Goal: Transaction & Acquisition: Purchase product/service

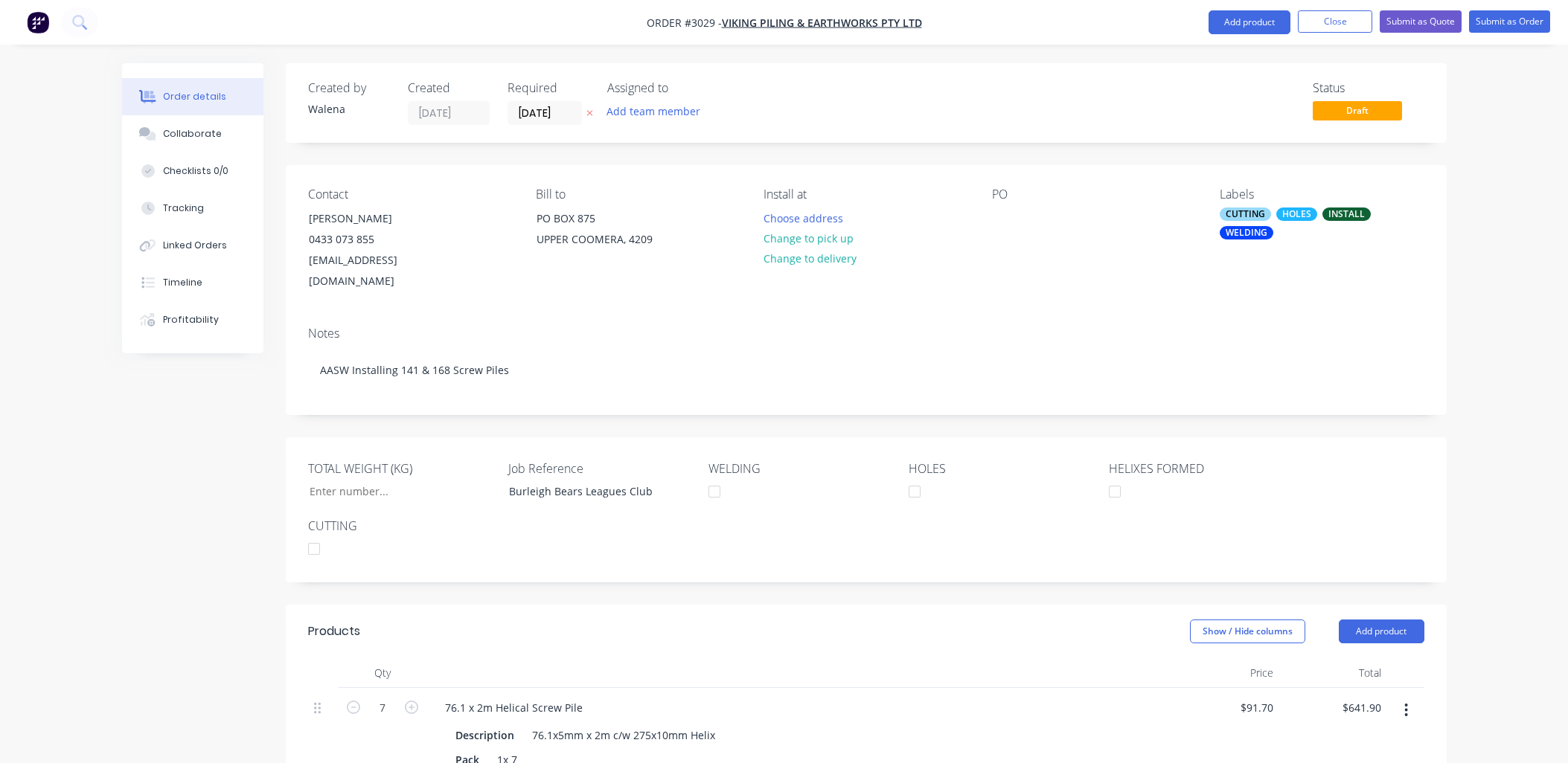
scroll to position [1213, 0]
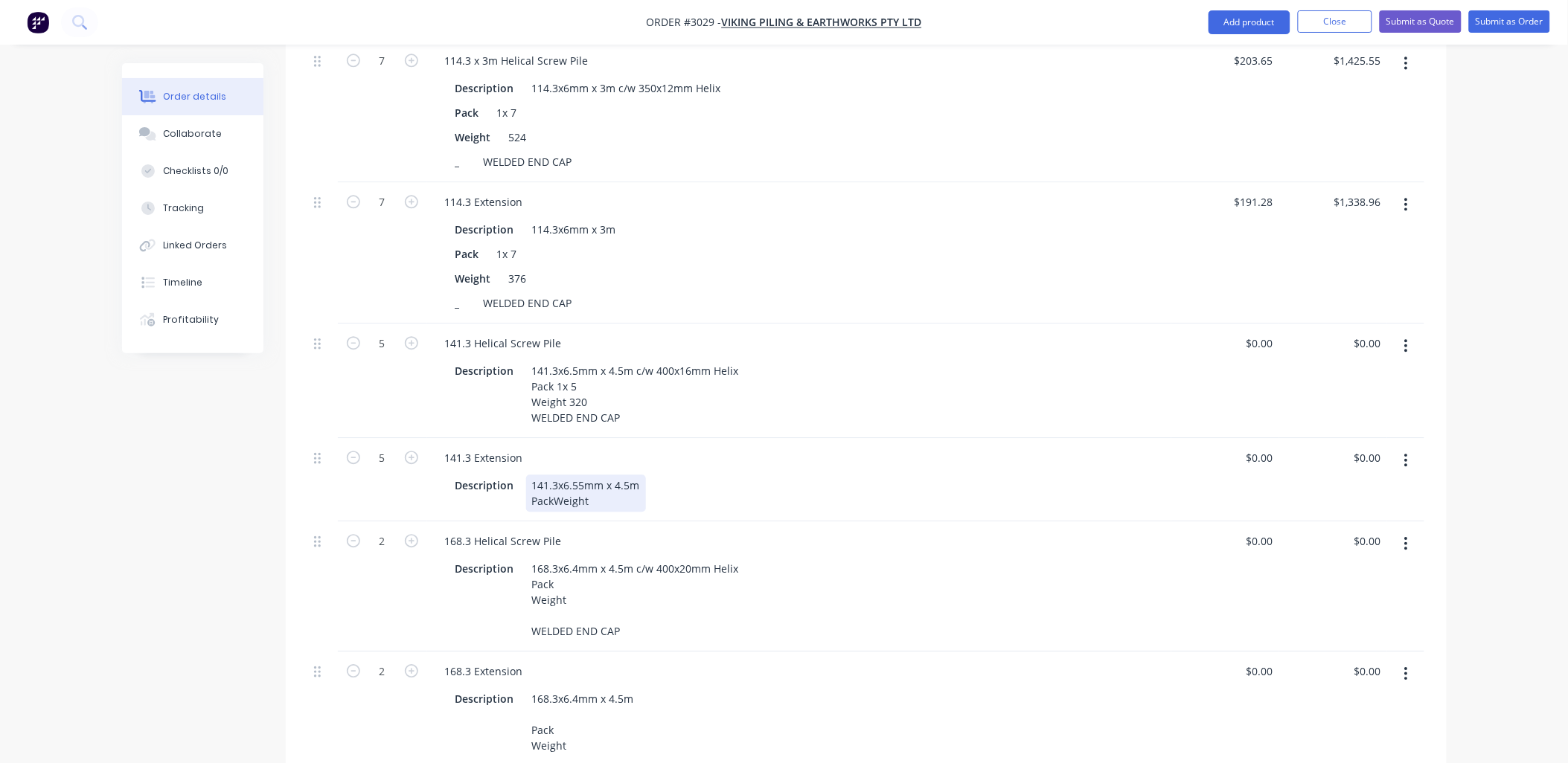
click at [690, 503] on div "Description 141.3x6.55mm x 4.5m PackWeight" at bounding box center [796, 493] width 694 height 37
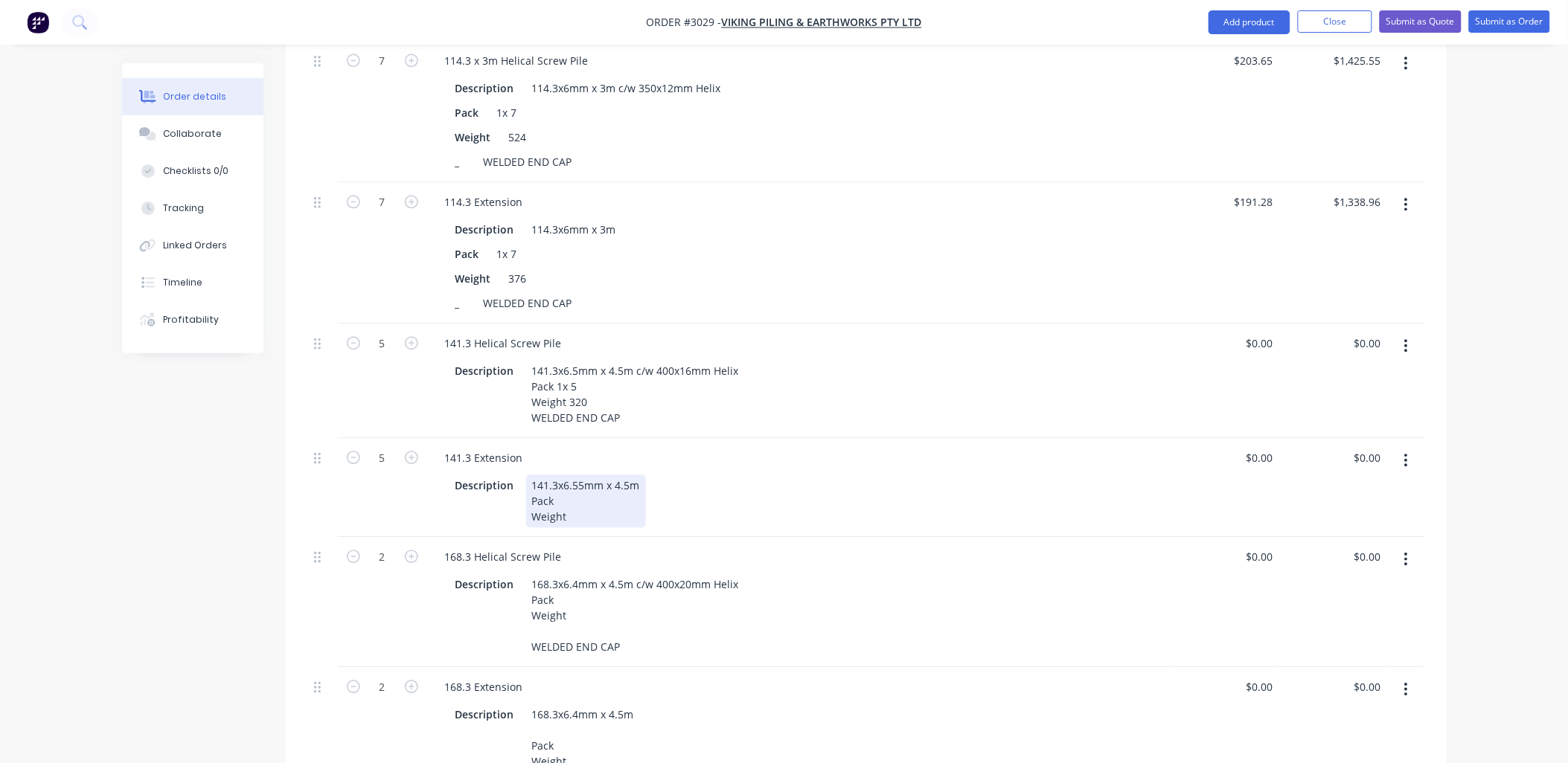
click at [555, 496] on div "141.3x6.55mm x 4.5m Pack Weight" at bounding box center [586, 500] width 120 height 53
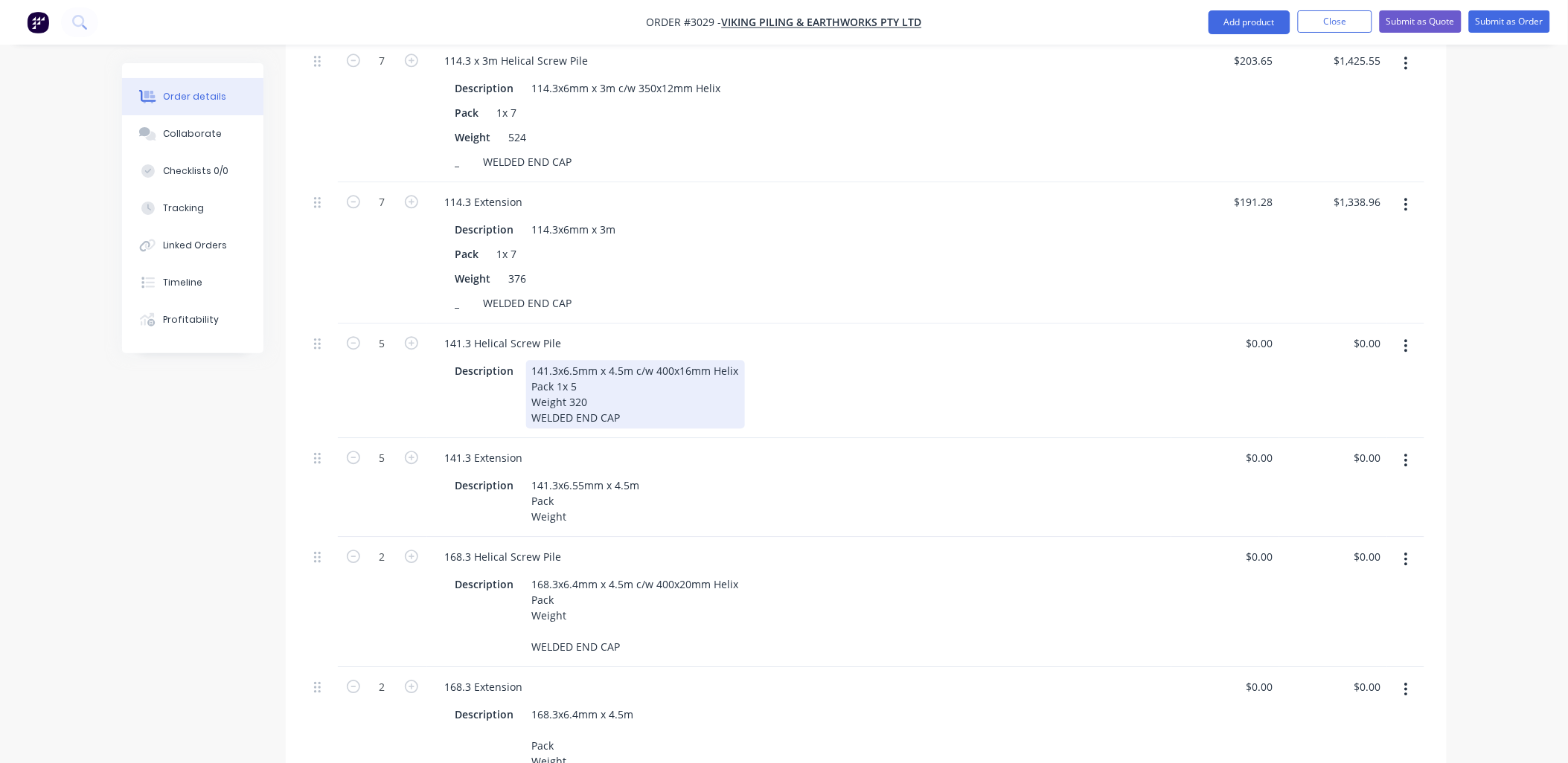
click at [577, 382] on div "141.3x6.5mm x 4.5m c/w 400x16mm Helix Pack 1x 5 Weight 320 WELDED END CAP" at bounding box center [635, 393] width 219 height 68
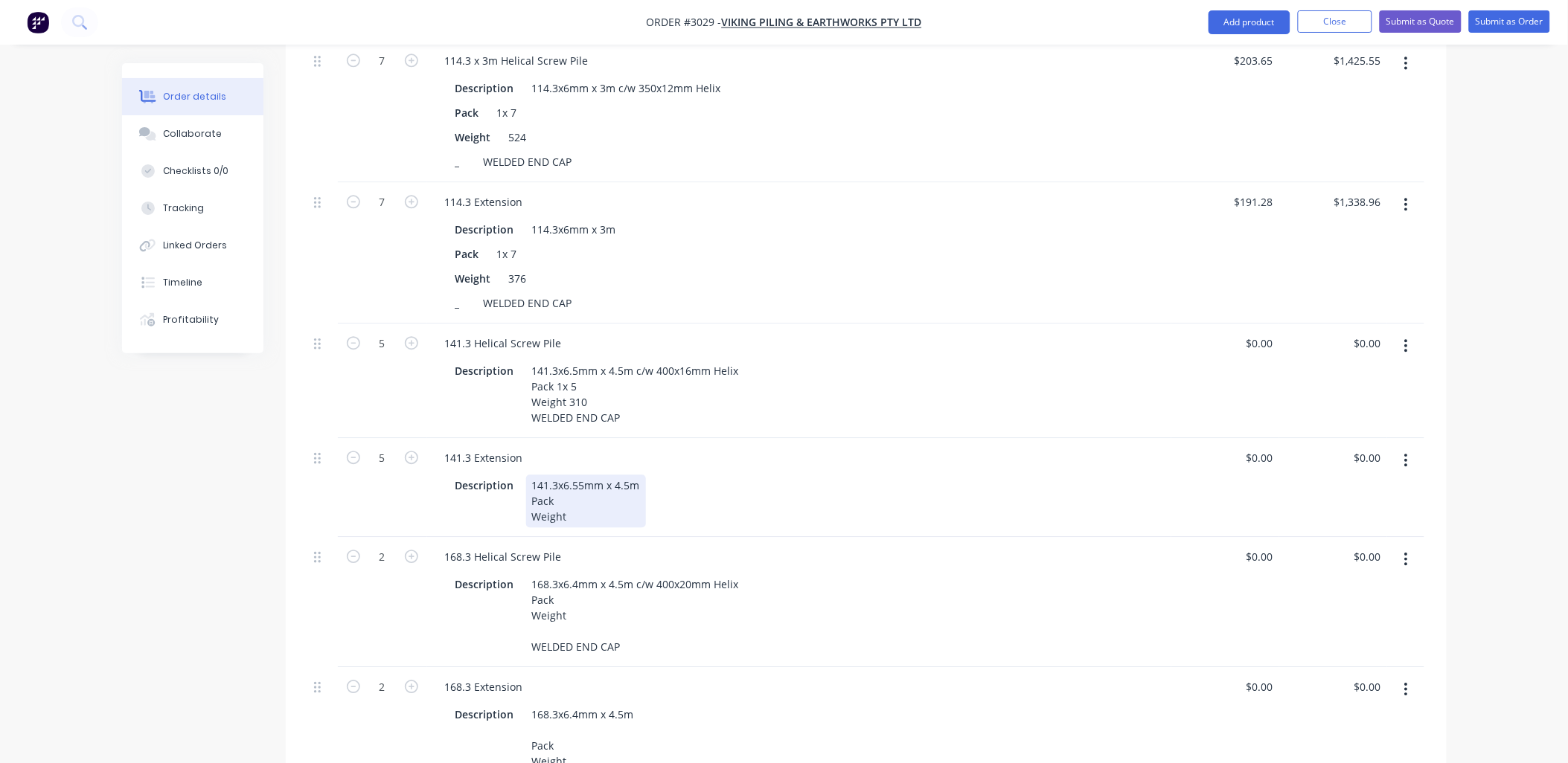
click at [577, 500] on div "141.3x6.55mm x 4.5m Pack Weight" at bounding box center [586, 500] width 120 height 53
click at [586, 512] on div "141.3x6.55mm x 4.5m Pack 1x 5 Weight" at bounding box center [586, 500] width 120 height 53
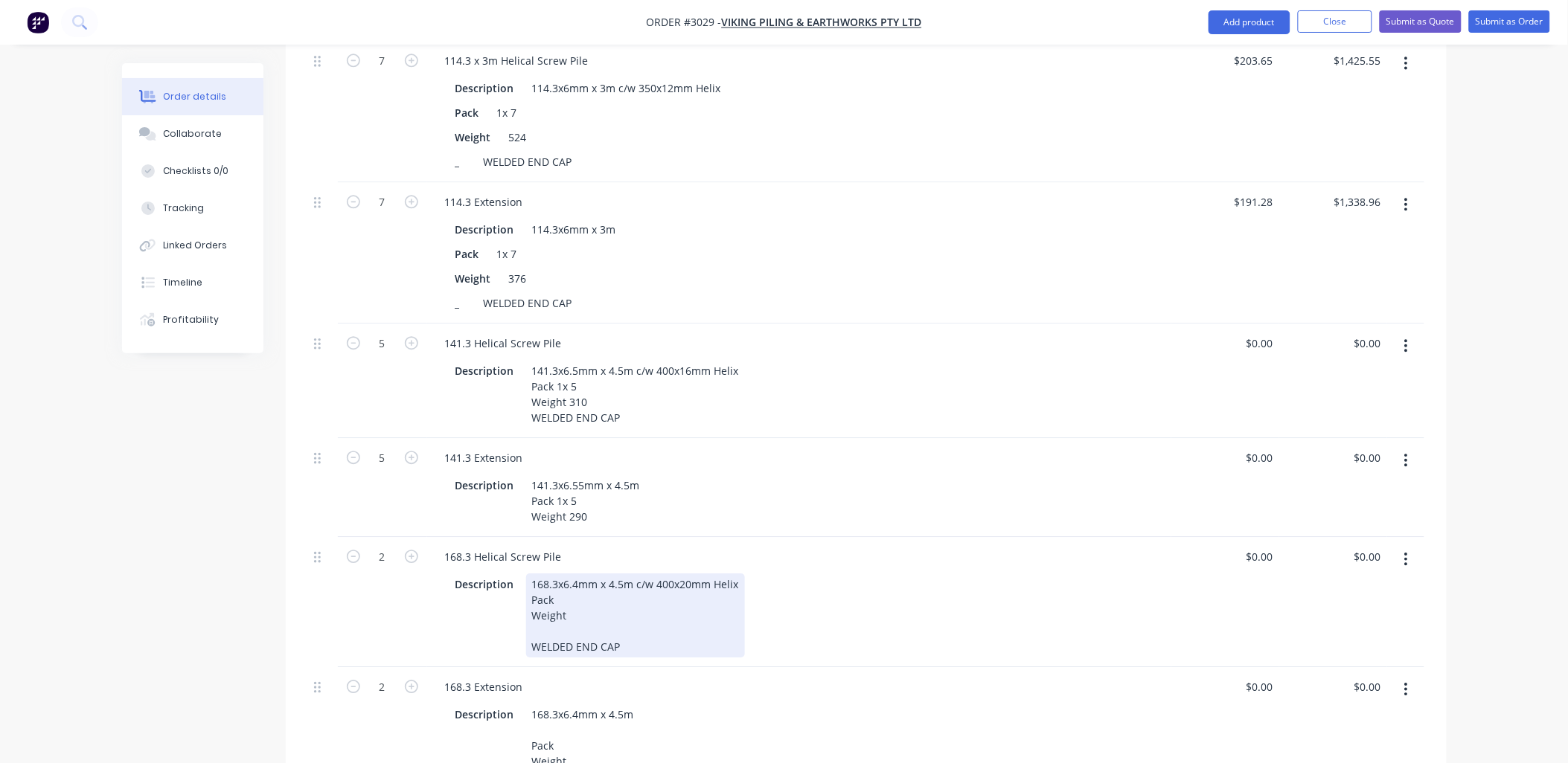
click at [593, 595] on div "168.3x6.4mm x 4.5m c/w 400x20mm Helix Pack Weight WELDED END CAP" at bounding box center [635, 616] width 219 height 84
click at [603, 619] on div "168.3x6.4mm x 4.5m c/w 400x20mm Helix Pack 1x 2 Weight WELDED END CAP" at bounding box center [635, 616] width 219 height 84
click at [614, 600] on div "168.3x6.4mm x 4.5m c/w 400x20mm Helix Pack 1x 2 Weight WELDED END CAP" at bounding box center [635, 616] width 219 height 84
click at [612, 606] on div "168.3x6.4mm x 4.5m c/w 400x20mm Helix Pack 1x 2 Weight WELDED END CAP" at bounding box center [635, 616] width 219 height 84
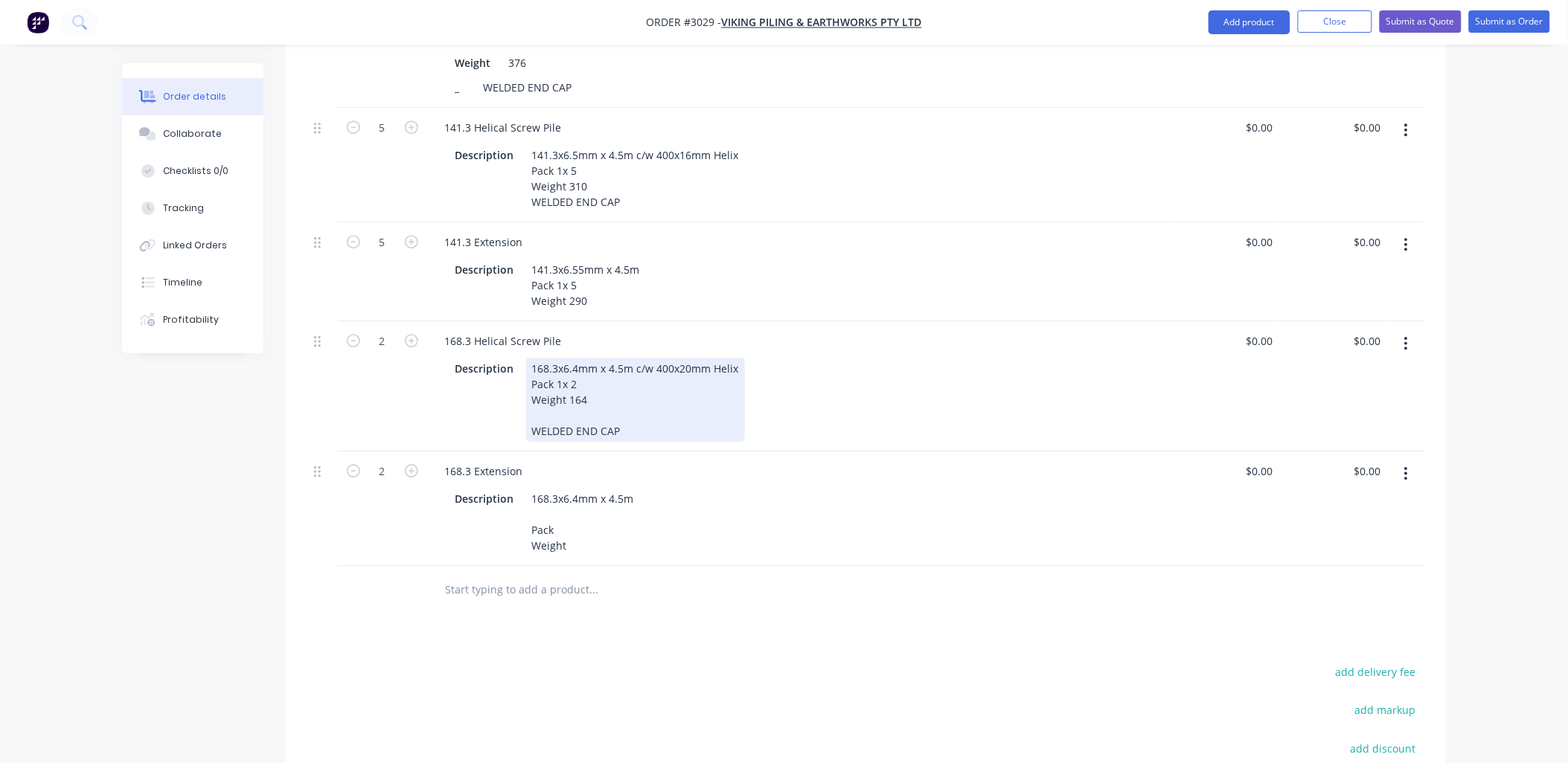
scroll to position [1432, 0]
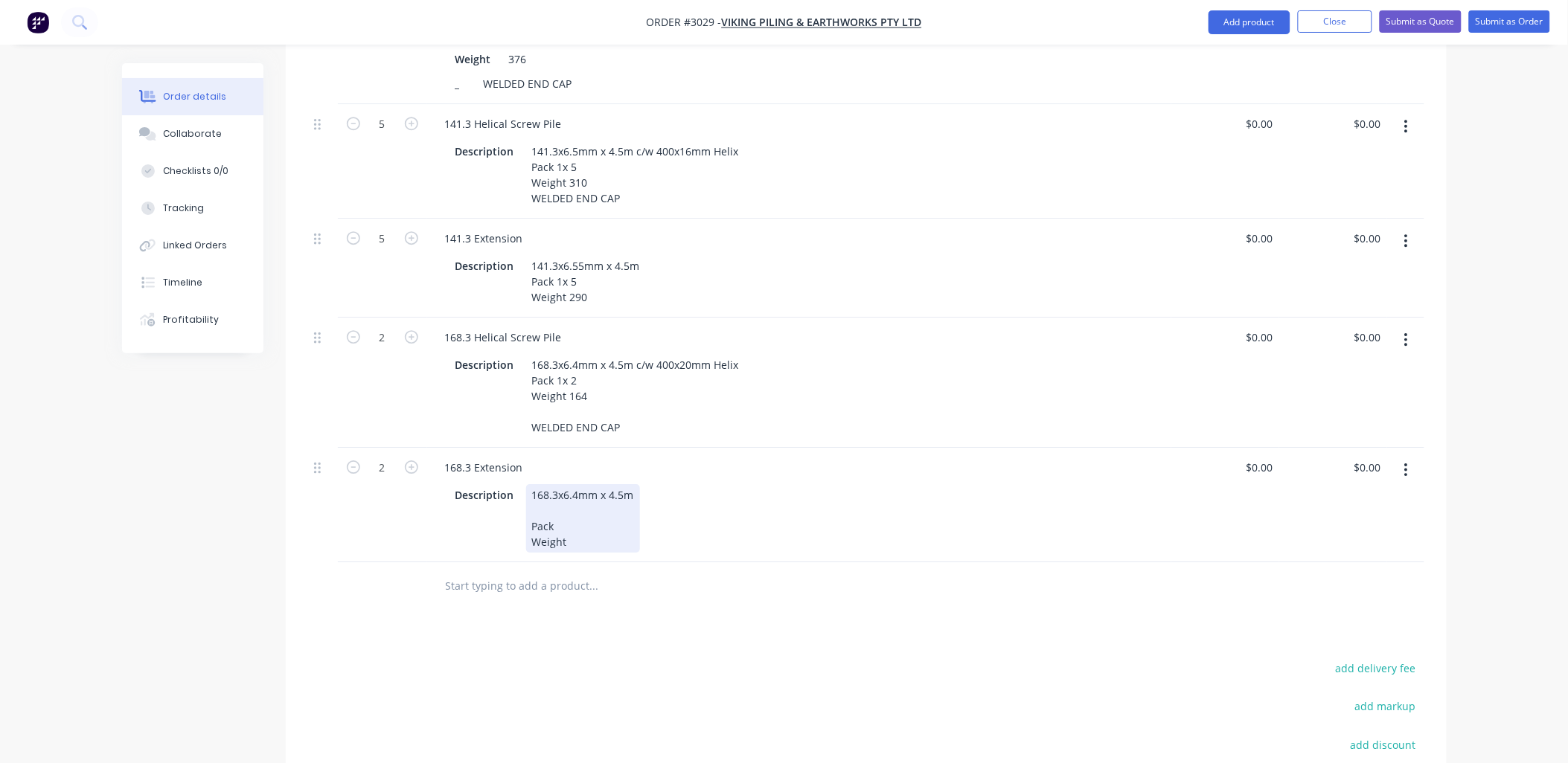
click at [585, 518] on div "168.3x6.4mm x 4.5m Pack Weight" at bounding box center [583, 518] width 114 height 68
click at [585, 536] on div "168.3x6.4mm x 4.5m Pack 1x 2 Weight" at bounding box center [583, 518] width 114 height 68
click at [649, 636] on div "Products Show / Hide columns Add product Qty Price Total 7 76.1 x 2m Helical Sc…" at bounding box center [866, 54] width 1161 height 1762
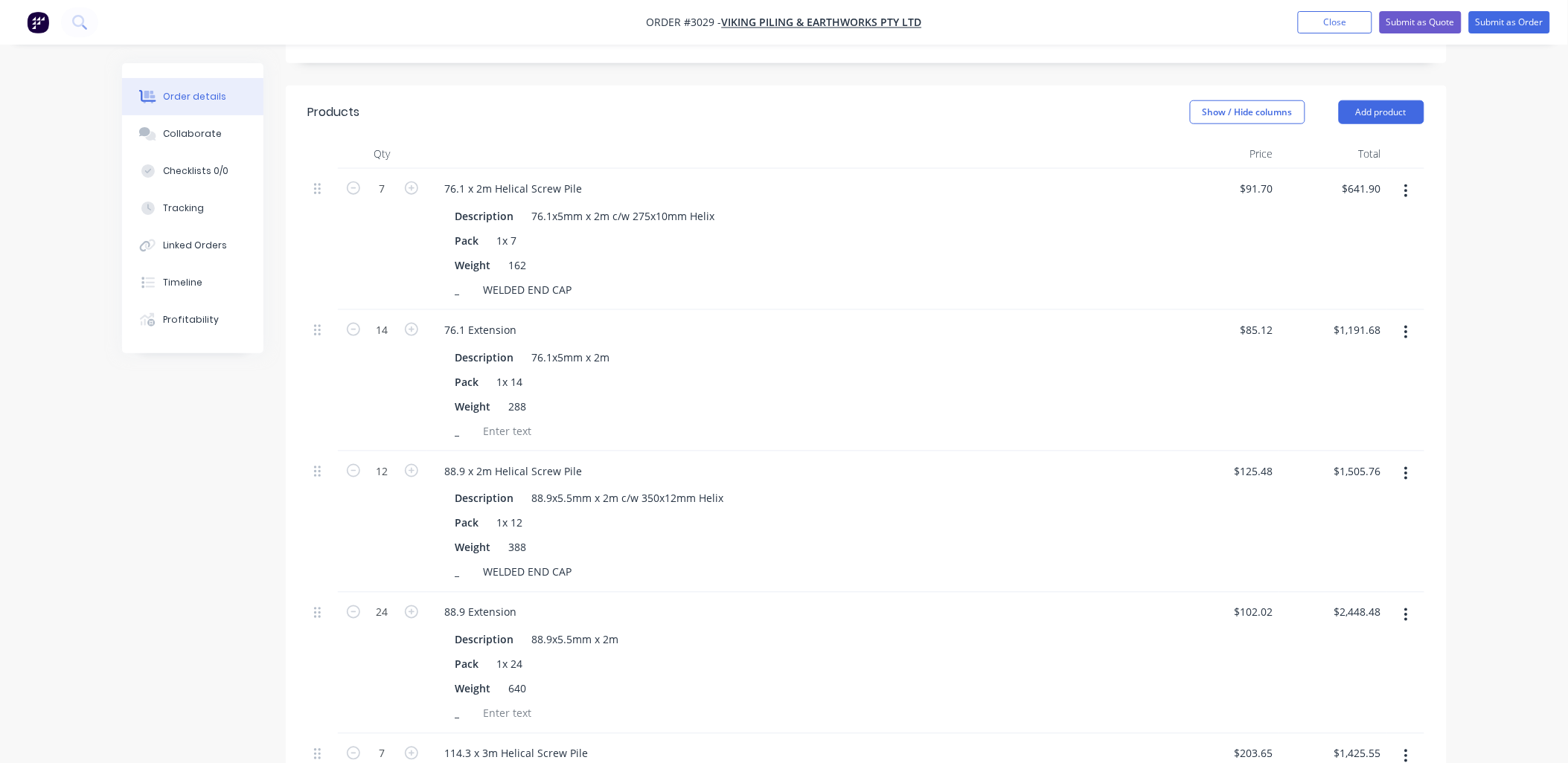
scroll to position [518, 0]
click at [1528, 28] on button "Submit as Order" at bounding box center [1510, 22] width 81 height 22
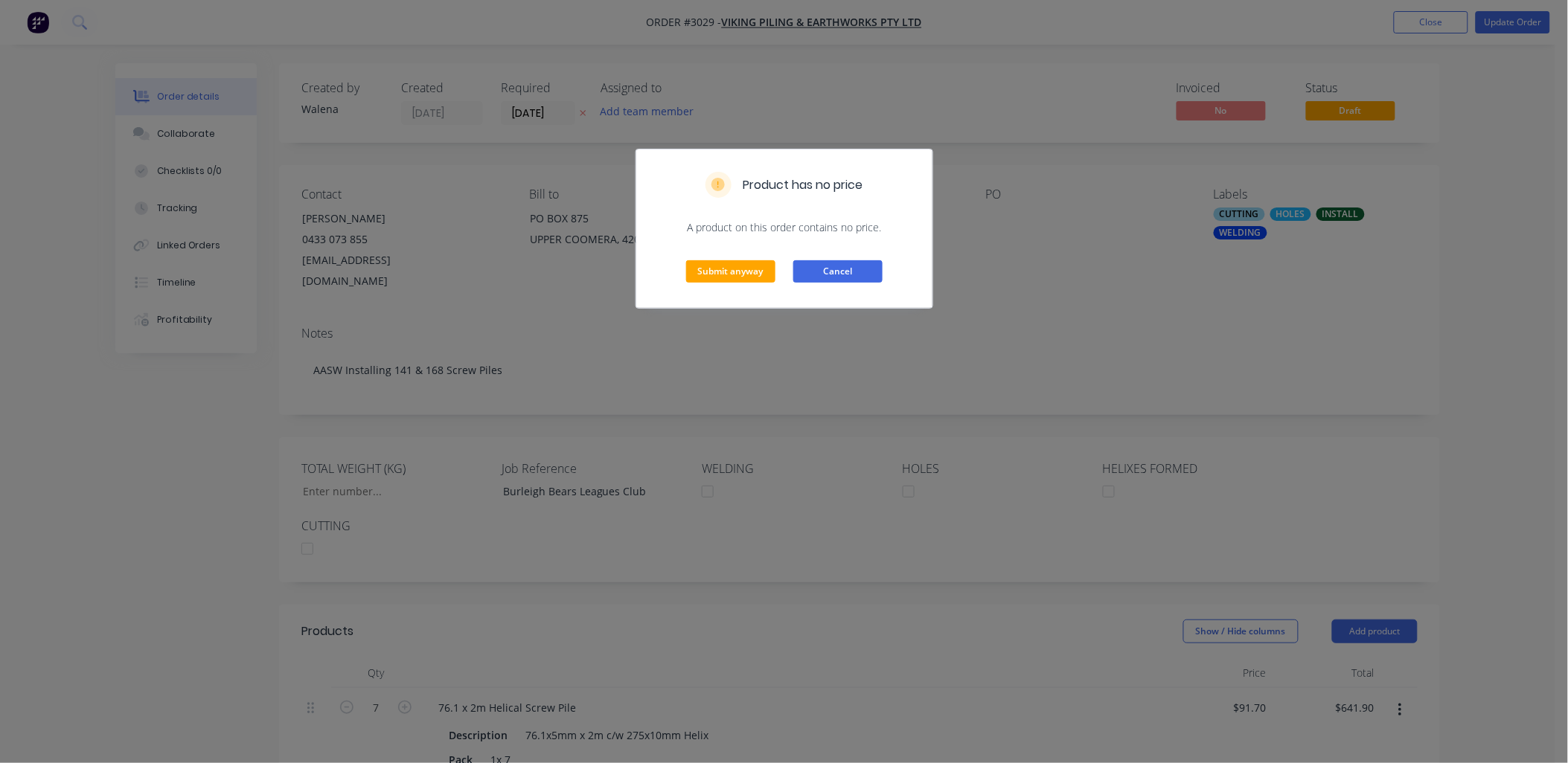
click at [819, 283] on button "Cancel" at bounding box center [838, 272] width 89 height 22
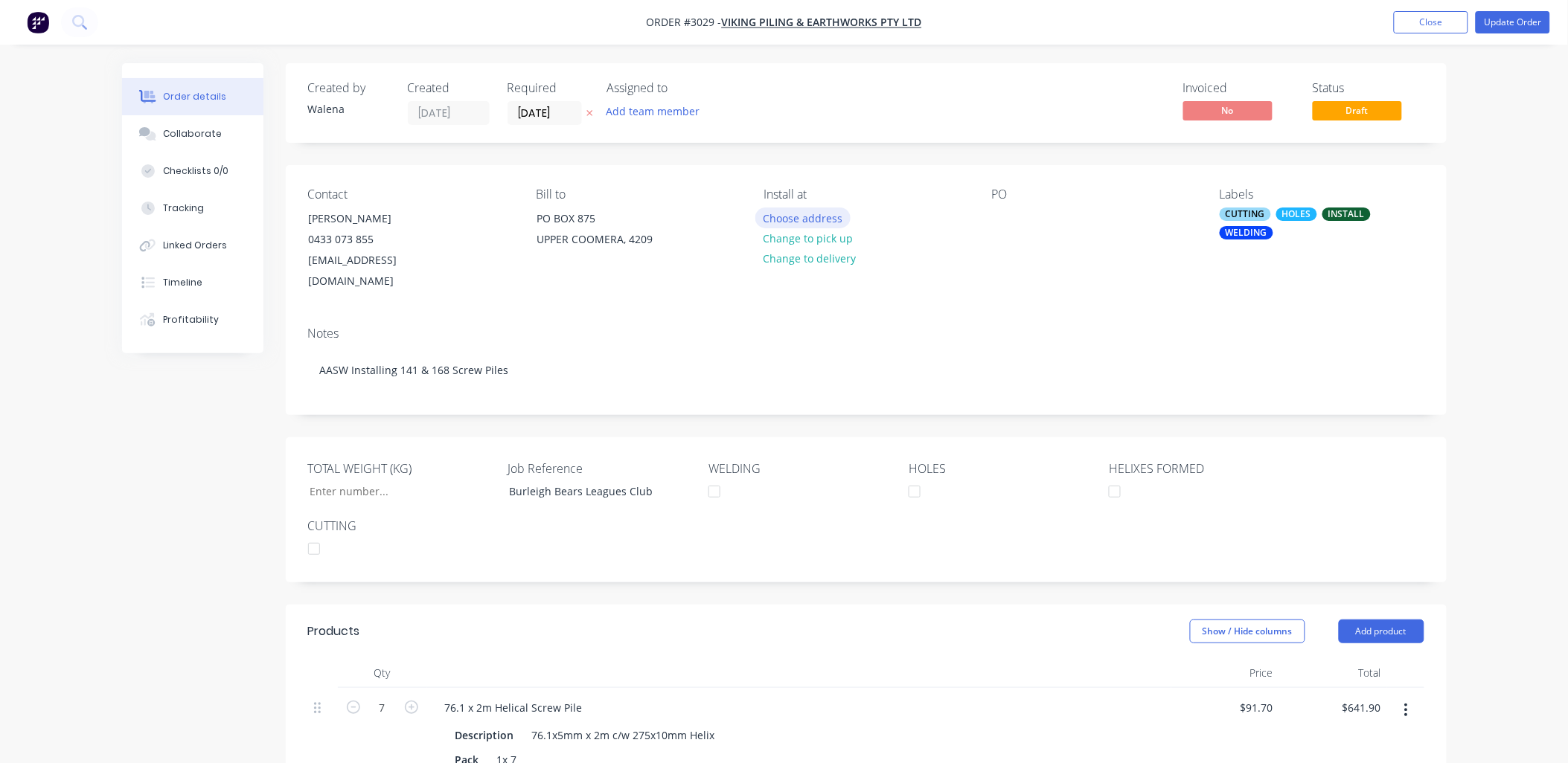
click at [820, 215] on button "Choose address" at bounding box center [802, 217] width 95 height 20
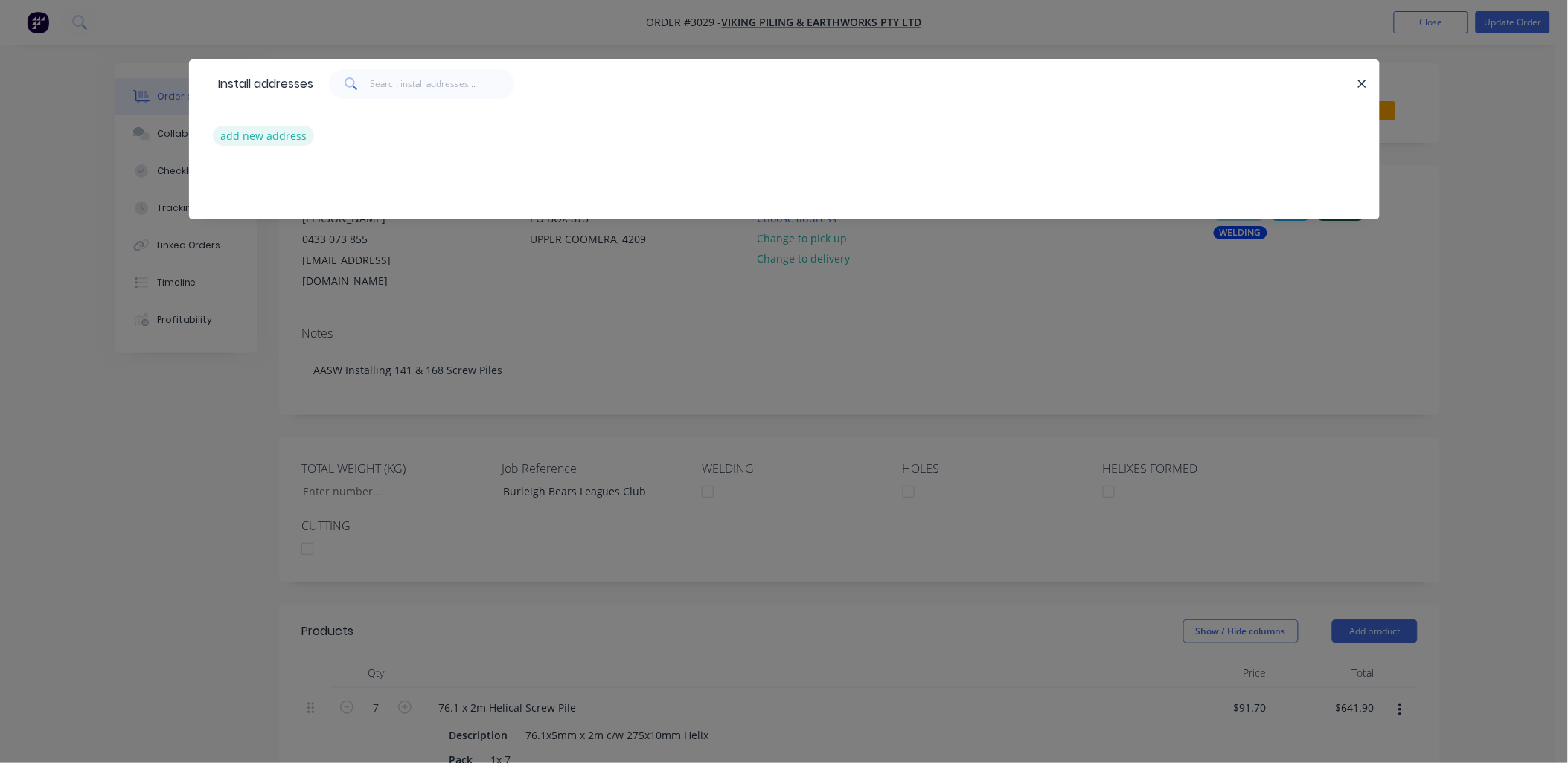
click at [286, 141] on button "add new address" at bounding box center [263, 135] width 102 height 20
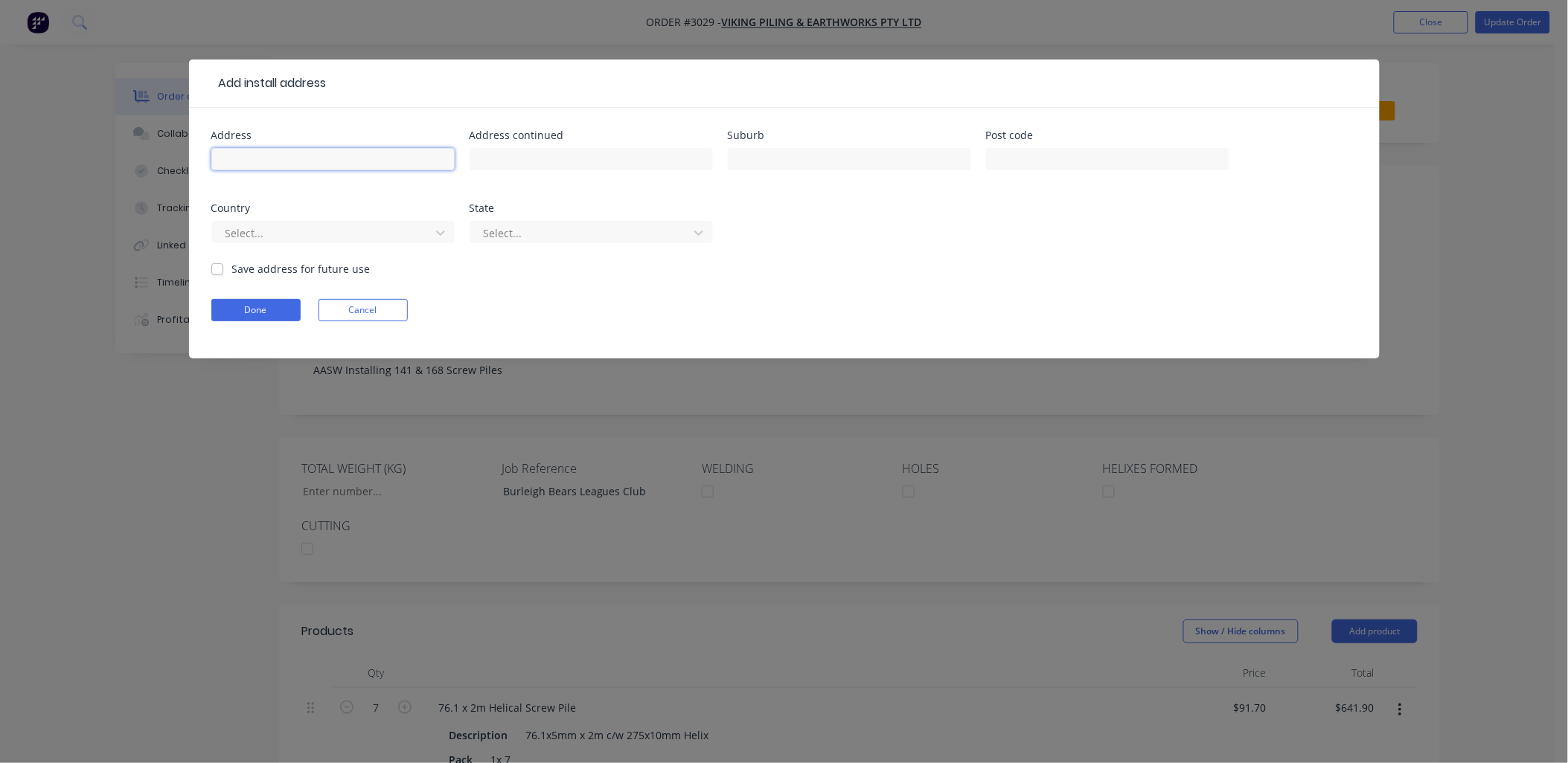
click at [278, 153] on input "text" at bounding box center [332, 159] width 243 height 22
paste input "[STREET_ADDRESS]"
type input "[STREET_ADDRESS]"
click at [231, 313] on button "Done" at bounding box center [255, 310] width 89 height 22
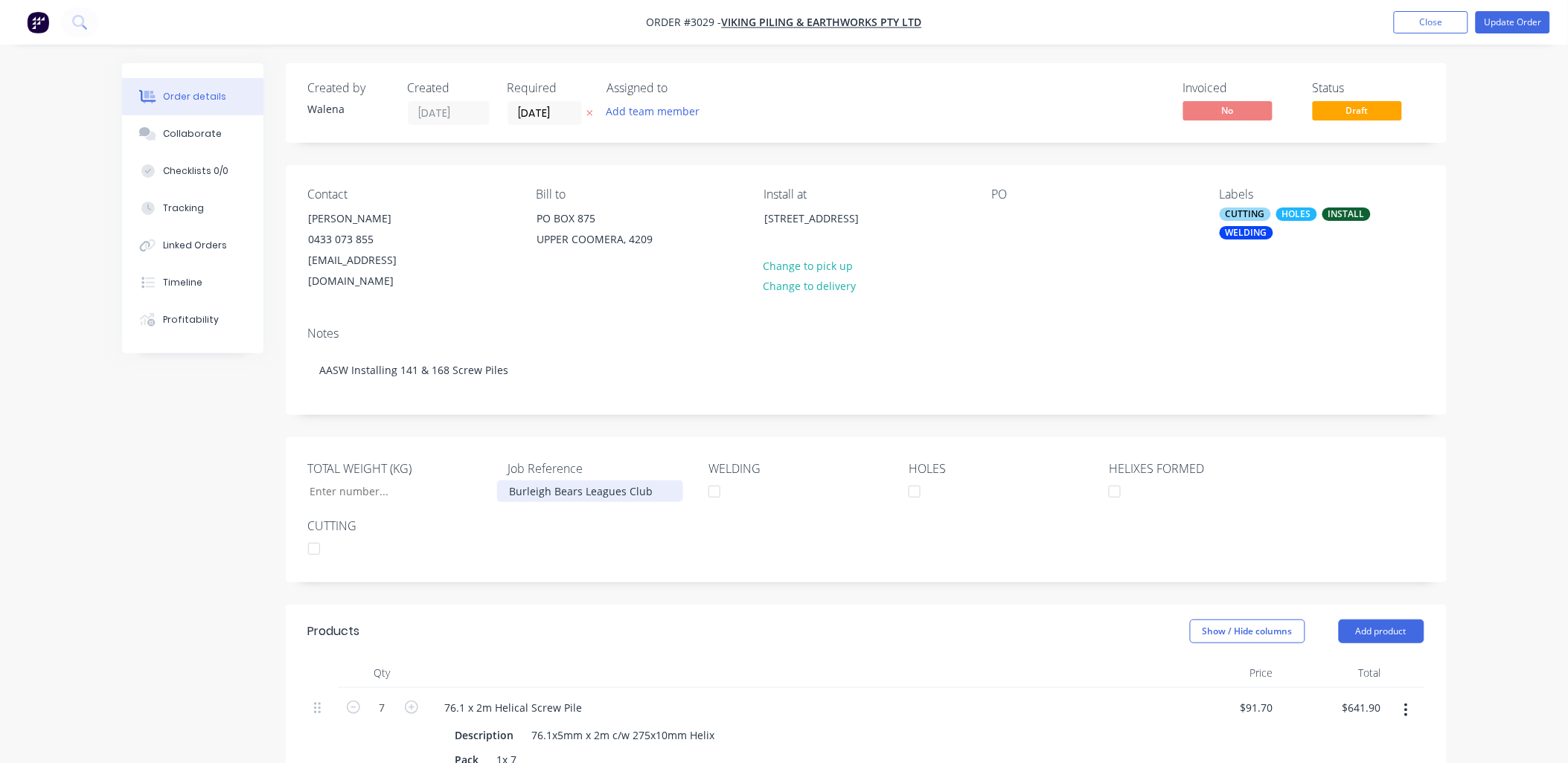
click at [655, 480] on div "Burleigh Bears Leagues Club" at bounding box center [590, 491] width 186 height 22
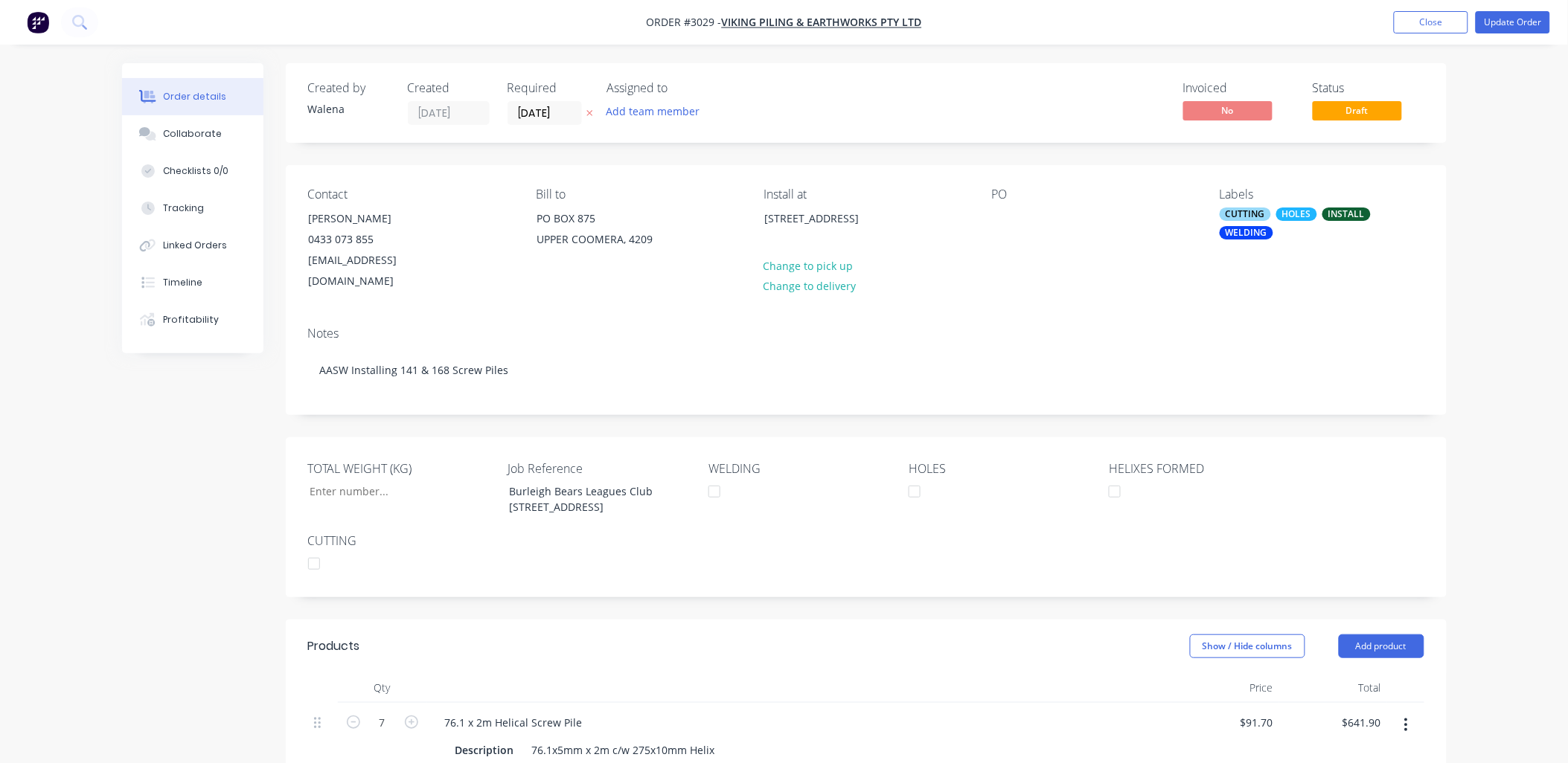
click at [733, 522] on div "TOTAL WEIGHT (KG) Job Reference Burleigh Bears Leagues Club [STREET_ADDRESS] WE…" at bounding box center [866, 518] width 1161 height 160
click at [1509, 19] on button "Update Order" at bounding box center [1513, 22] width 74 height 22
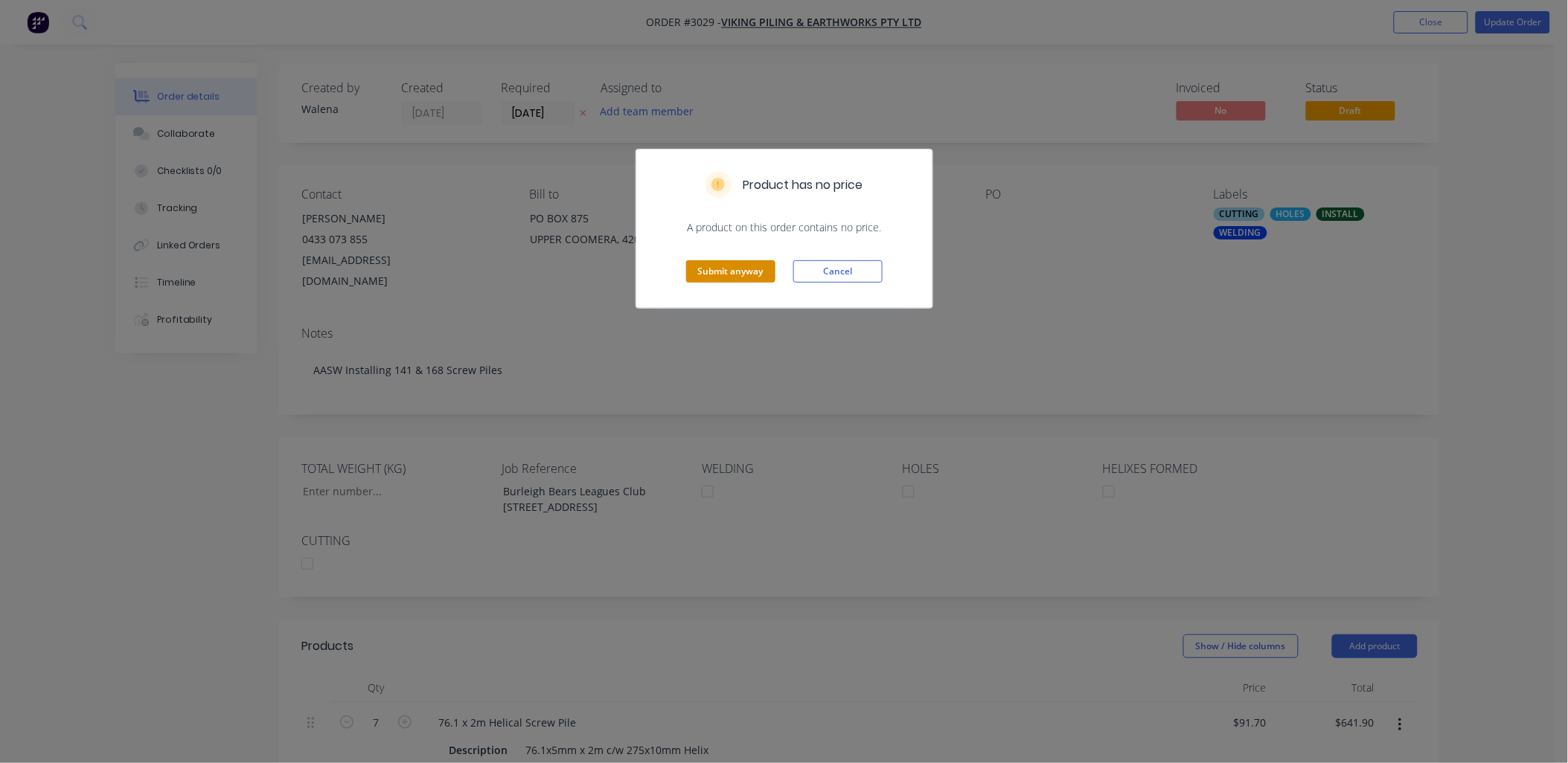
click at [724, 269] on button "Submit anyway" at bounding box center [730, 272] width 89 height 22
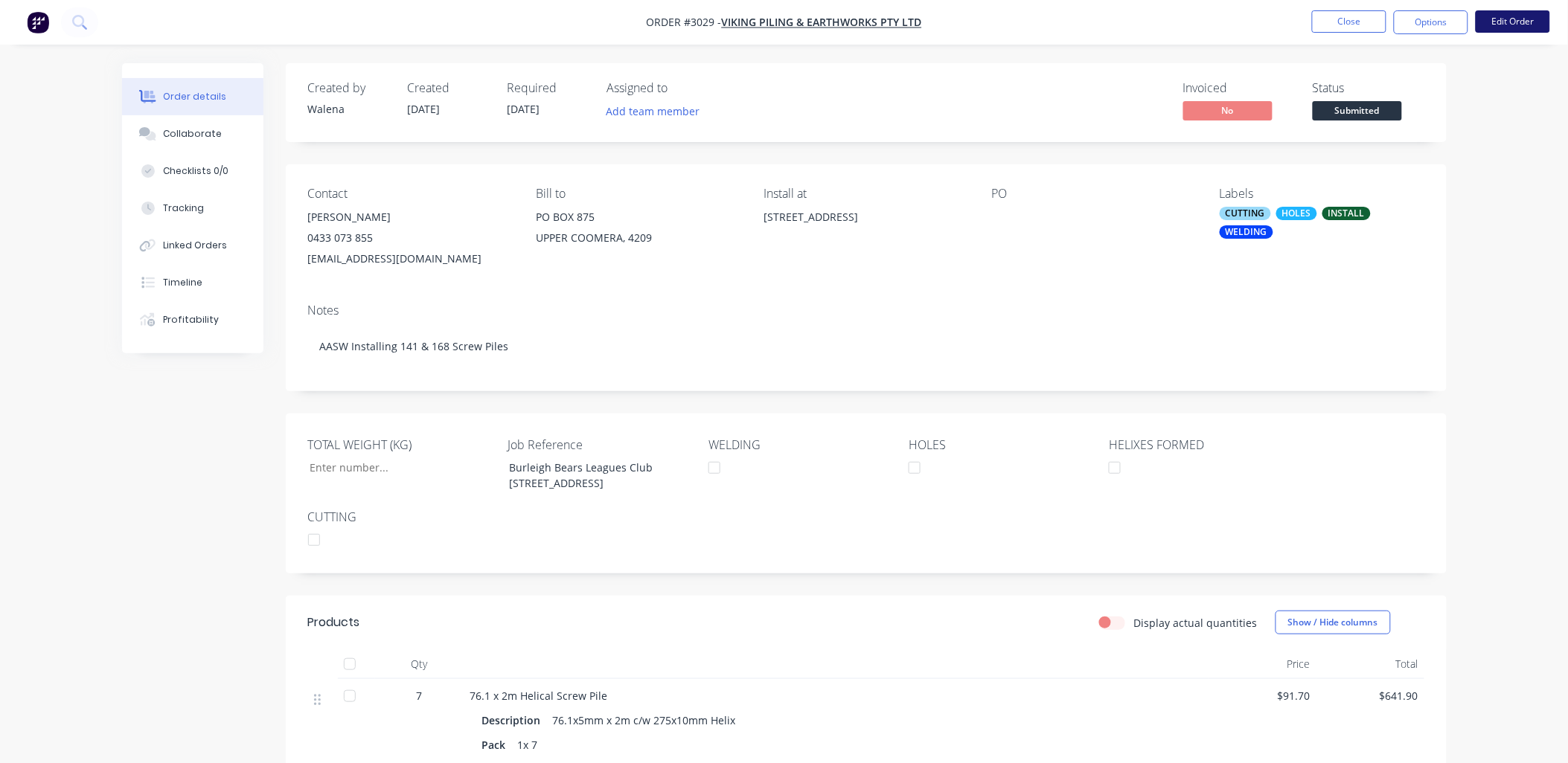
click at [1520, 24] on button "Edit Order" at bounding box center [1513, 22] width 74 height 22
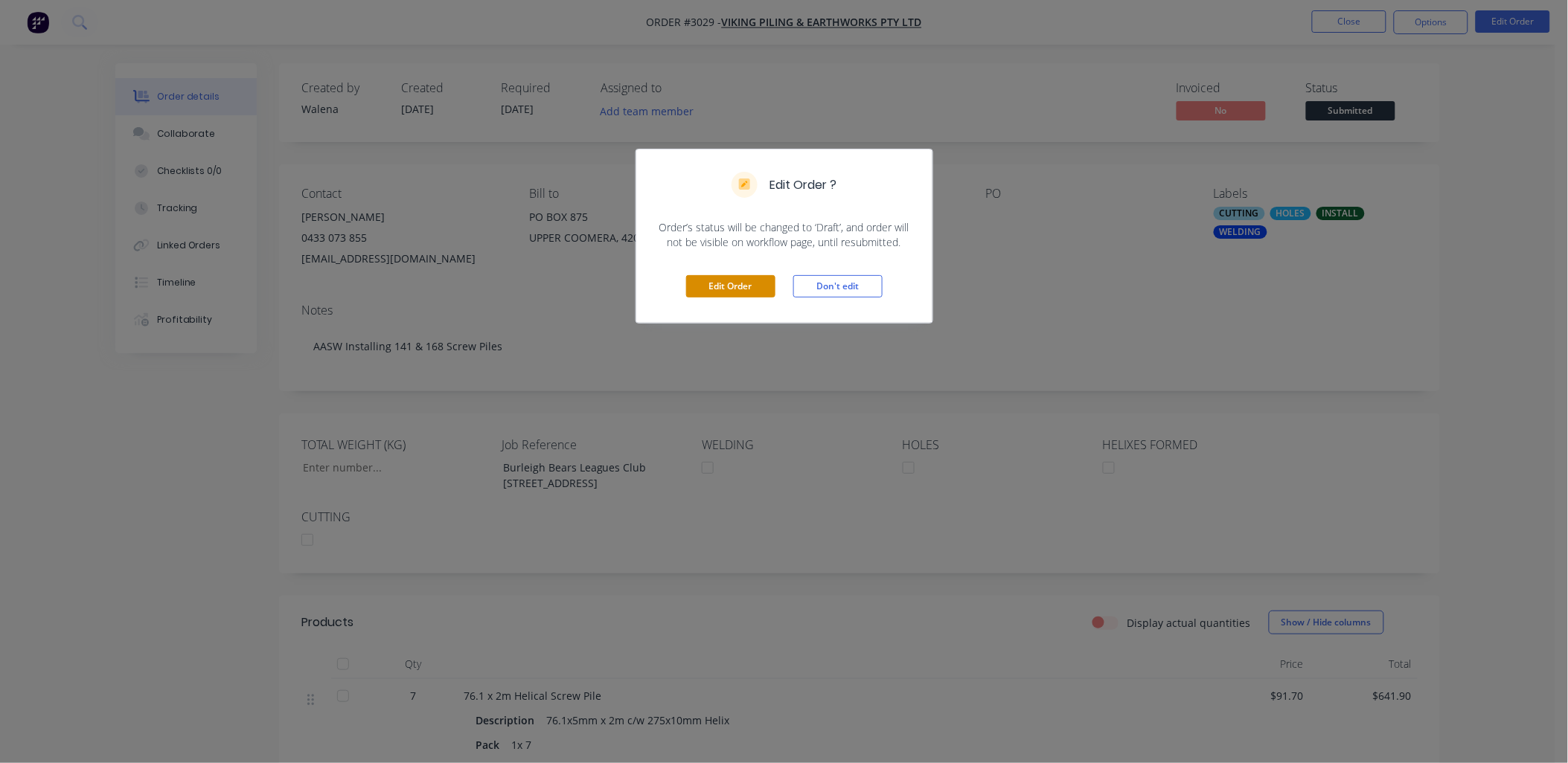
click at [721, 279] on button "Edit Order" at bounding box center [730, 286] width 89 height 22
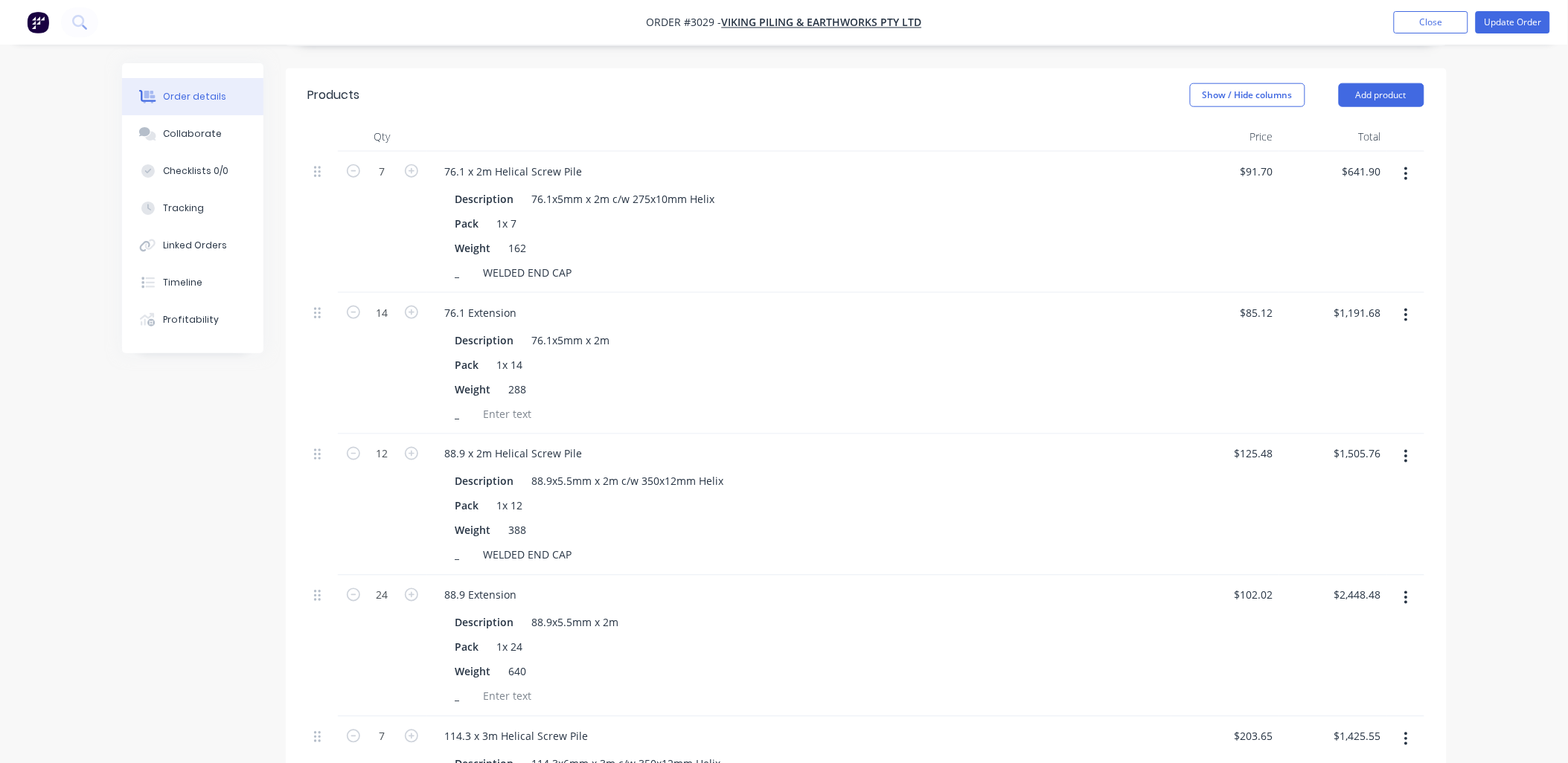
scroll to position [109, 0]
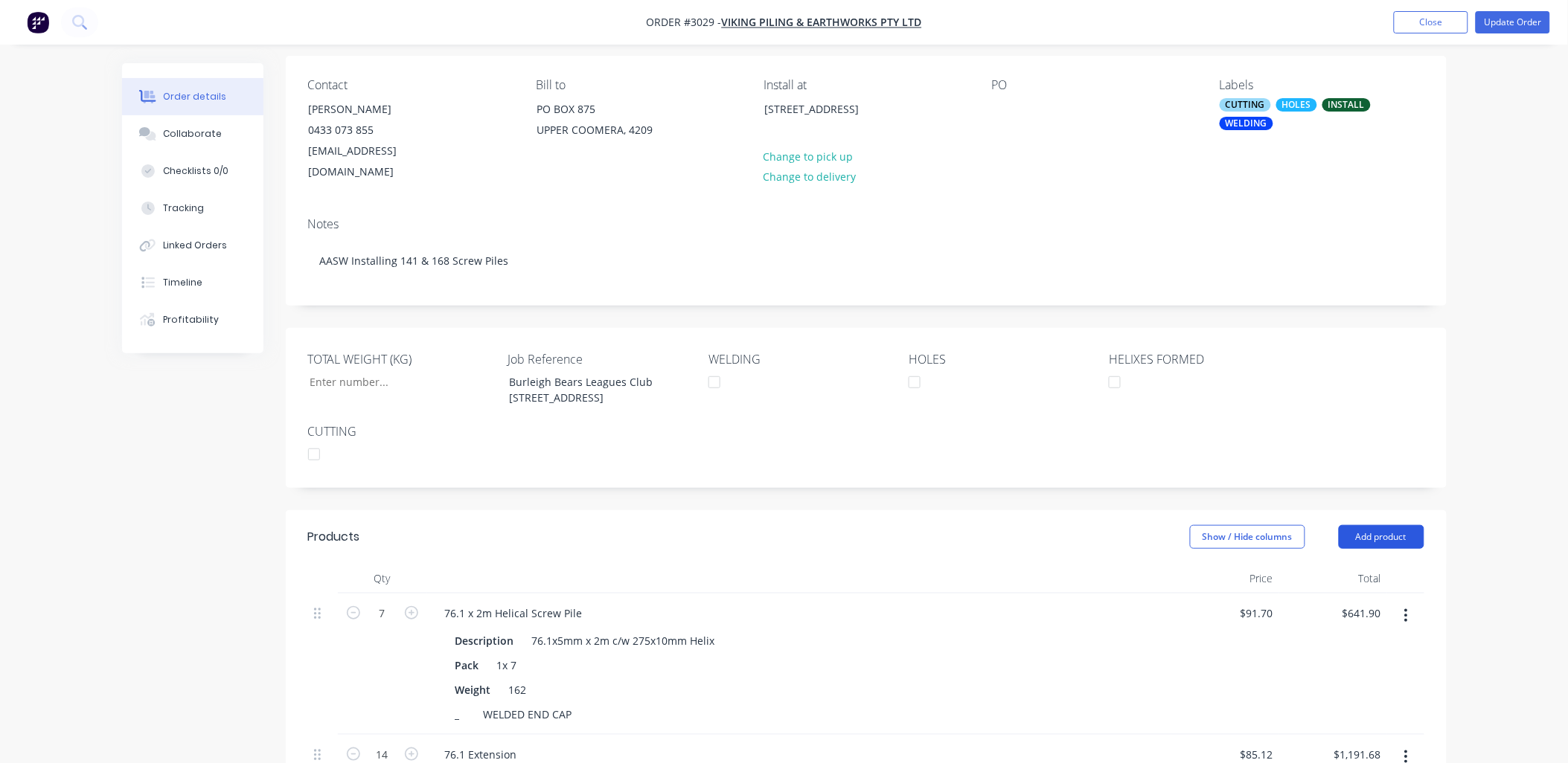
click at [1409, 525] on button "Add product" at bounding box center [1382, 537] width 85 height 24
click at [1311, 623] on div "Product Kit" at bounding box center [1353, 634] width 115 height 22
click at [1320, 594] on div "Standard pricing" at bounding box center [1353, 604] width 115 height 22
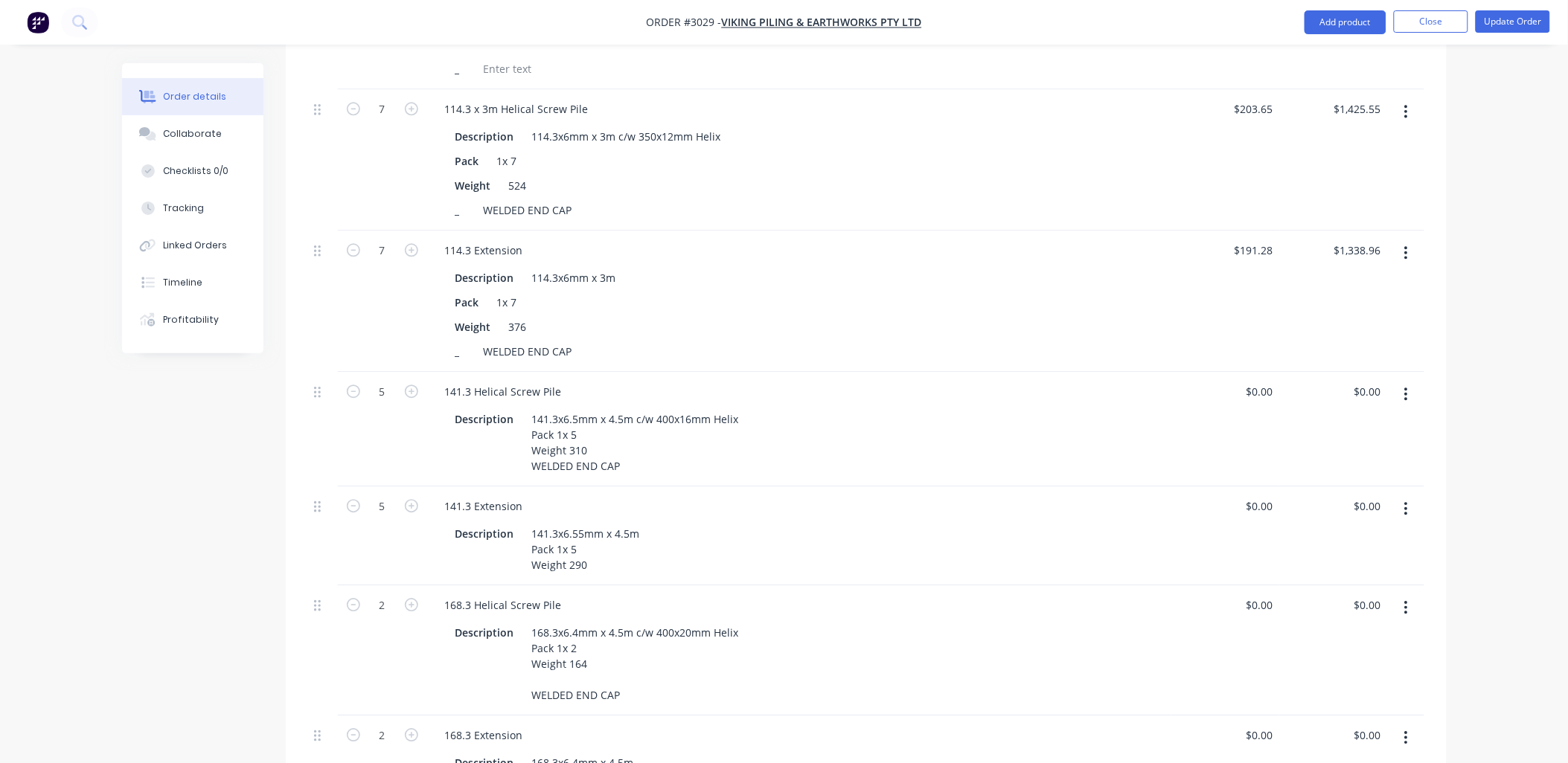
scroll to position [1730, 0]
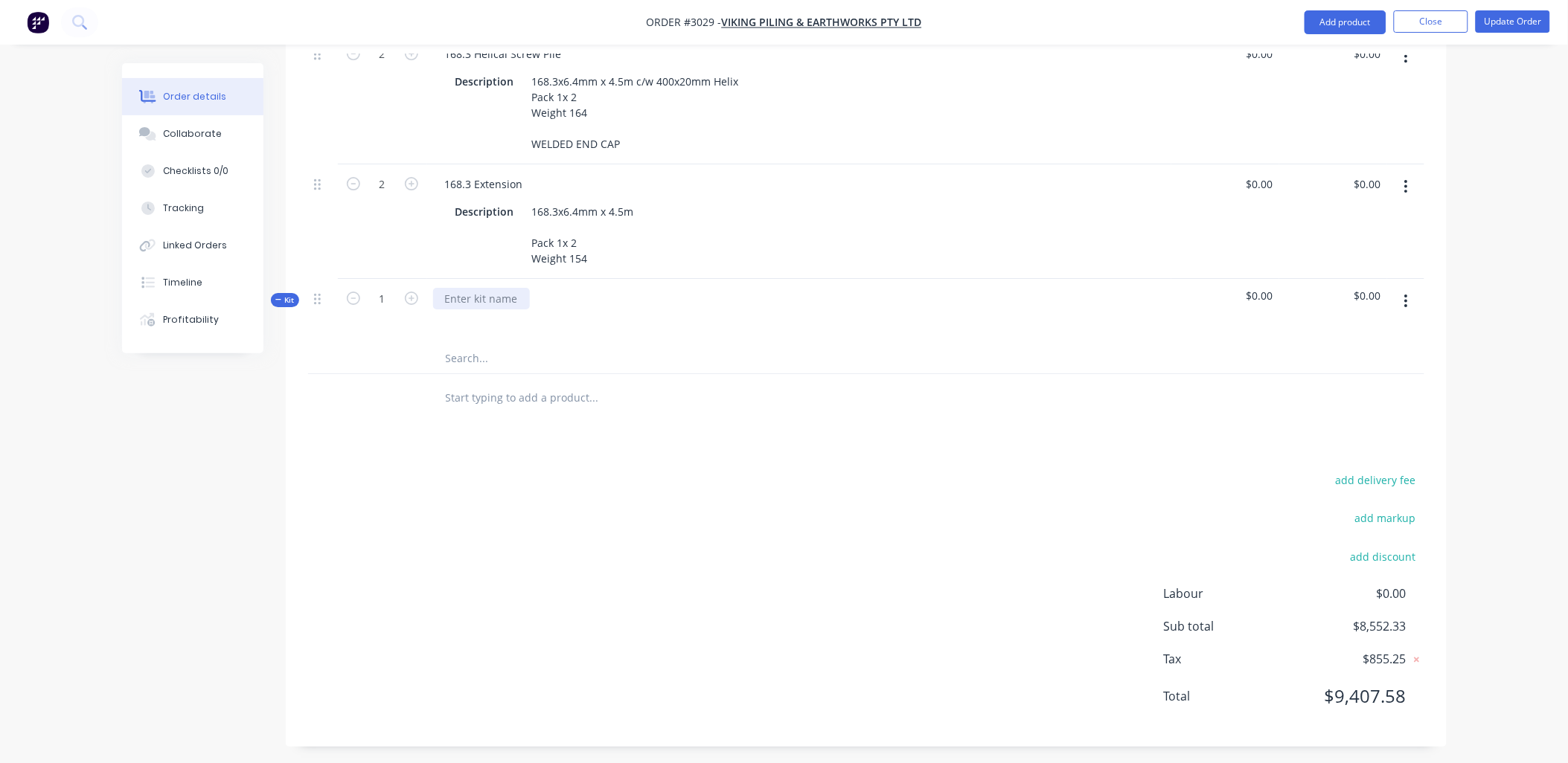
click at [482, 293] on div at bounding box center [481, 298] width 97 height 22
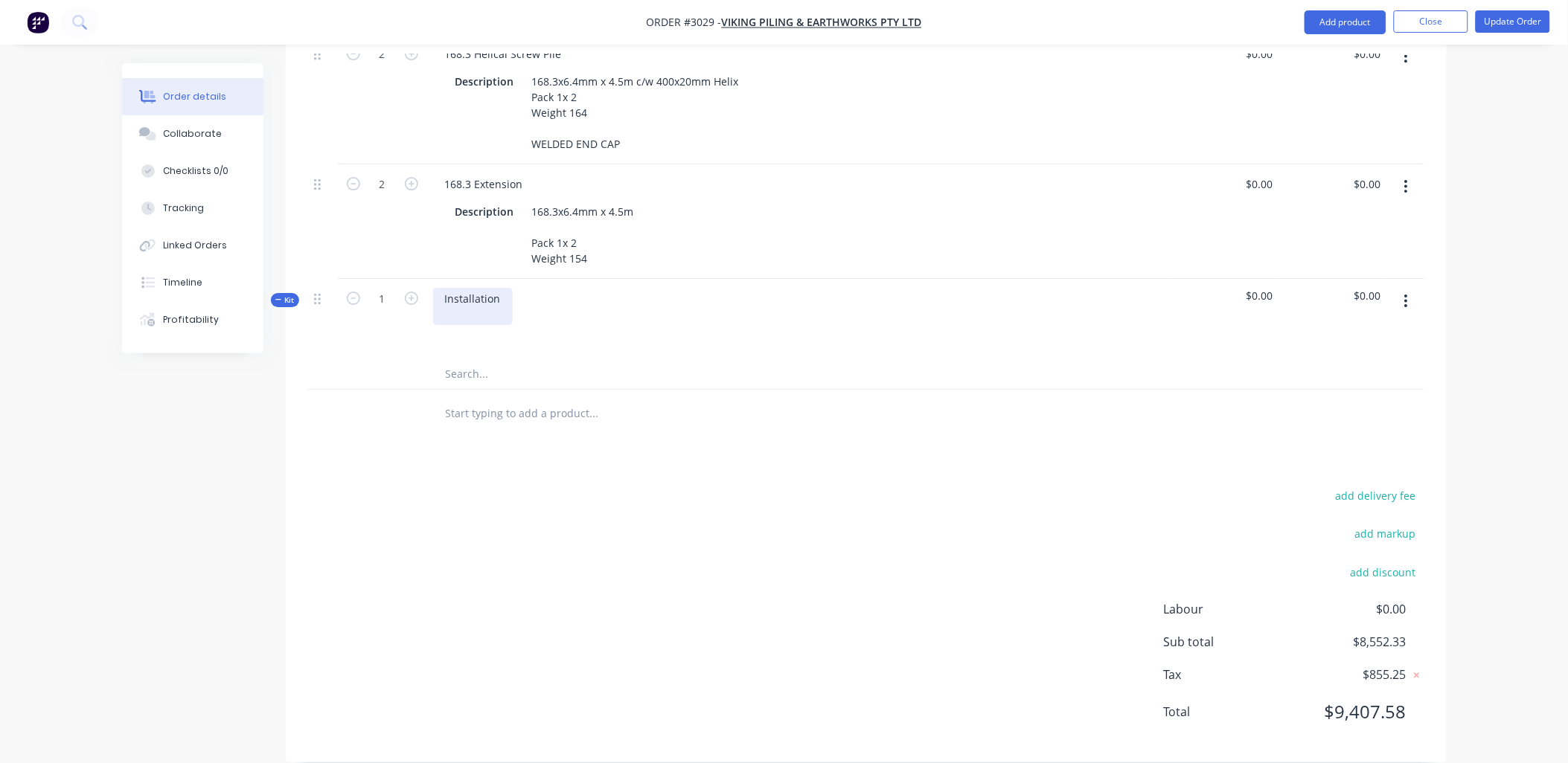
click at [444, 292] on div "Installation" at bounding box center [473, 307] width 79 height 37
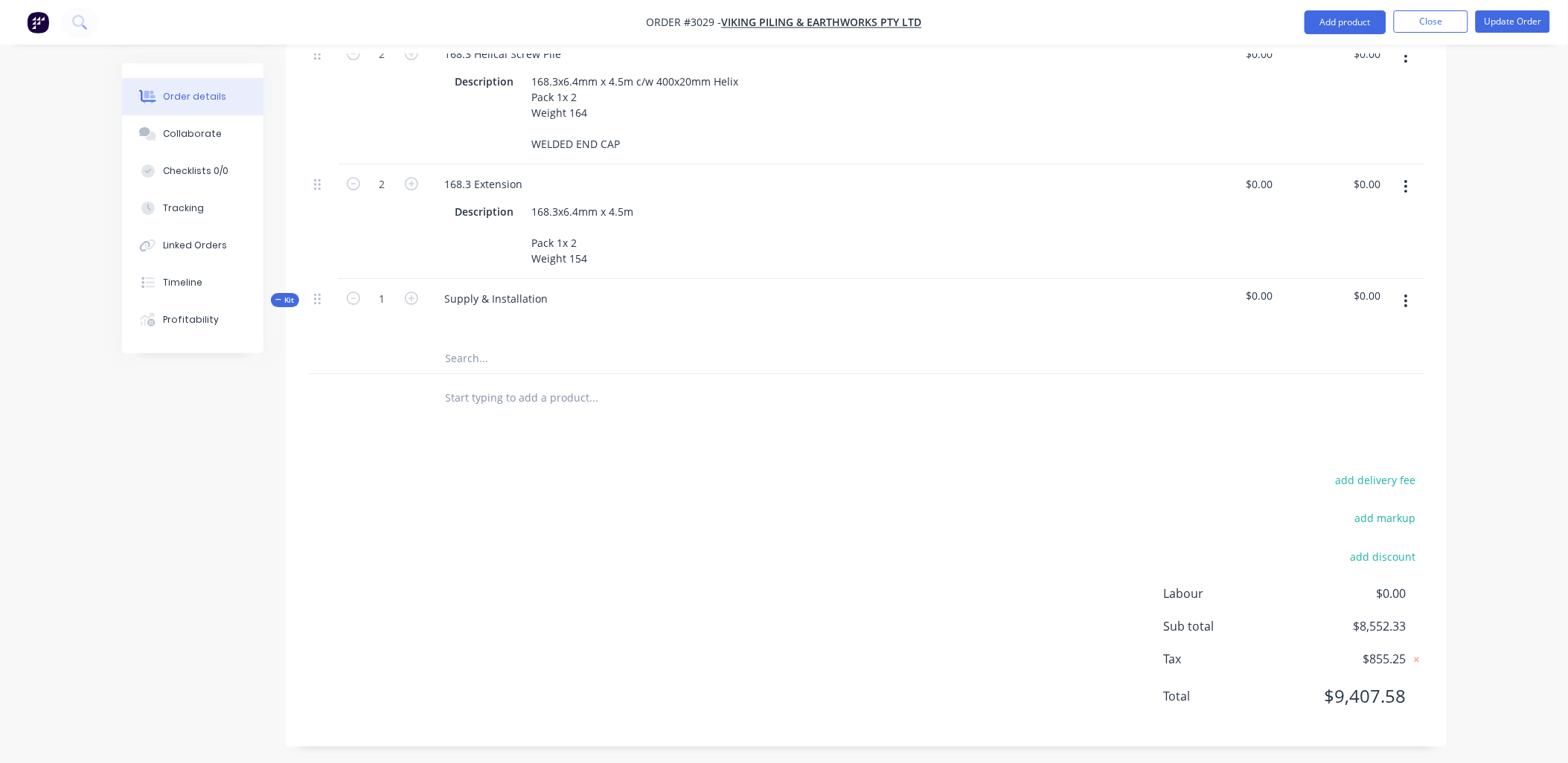
click at [992, 320] on div at bounding box center [799, 320] width 732 height 22
click at [553, 293] on div "Supply & Installation" at bounding box center [497, 298] width 127 height 22
click at [1357, 288] on span "$0.00" at bounding box center [1333, 295] width 96 height 16
drag, startPoint x: 1383, startPoint y: 290, endPoint x: 1327, endPoint y: 285, distance: 56.2
click at [1327, 285] on div "$0.00" at bounding box center [1333, 311] width 108 height 65
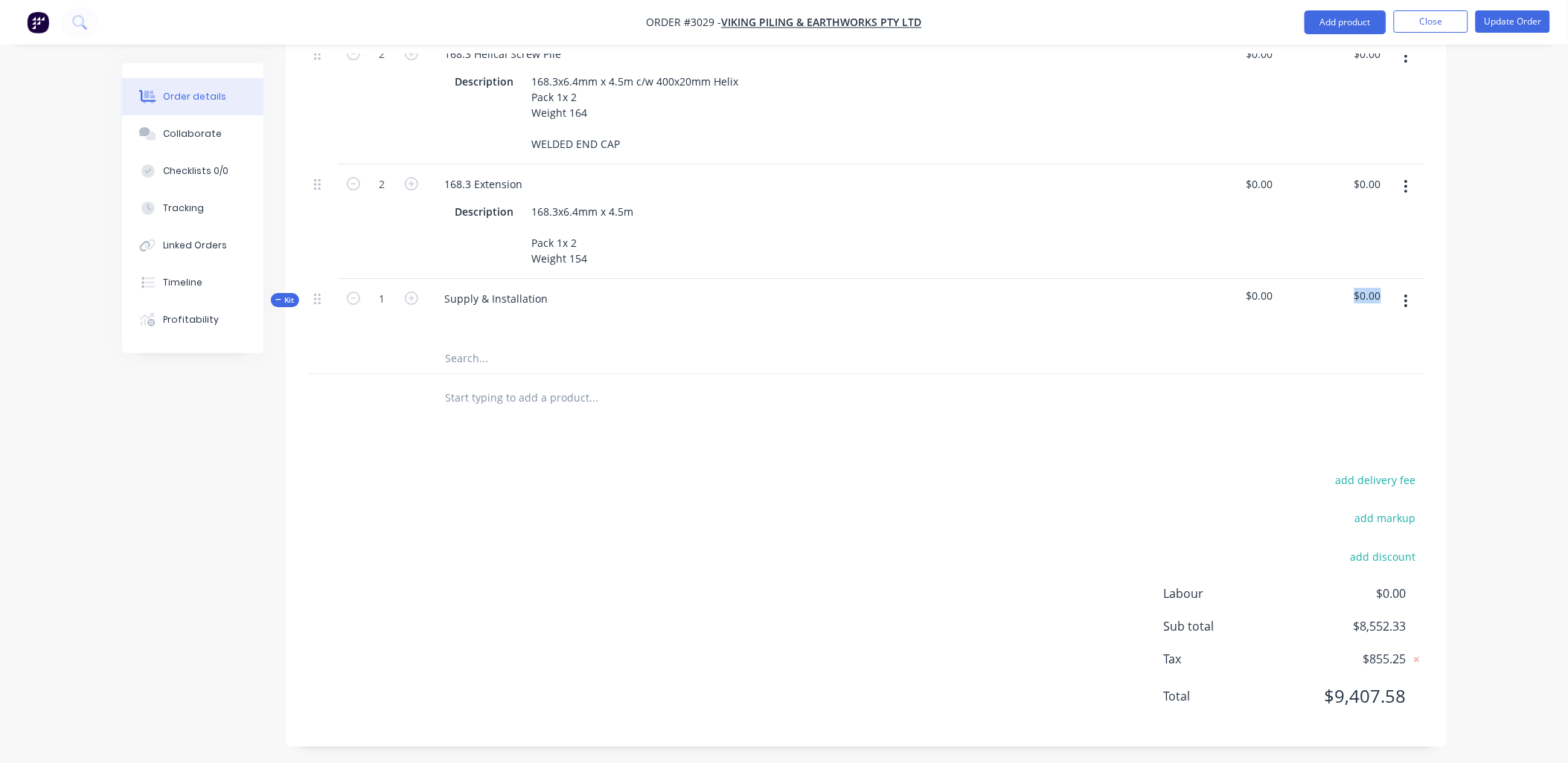
drag, startPoint x: 1327, startPoint y: 285, endPoint x: 1365, endPoint y: 284, distance: 38.0
drag, startPoint x: 1365, startPoint y: 284, endPoint x: 1046, endPoint y: 465, distance: 366.8
click at [1046, 470] on div "add delivery fee add markup add discount Labour $0.00 Sub total $8,552.33 Tax $…" at bounding box center [867, 597] width 1117 height 254
click at [496, 310] on div at bounding box center [799, 320] width 732 height 22
click at [471, 392] on input "text" at bounding box center [594, 398] width 298 height 30
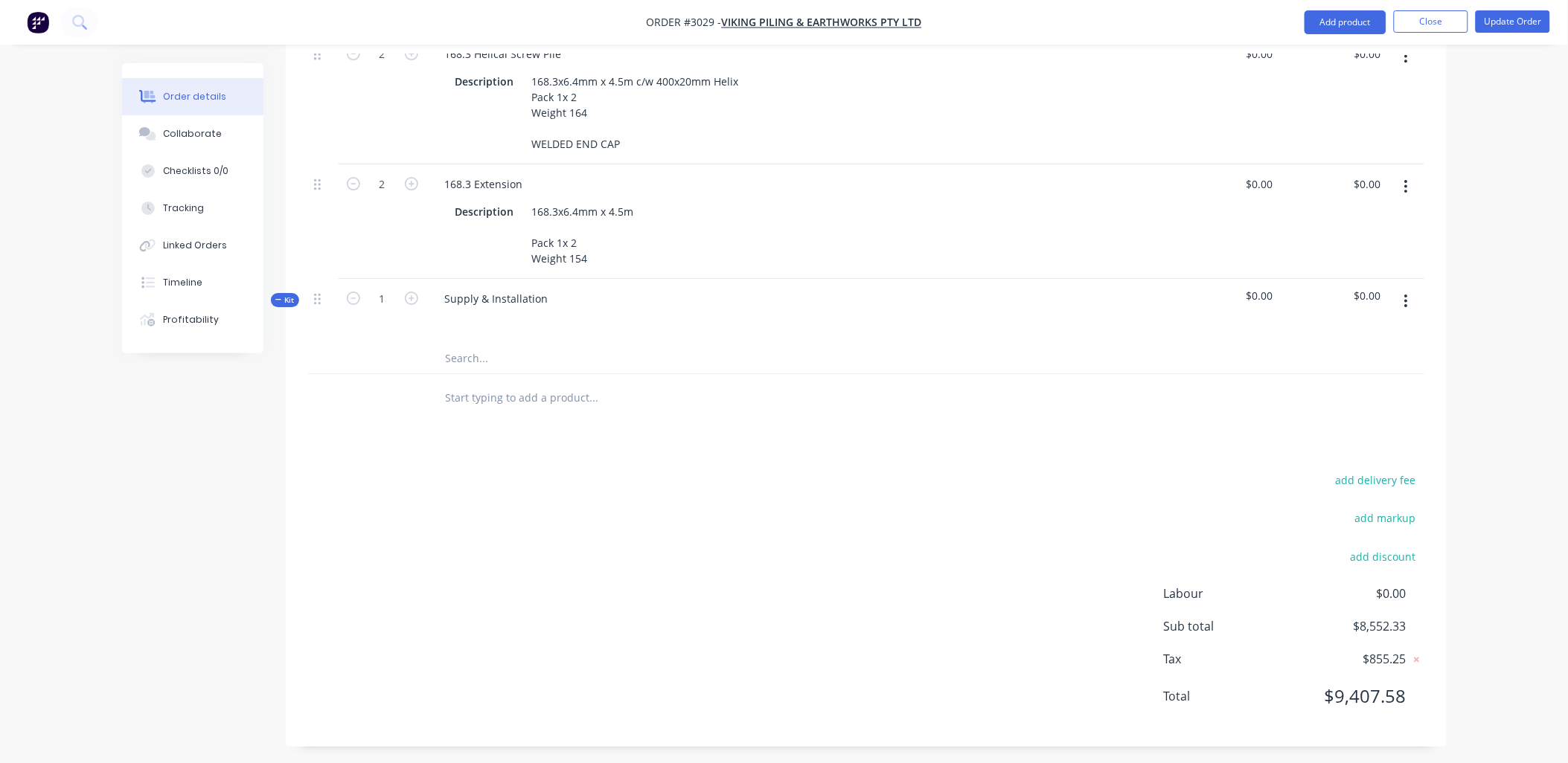
paste input "22,516.40"
type input "22,516.40"
click at [1268, 289] on span "$0.00" at bounding box center [1225, 295] width 96 height 16
drag, startPoint x: 1275, startPoint y: 288, endPoint x: 1251, endPoint y: 286, distance: 24.1
click at [1251, 286] on div "$0.00" at bounding box center [1225, 311] width 108 height 65
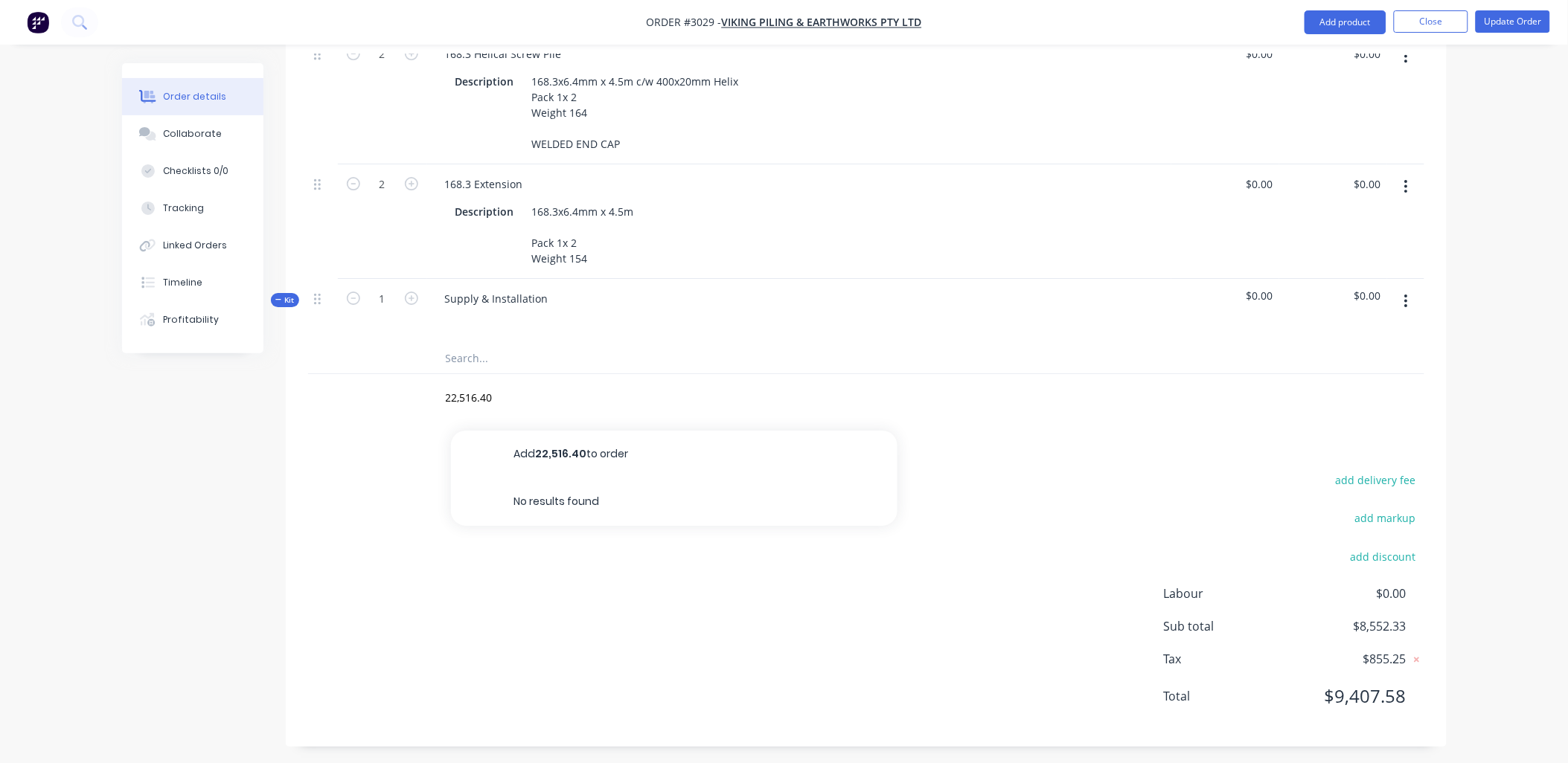
drag, startPoint x: 1251, startPoint y: 286, endPoint x: 1150, endPoint y: 449, distance: 191.8
click at [506, 288] on div "Supply & Installation" at bounding box center [497, 298] width 127 height 22
click at [547, 288] on div "Supply & Installation" at bounding box center [497, 298] width 127 height 22
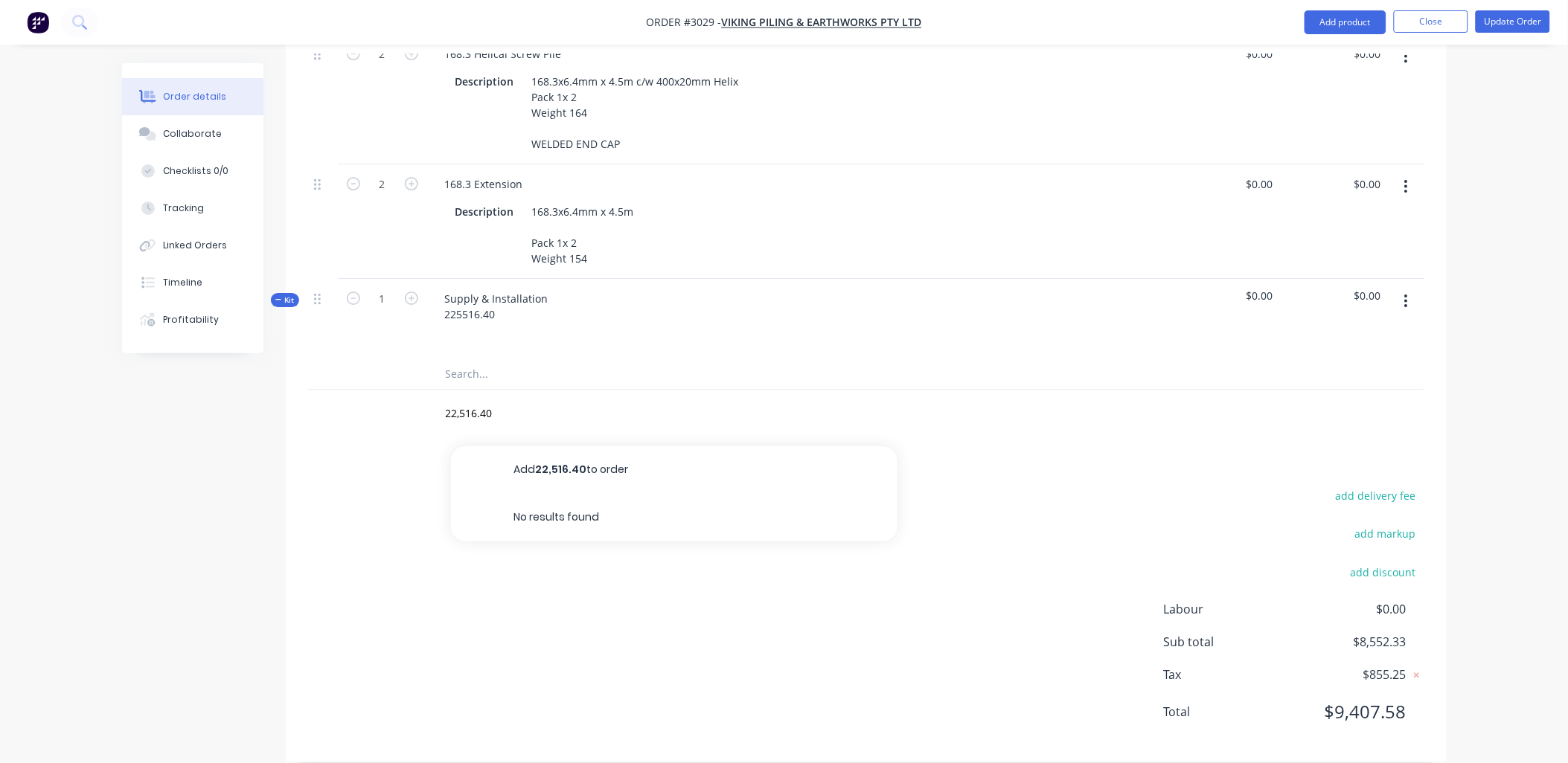
click at [540, 612] on div "add delivery fee add markup add discount Labour $0.00 Sub total $8,552.33 Tax $…" at bounding box center [867, 613] width 1117 height 254
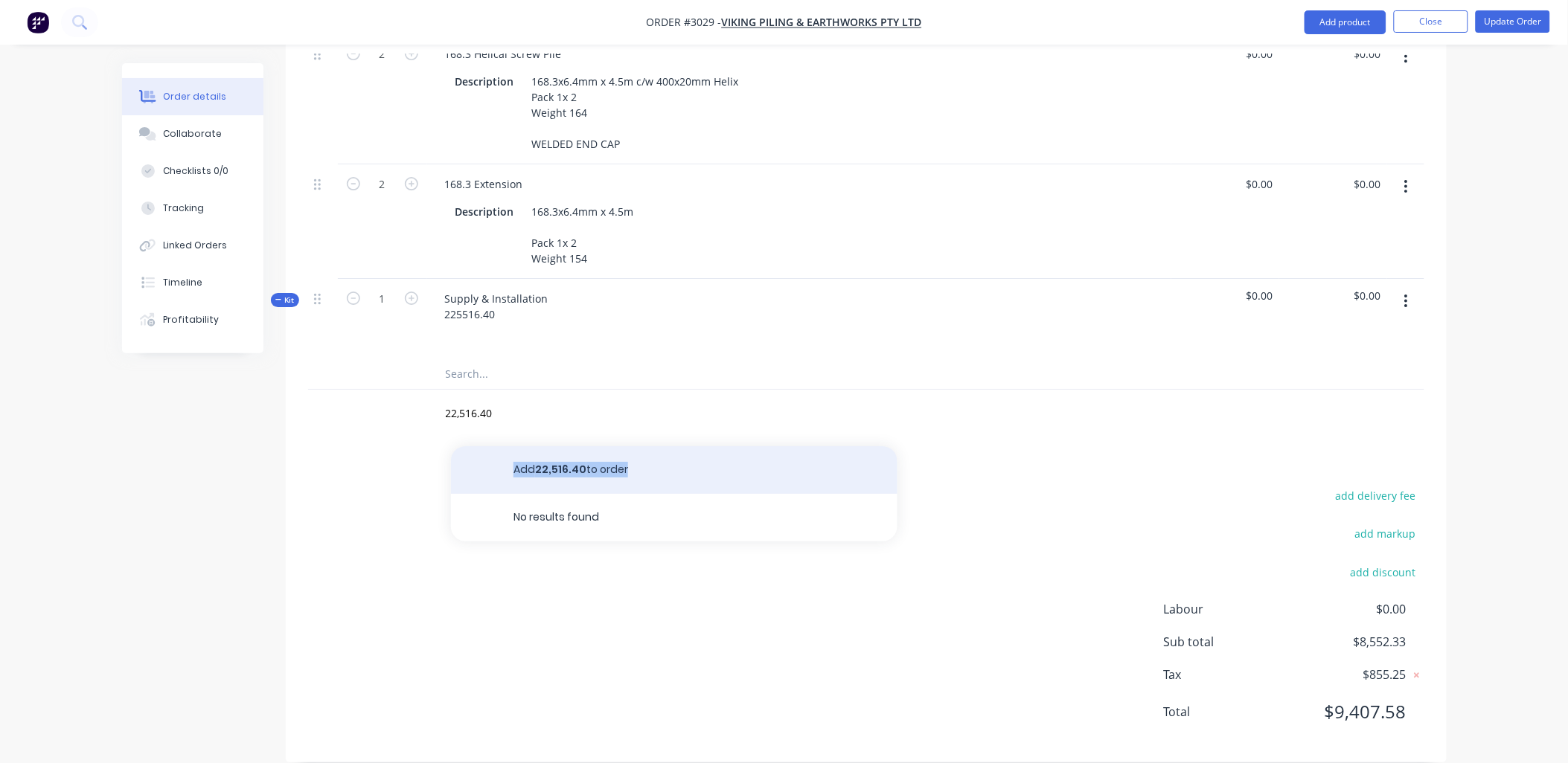
drag, startPoint x: 668, startPoint y: 521, endPoint x: 494, endPoint y: 455, distance: 186.1
click at [494, 455] on div "Add 22,516.40 to order No results found" at bounding box center [674, 494] width 447 height 95
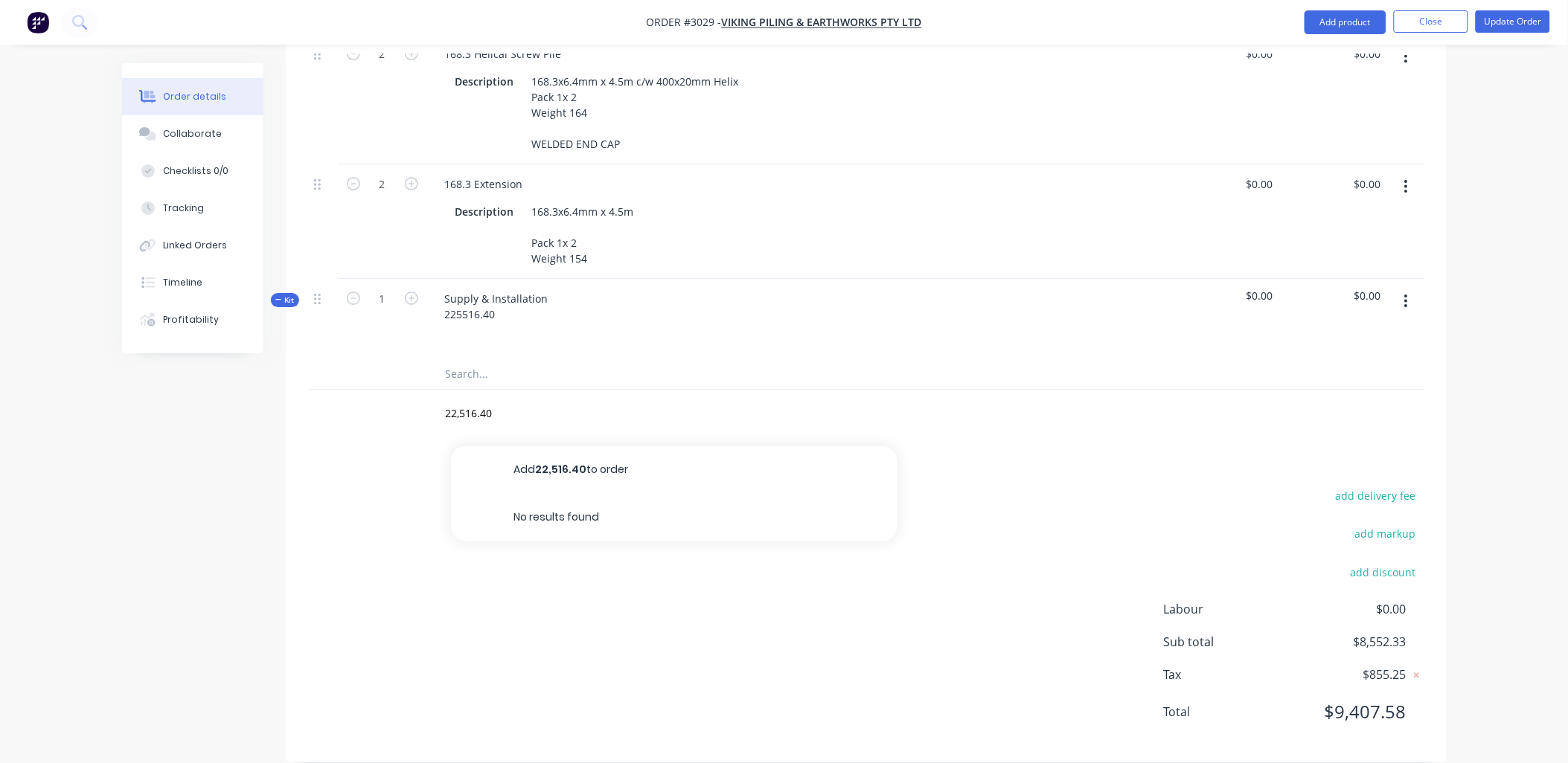
drag, startPoint x: 494, startPoint y: 455, endPoint x: 314, endPoint y: 551, distance: 204.0
click at [313, 552] on div "add delivery fee add markup add discount Labour $0.00 Sub total $8,552.33 Tax $…" at bounding box center [867, 613] width 1117 height 254
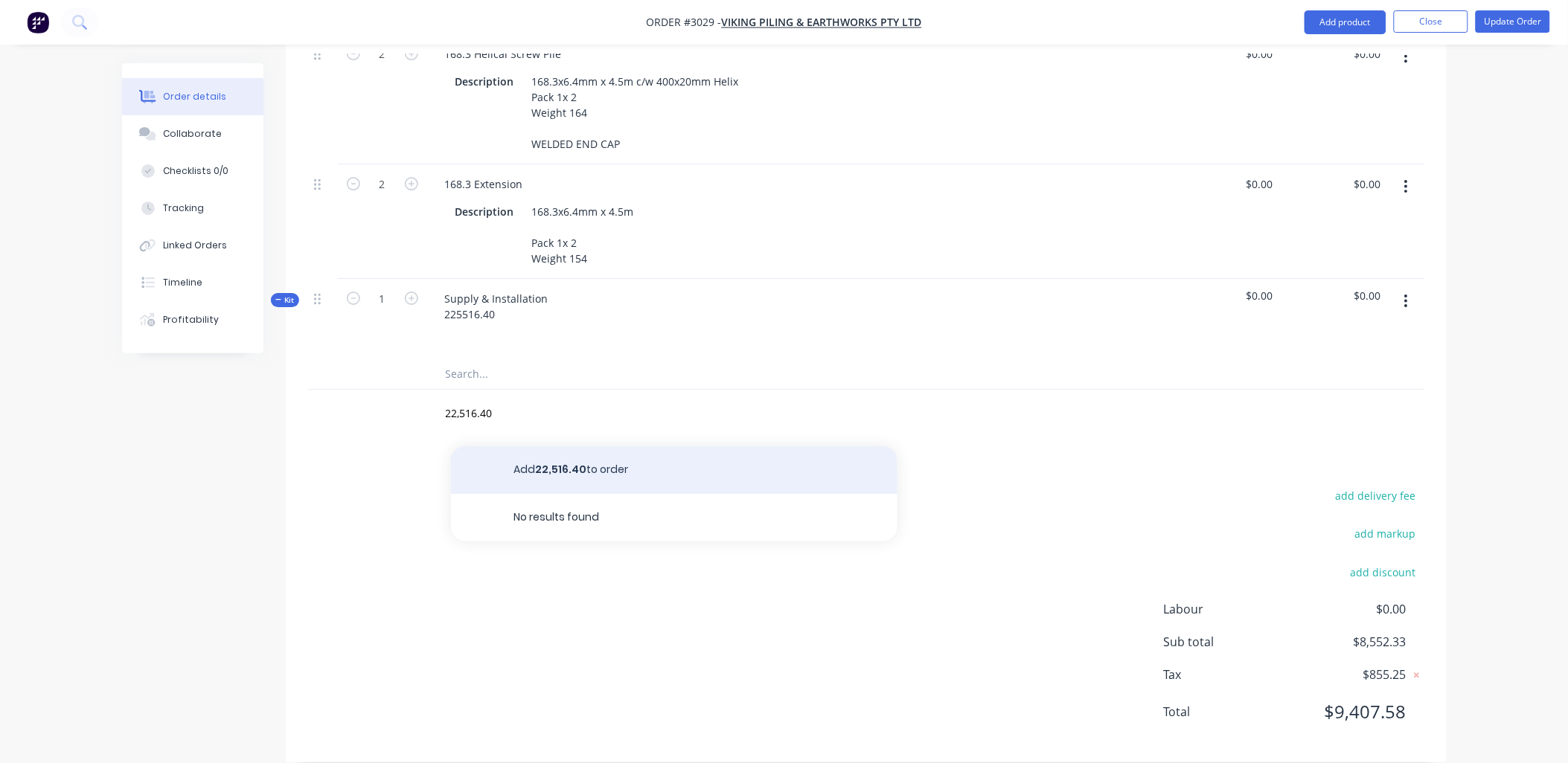
click at [640, 453] on button "Add 22,516.40 to order" at bounding box center [674, 471] width 447 height 48
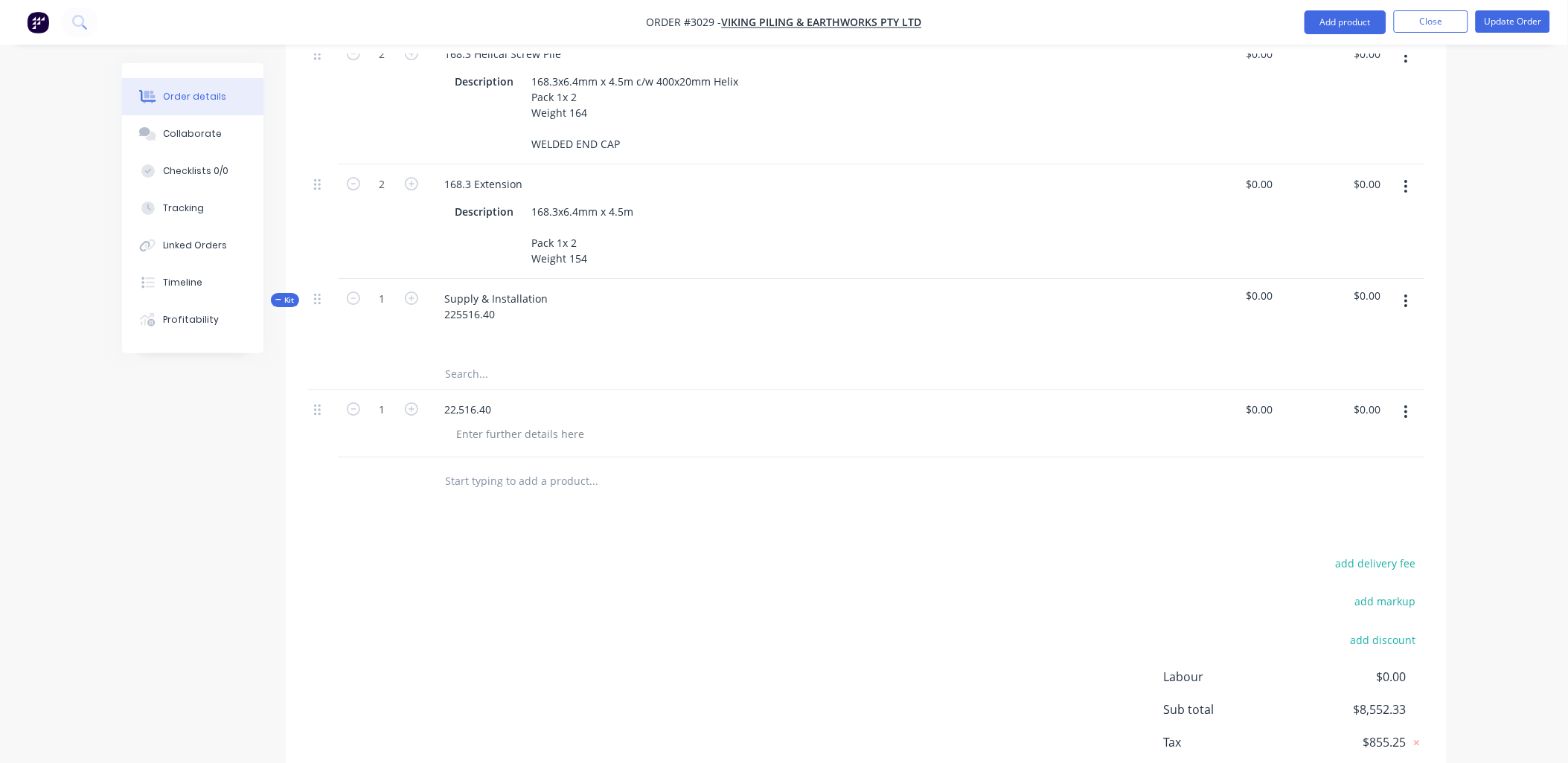
click at [656, 571] on div "add delivery fee add markup add discount Labour $0.00 Sub total $8,552.33 Tax $…" at bounding box center [867, 681] width 1117 height 254
click at [1405, 410] on icon "button" at bounding box center [1406, 412] width 4 height 16
click at [1332, 530] on div "Delete" at bounding box center [1353, 540] width 115 height 22
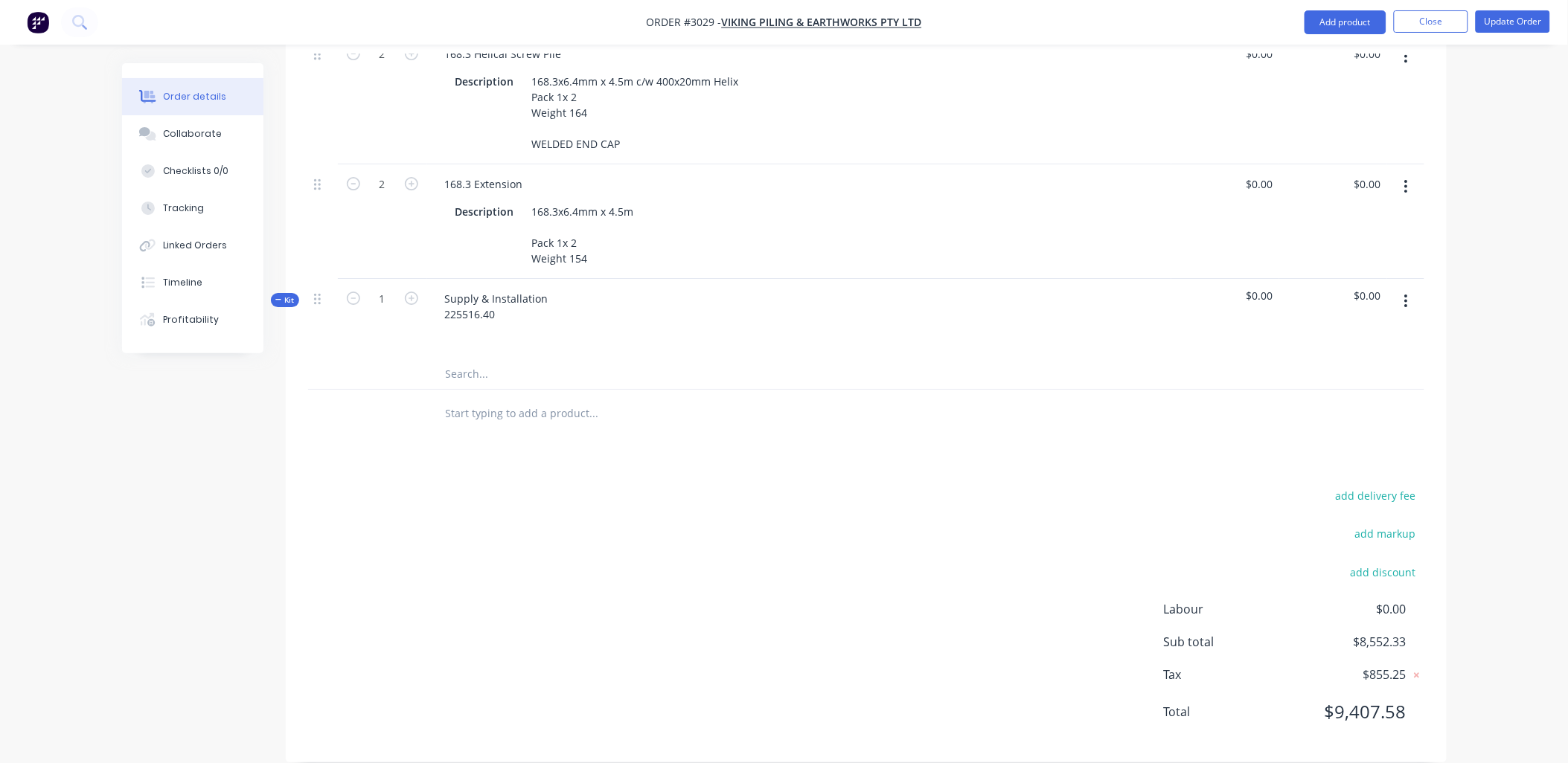
click at [850, 522] on div "add delivery fee add markup add discount Labour $0.00 Sub total $8,552.33 Tax $…" at bounding box center [867, 613] width 1117 height 254
click at [460, 293] on div "Supply & Installation 225516.40" at bounding box center [497, 307] width 127 height 37
click at [531, 303] on div "Supply & Installation 225516.40" at bounding box center [497, 307] width 127 height 37
click at [1257, 293] on span "$0.00" at bounding box center [1225, 295] width 96 height 16
drag, startPoint x: 1251, startPoint y: 287, endPoint x: 1305, endPoint y: 273, distance: 55.8
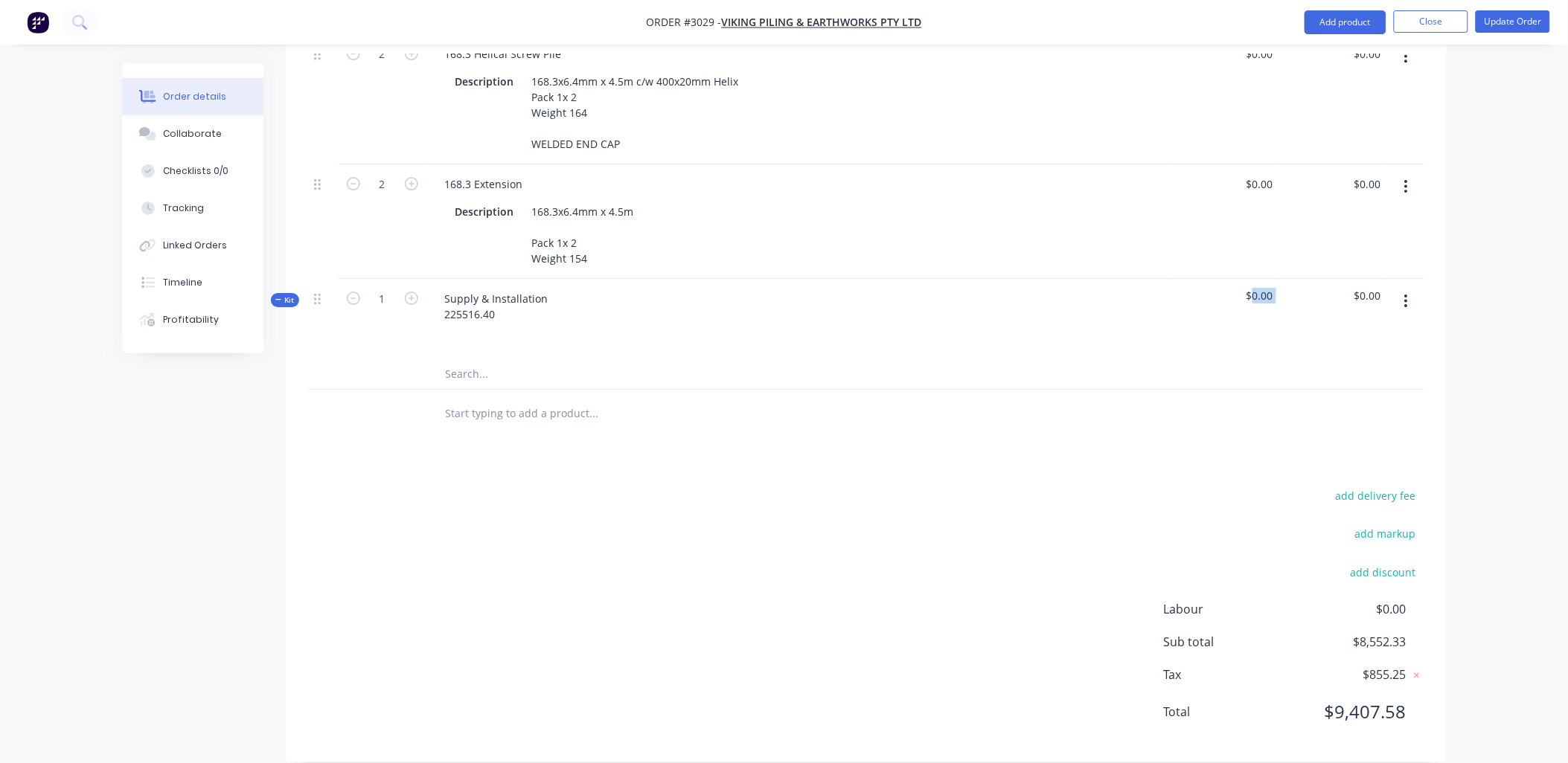
click at [1305, 279] on div "Kit 1 Supply & Installation 225516.40 $0.00 $0.00" at bounding box center [867, 319] width 1117 height 80
click at [1037, 563] on div "add delivery fee add markup add discount Labour $0.00 Sub total $8,552.33 Tax $…" at bounding box center [867, 613] width 1117 height 254
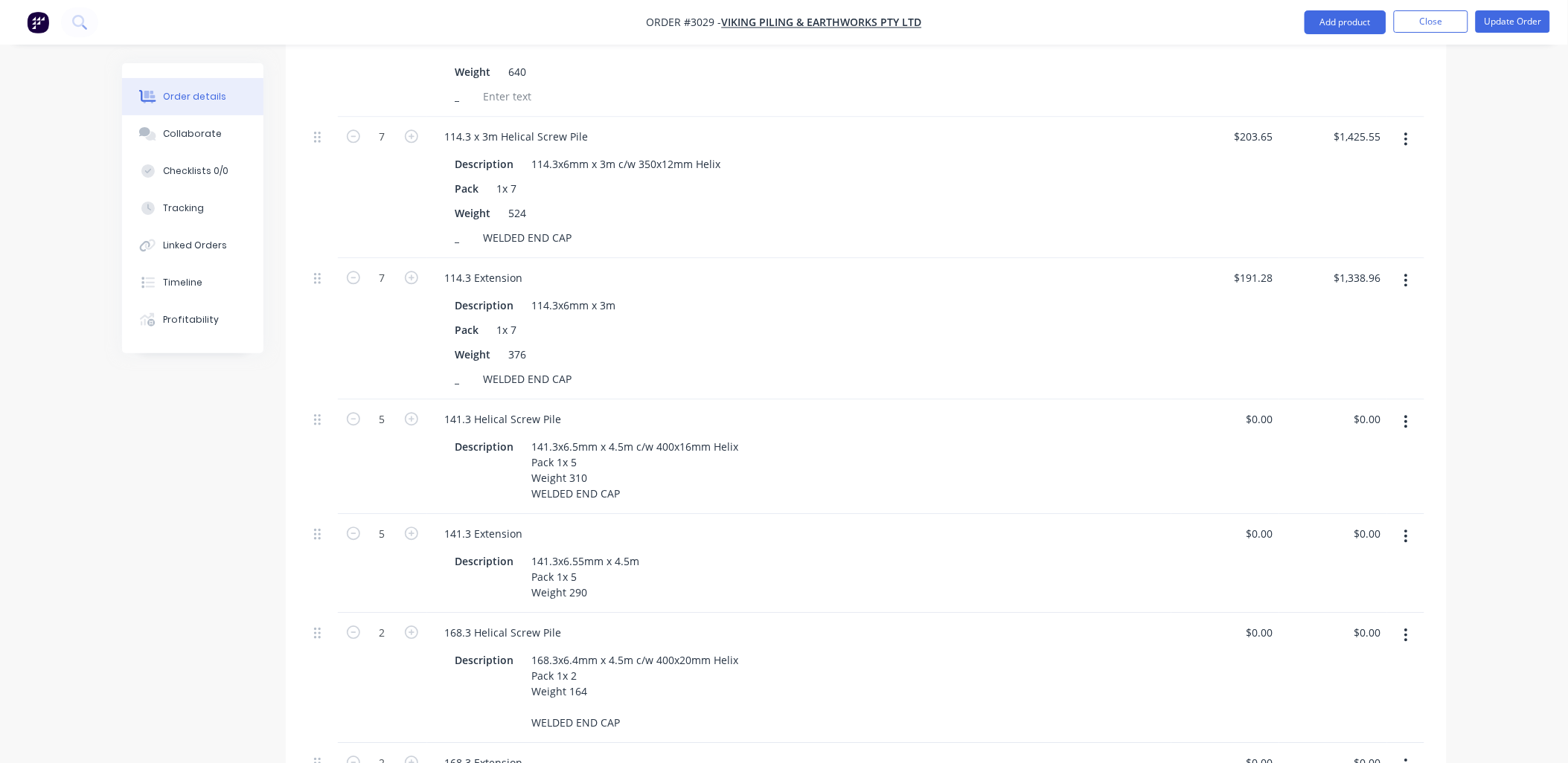
scroll to position [1653, 0]
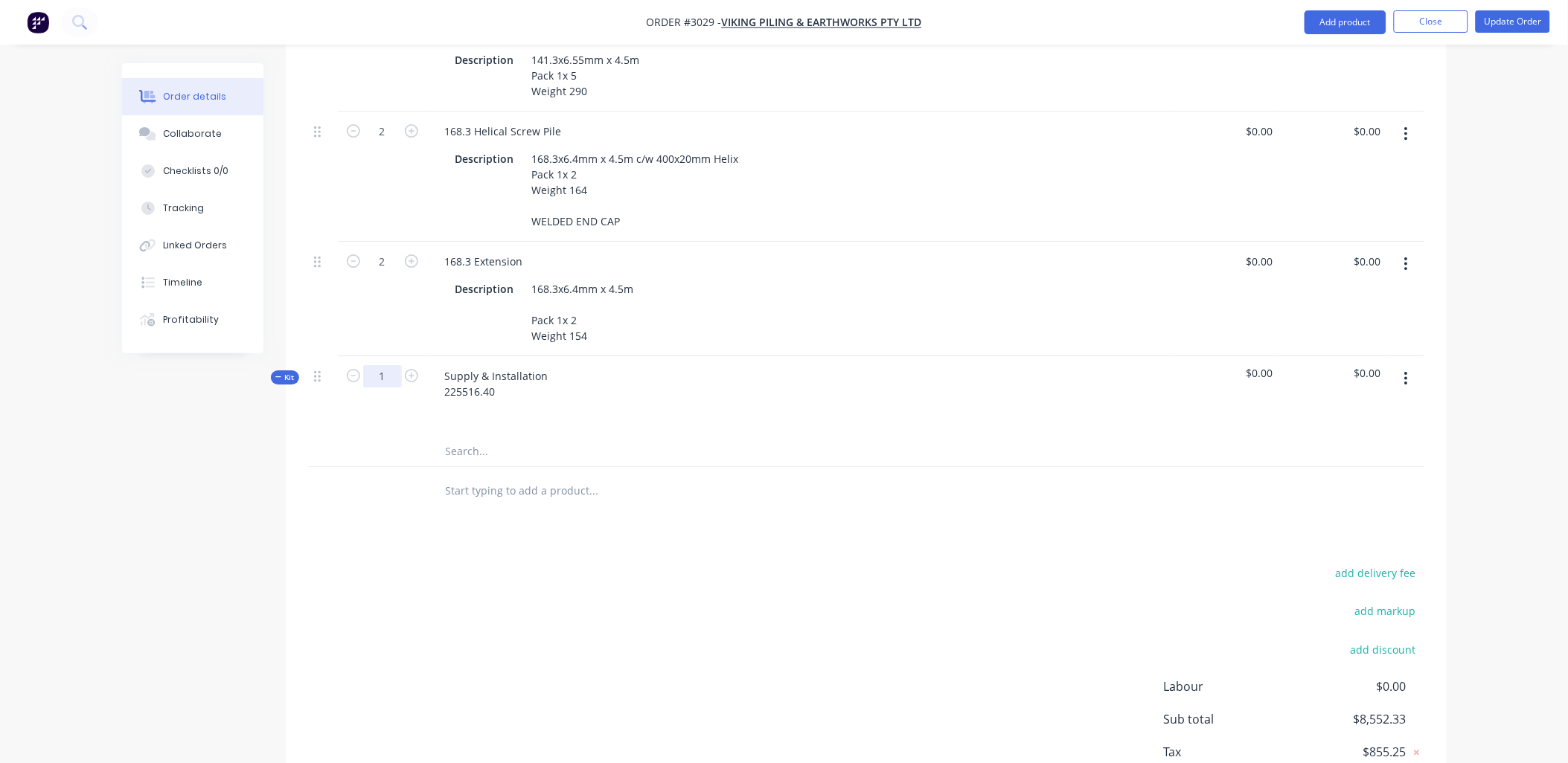
click at [388, 374] on input "1" at bounding box center [382, 376] width 39 height 22
click at [1242, 373] on span "$0.00" at bounding box center [1225, 373] width 96 height 16
click at [455, 369] on div "Supply & Installation 225516.40" at bounding box center [497, 384] width 127 height 37
click at [519, 384] on div "Supply & Installation 225516.40" at bounding box center [497, 384] width 127 height 37
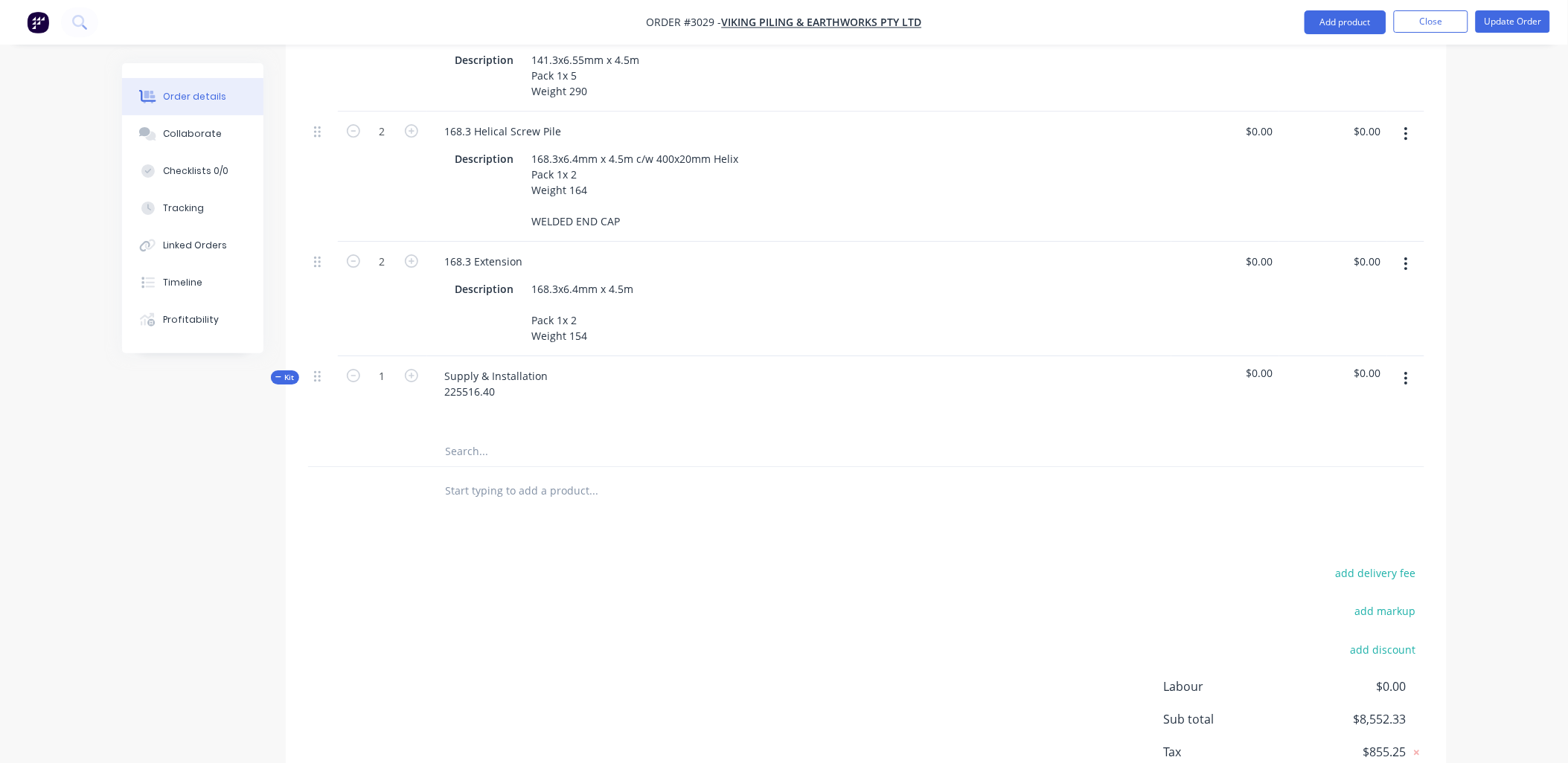
click at [477, 450] on input "text" at bounding box center [594, 452] width 298 height 30
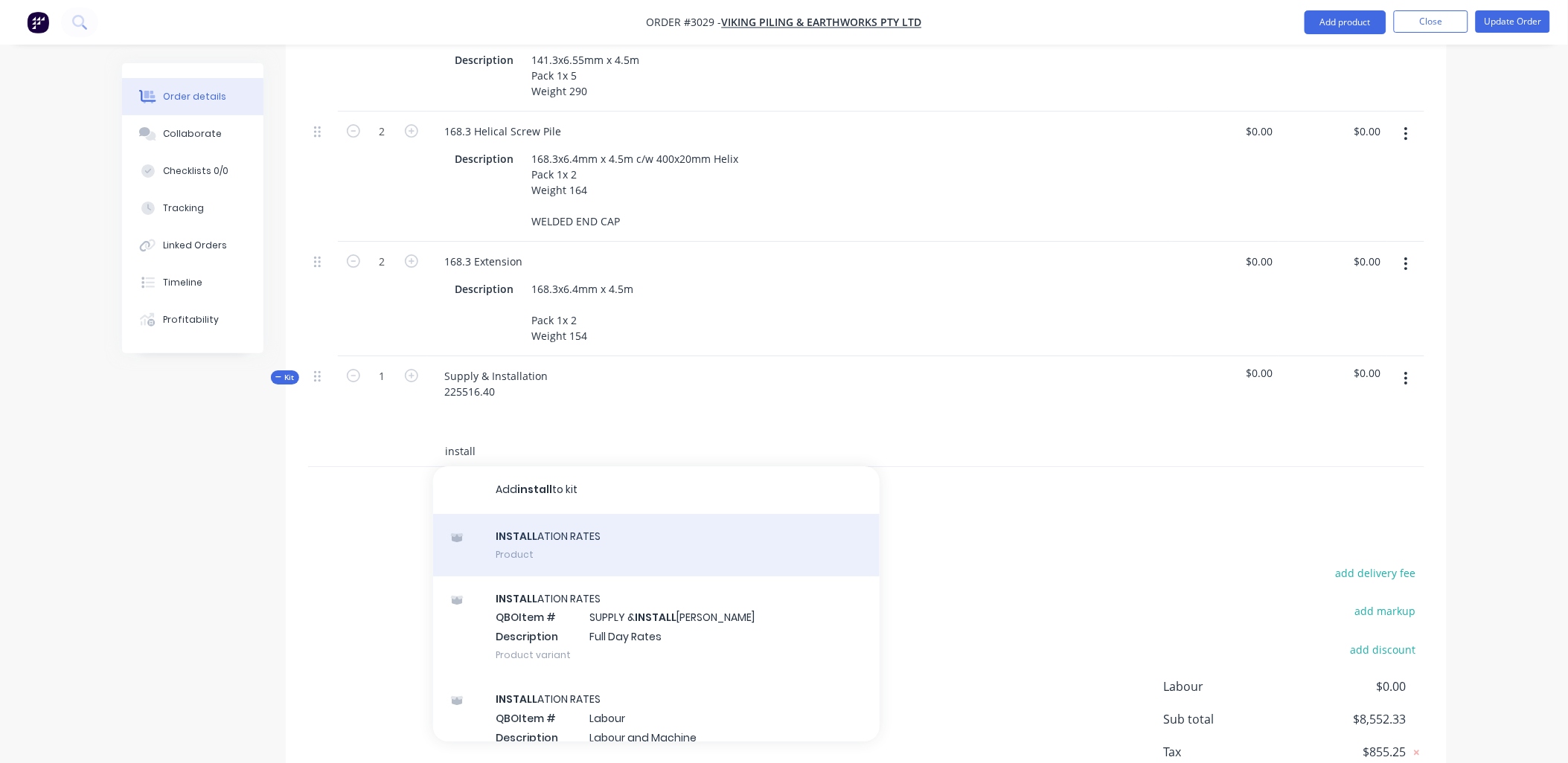
type input "install"
click at [673, 528] on div "INSTALL ATION RATES Product" at bounding box center [656, 545] width 447 height 63
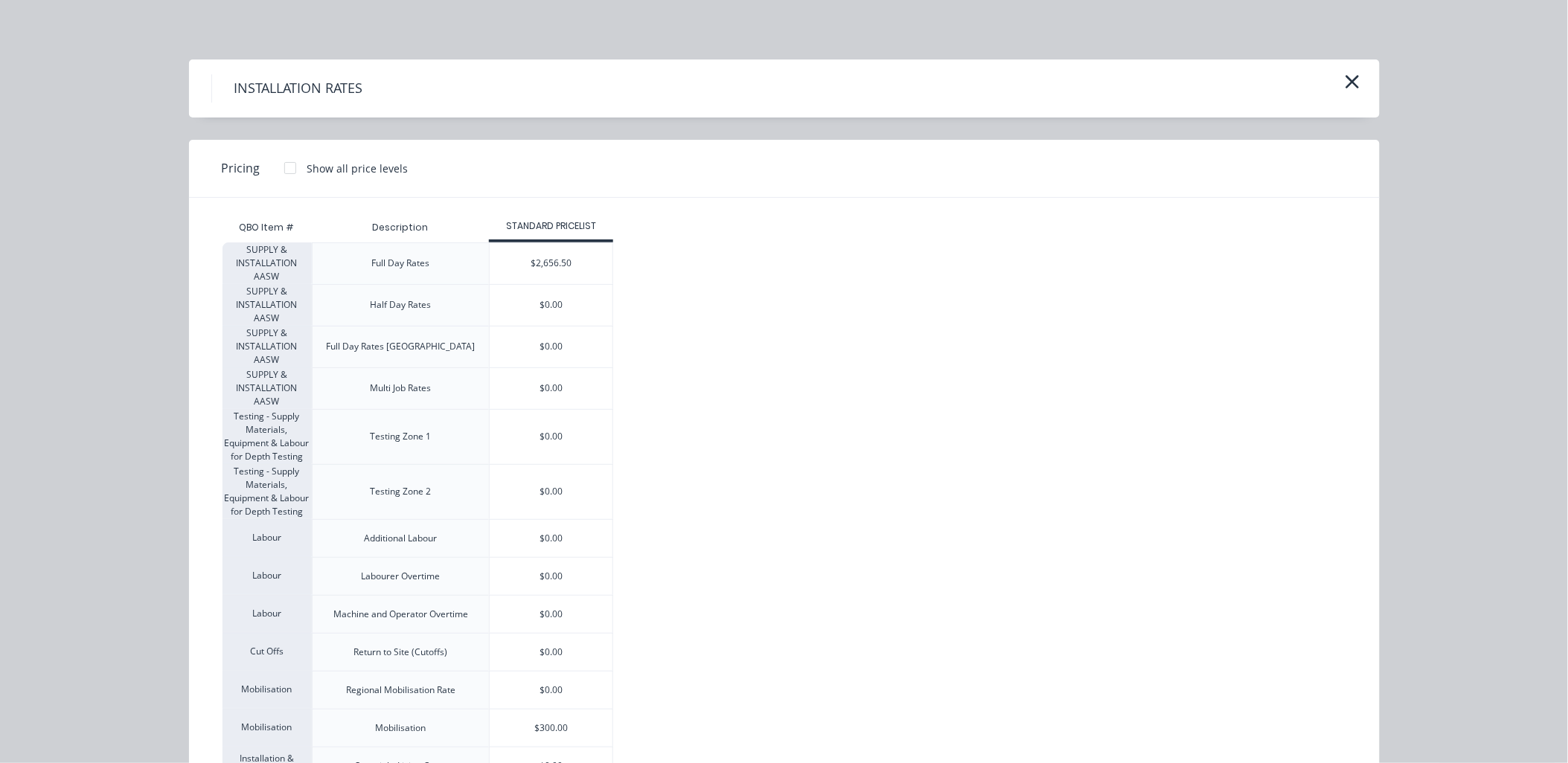
click at [1346, 82] on icon "button" at bounding box center [1352, 82] width 13 height 13
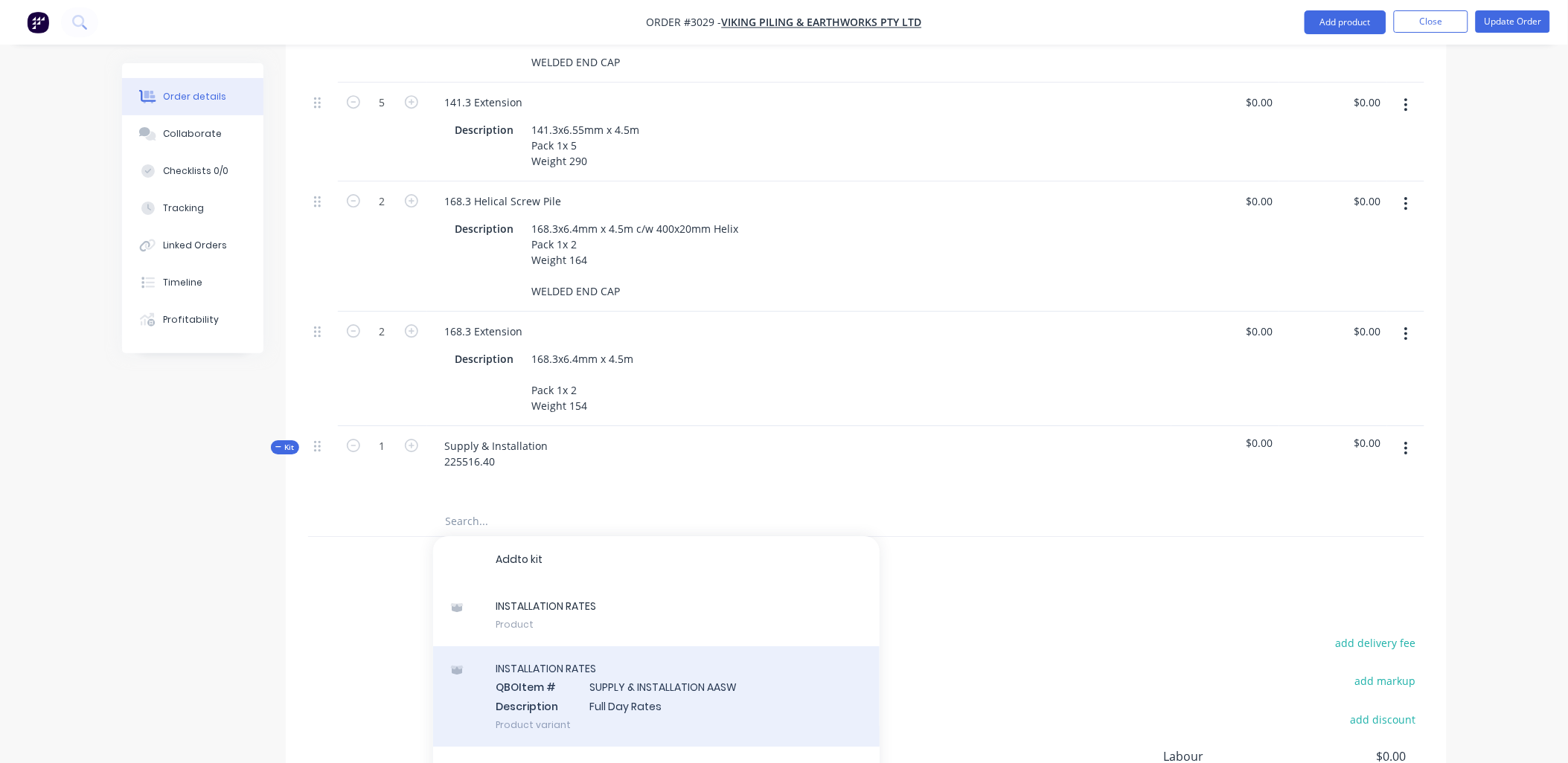
scroll to position [1746, 0]
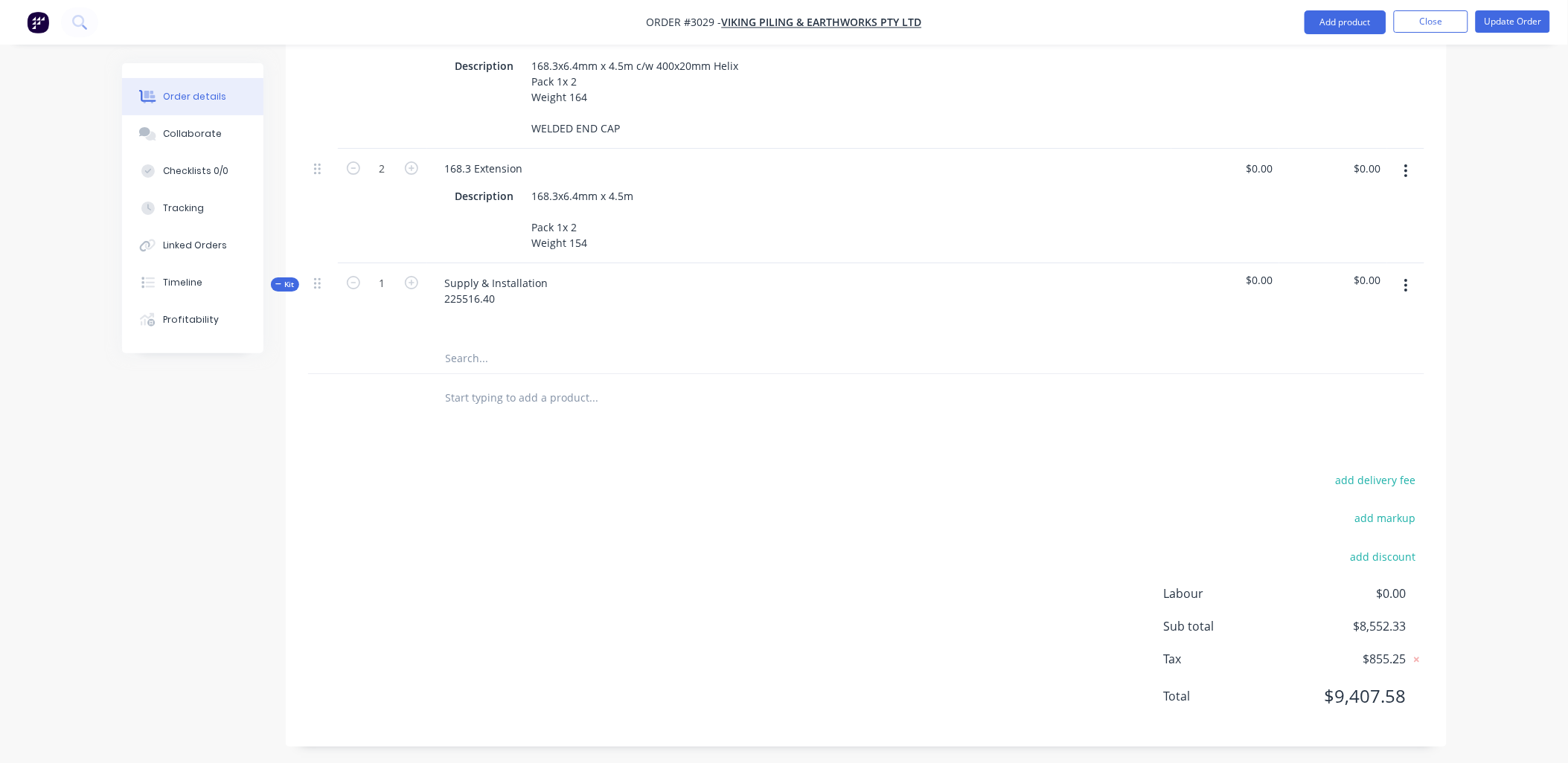
click at [332, 503] on div "add delivery fee add markup add discount Labour $0.00 Sub total $8,552.33 Tax $…" at bounding box center [867, 597] width 1117 height 254
click at [483, 353] on input "text" at bounding box center [594, 358] width 298 height 30
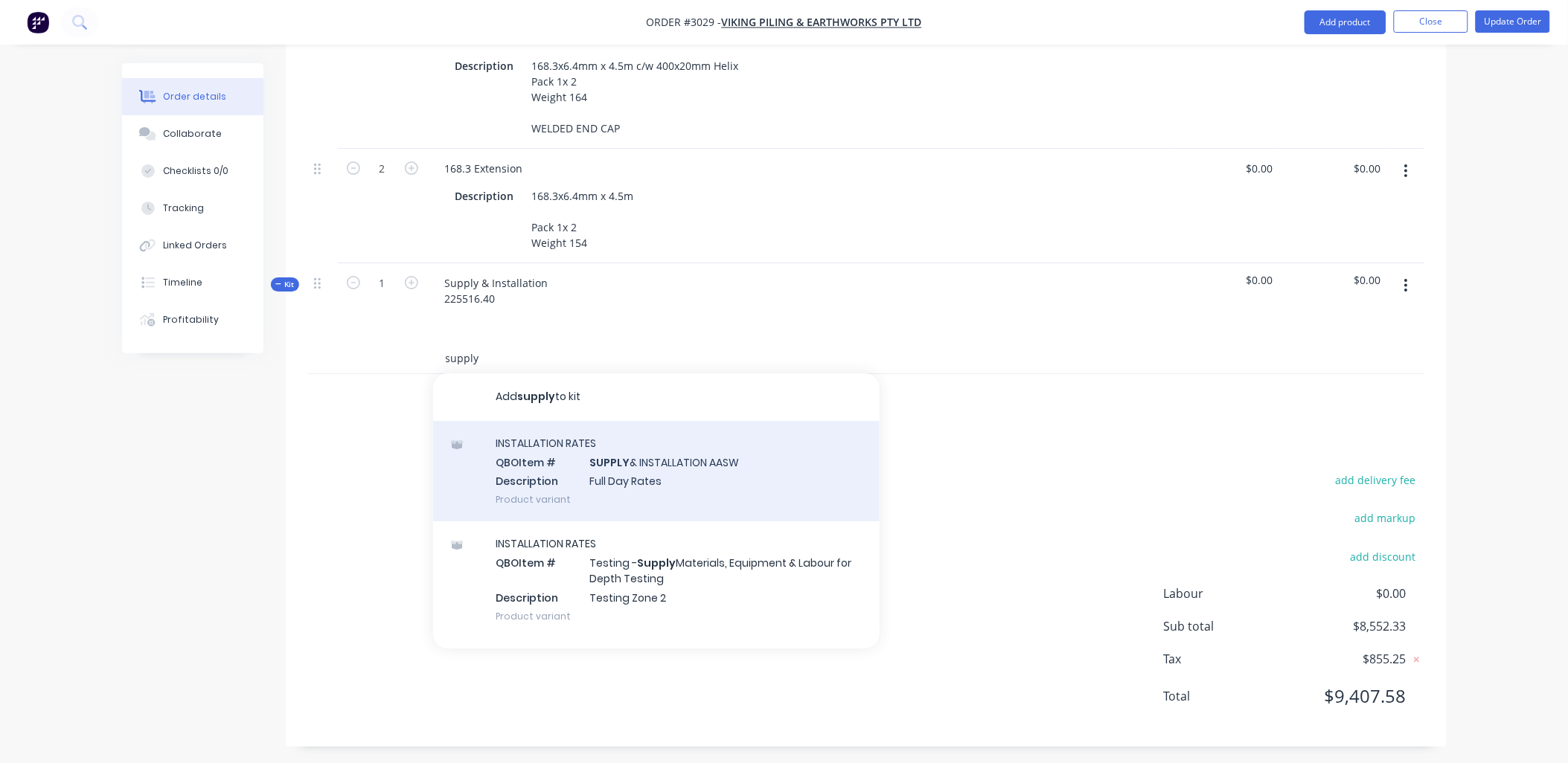
type input "supply"
click at [657, 454] on div "INSTALLATION RATES QBO Item # SUPPLY & INSTALLATION AASW Description Full Day R…" at bounding box center [656, 471] width 447 height 100
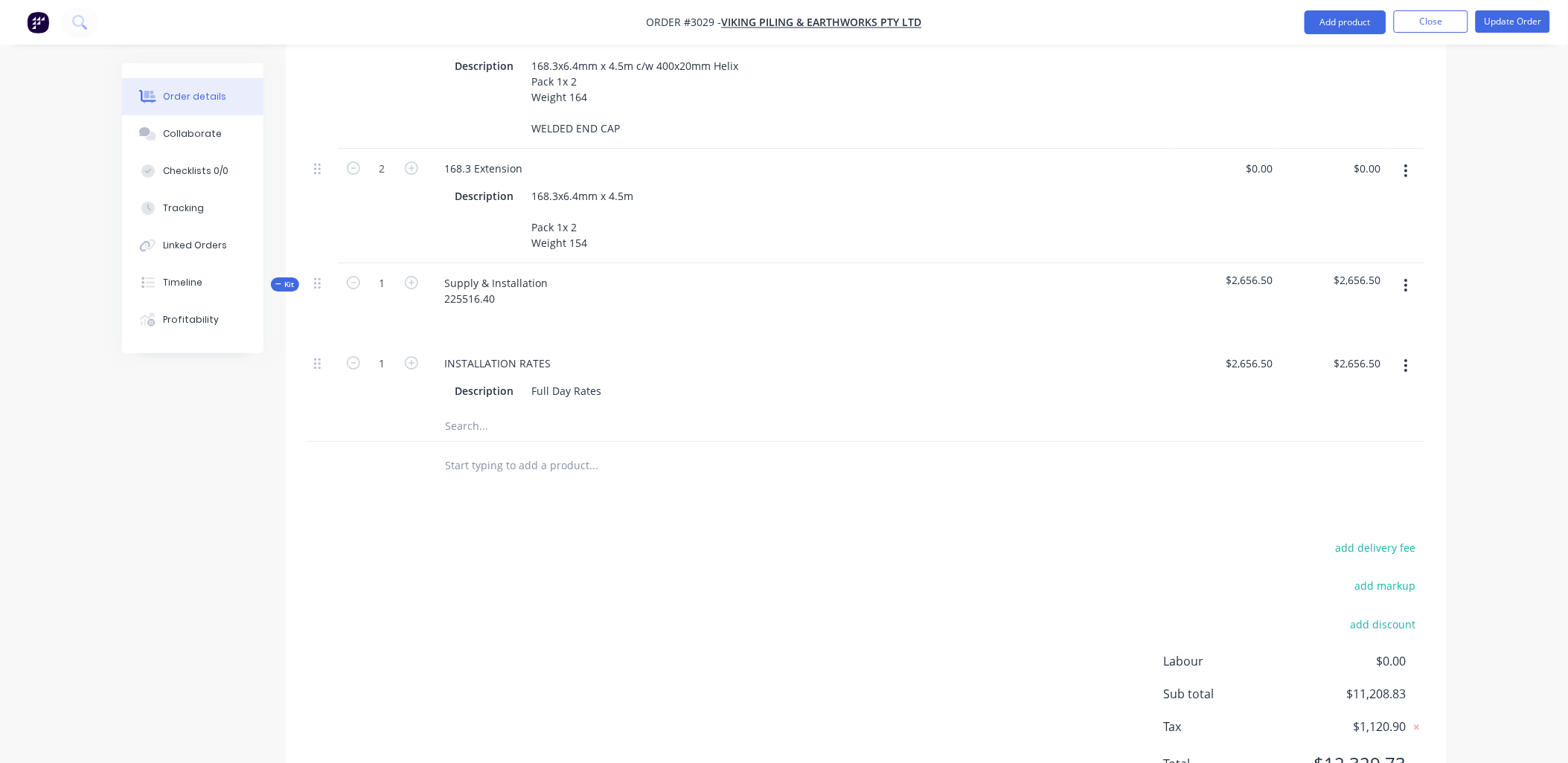
click at [1266, 274] on span "$2,656.50" at bounding box center [1225, 280] width 96 height 16
drag, startPoint x: 1271, startPoint y: 277, endPoint x: 1233, endPoint y: 268, distance: 39.1
click at [1233, 272] on span "$2,656.50" at bounding box center [1225, 280] width 96 height 16
drag, startPoint x: 1233, startPoint y: 268, endPoint x: 1278, endPoint y: 355, distance: 97.9
click at [1280, 355] on div "$2,656.50 $2,656.50" at bounding box center [1333, 377] width 108 height 67
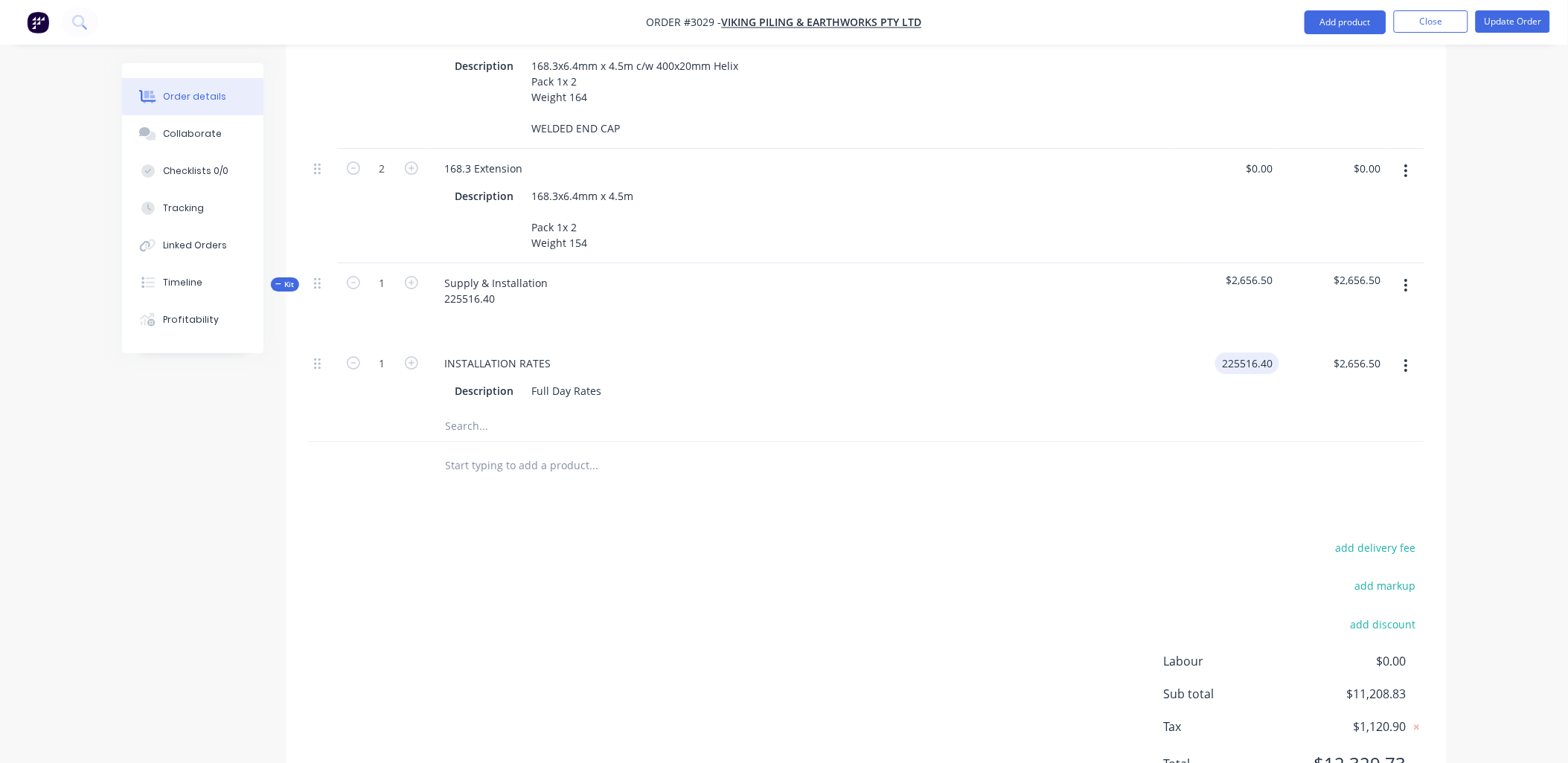
type input "$225,516.40"
click at [1204, 318] on div "$225,516.40" at bounding box center [1225, 303] width 108 height 80
click at [1408, 281] on icon "button" at bounding box center [1406, 286] width 4 height 16
click at [1322, 441] on div "Delete" at bounding box center [1353, 444] width 115 height 22
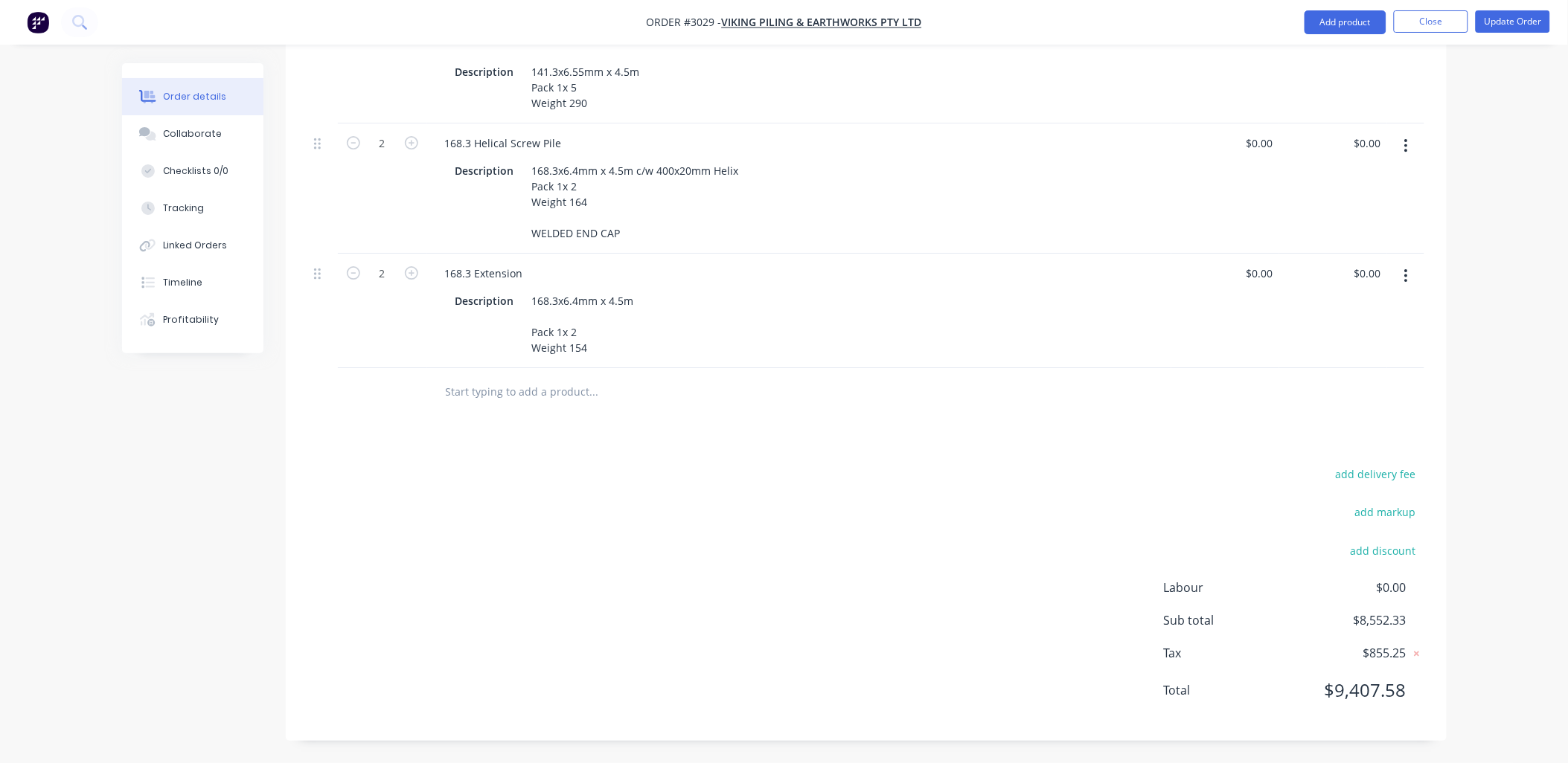
scroll to position [1635, 0]
click at [477, 395] on input "text" at bounding box center [594, 398] width 298 height 30
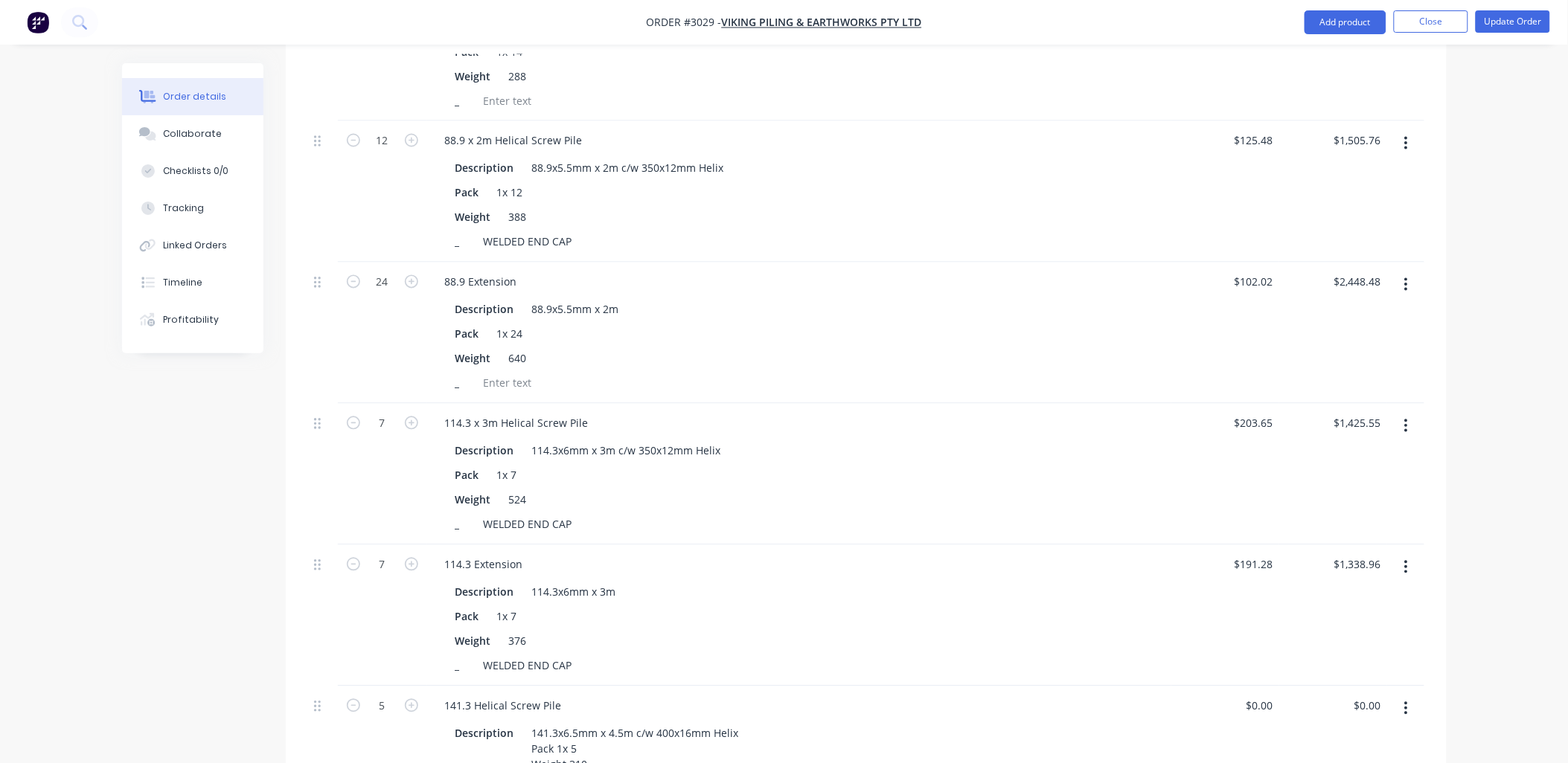
scroll to position [0, 0]
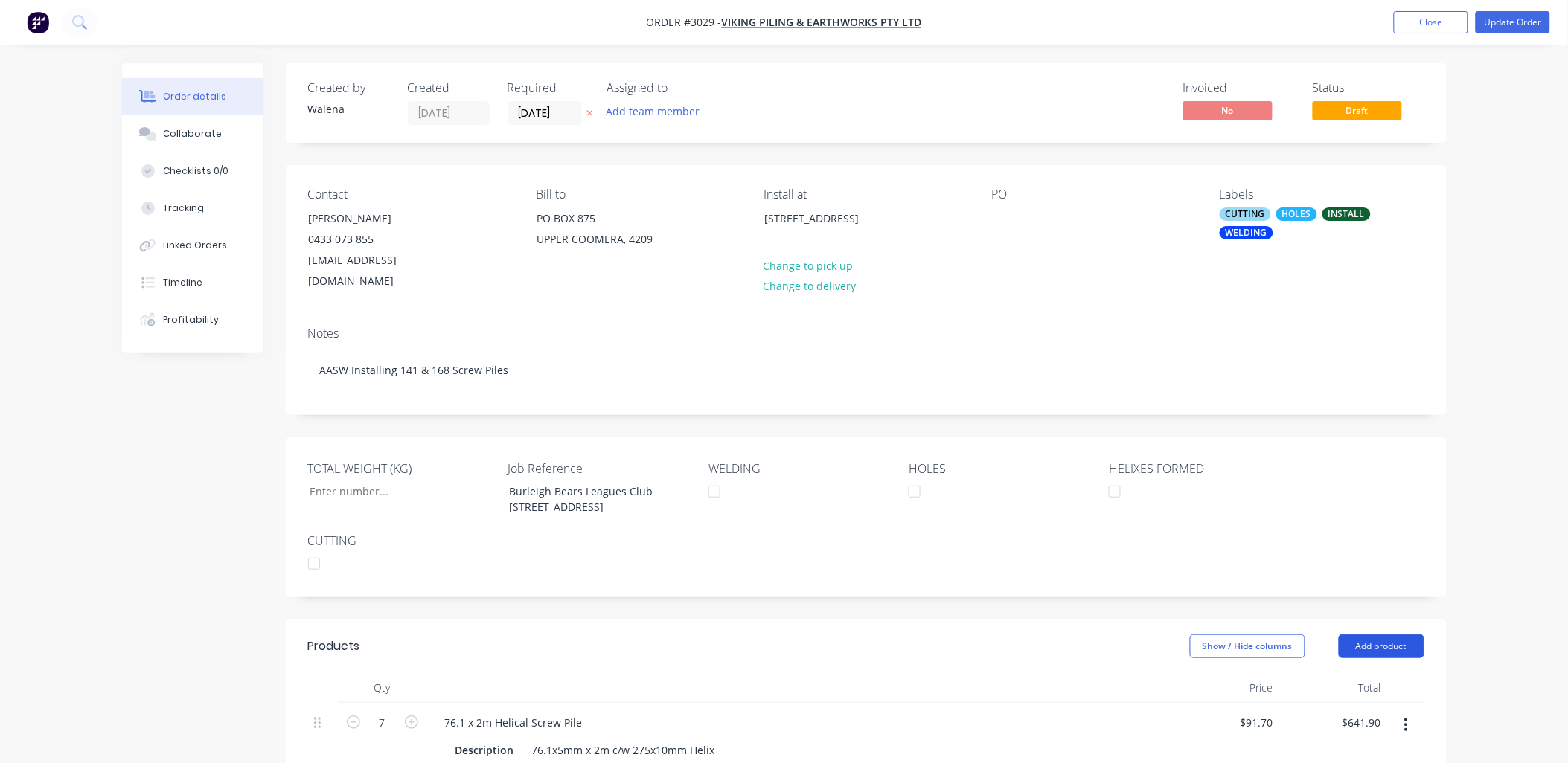
click at [1396, 634] on button "Add product" at bounding box center [1382, 646] width 85 height 24
click at [1326, 732] on div "Product Kit" at bounding box center [1353, 743] width 115 height 22
click at [1331, 732] on div "Custom pricing" at bounding box center [1353, 743] width 115 height 22
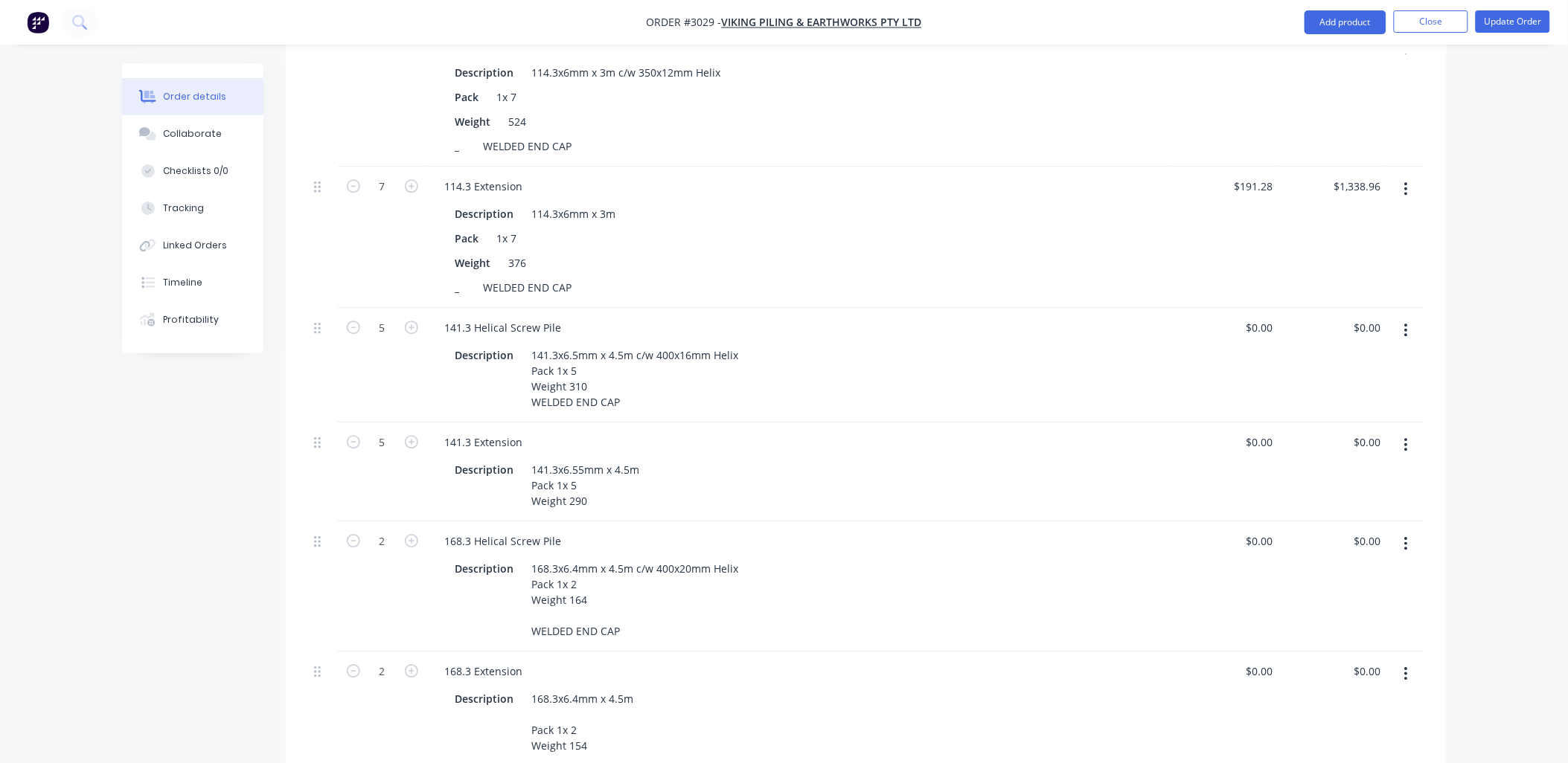
scroll to position [1653, 0]
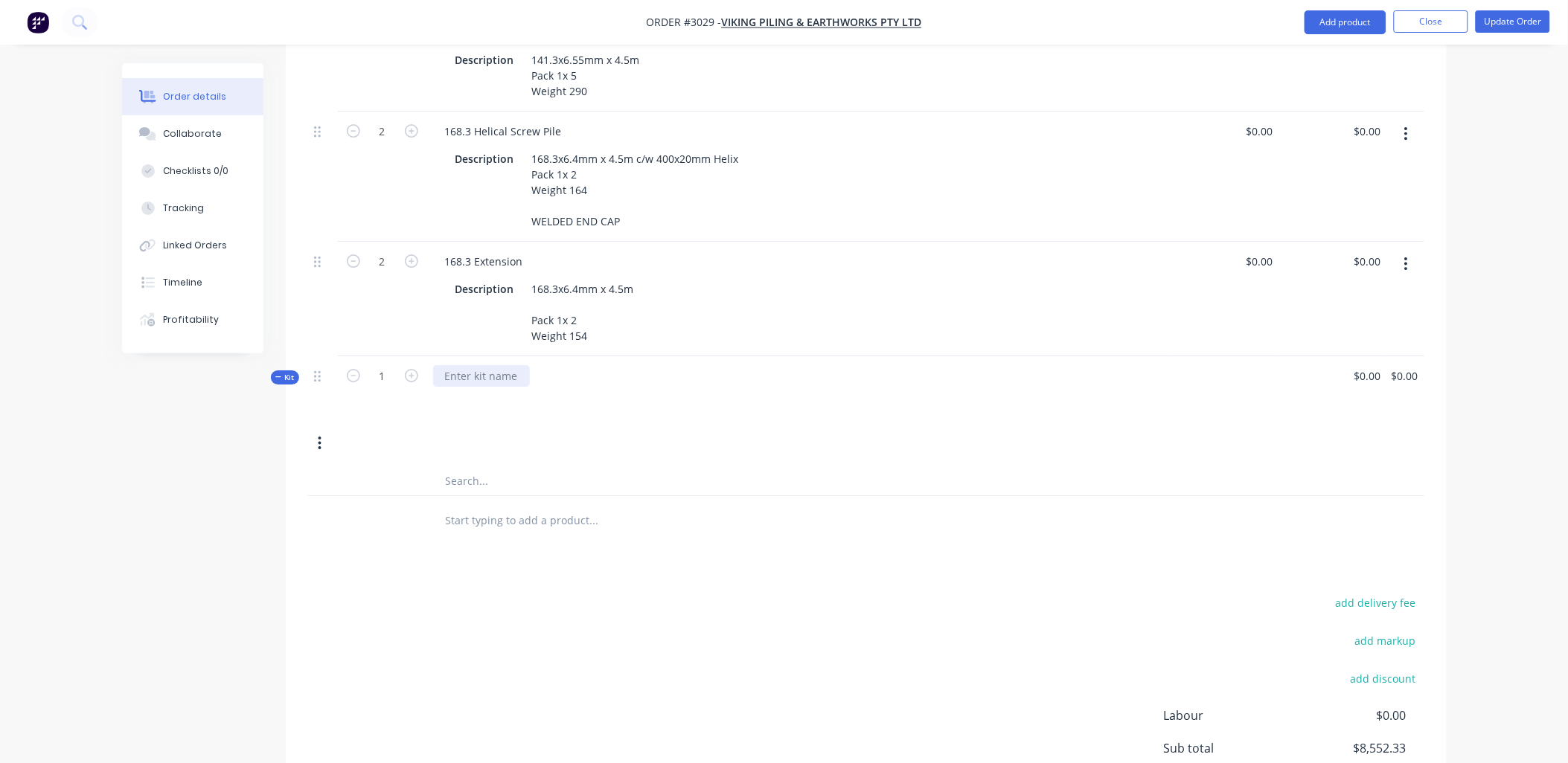
click at [504, 367] on div at bounding box center [481, 376] width 97 height 22
click at [1001, 429] on div "Kit 1 Supply and Installation $0.00 $0.00 $0.00 $0.00" at bounding box center [867, 411] width 1117 height 110
click at [320, 435] on icon "button" at bounding box center [320, 444] width 4 height 16
click at [492, 398] on div at bounding box center [799, 397] width 732 height 22
click at [1362, 376] on div "0 $0.00" at bounding box center [1333, 388] width 108 height 65
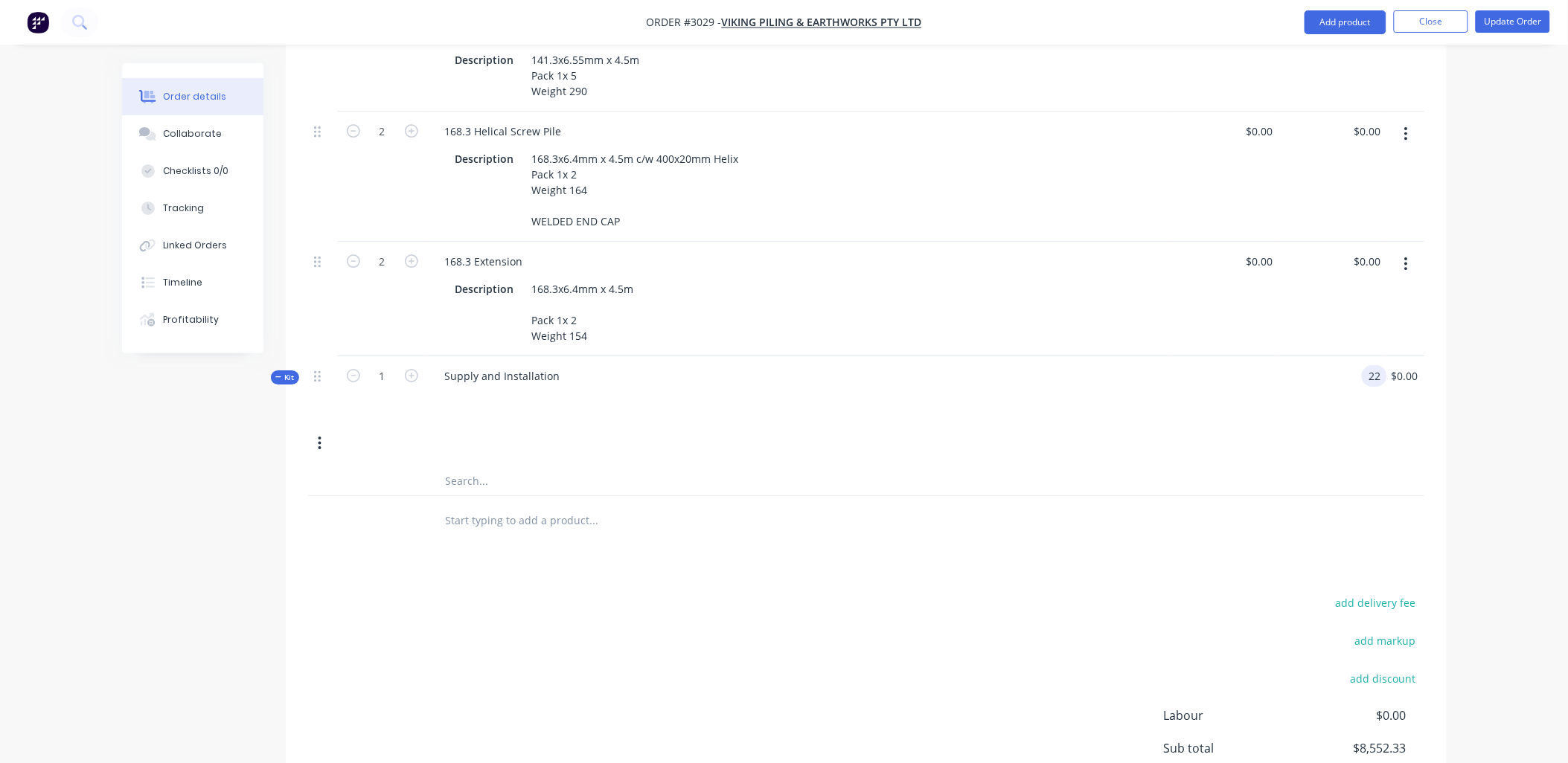
type input "$22.00"
click at [479, 482] on input "text" at bounding box center [594, 480] width 298 height 30
paste input "22,516.40"
type input "22,516.40"
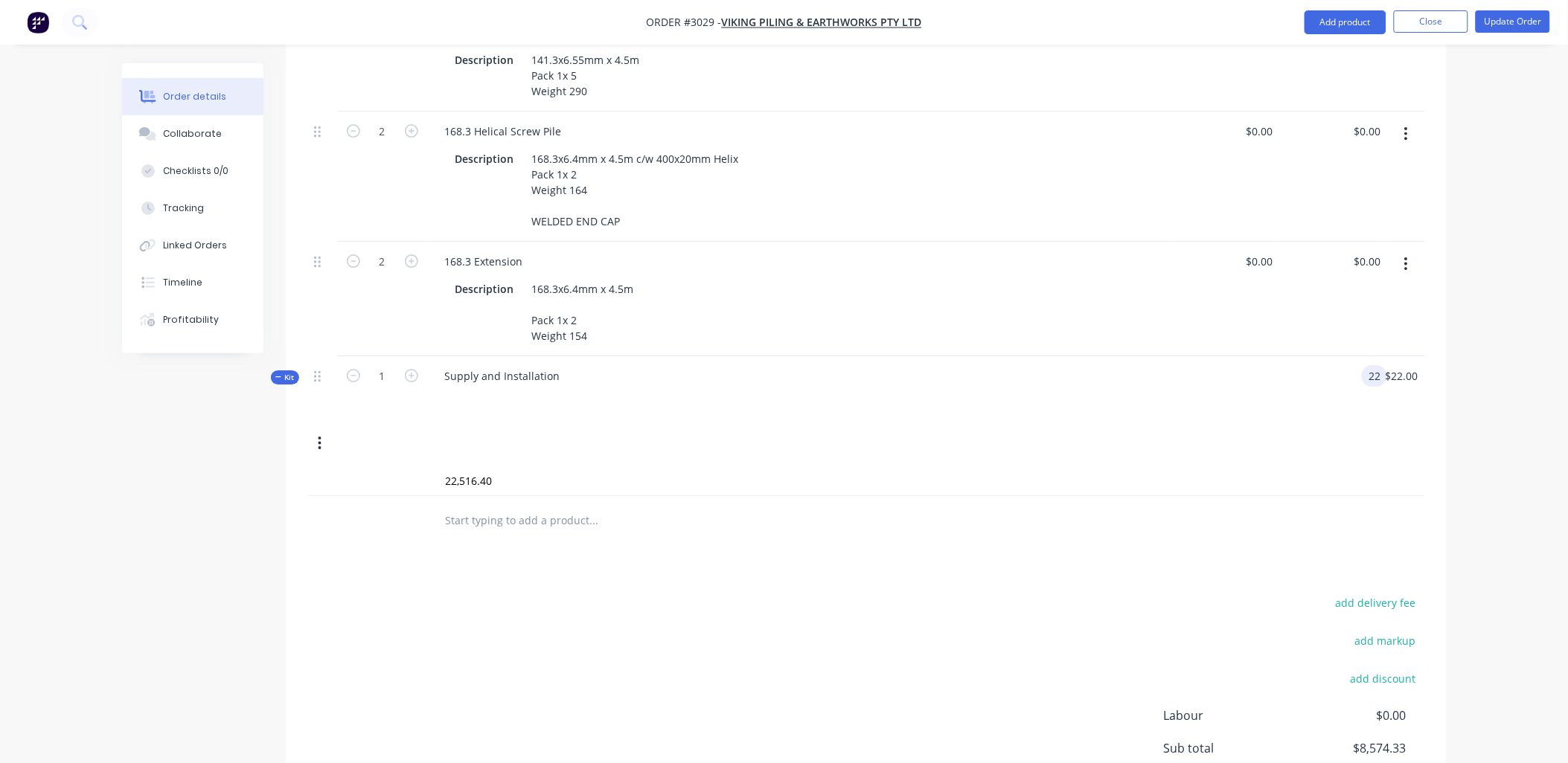
click at [1375, 370] on input "22" at bounding box center [1378, 376] width 19 height 22
type input "$22,516.40"
click at [1232, 438] on div "Kit 1 Supply and Installation $22,516.40 22516.40 $22,516.40 $22.00" at bounding box center [867, 411] width 1117 height 110
type input "22516.40"
click at [1380, 366] on input "22516.40" at bounding box center [1399, 376] width 52 height 22
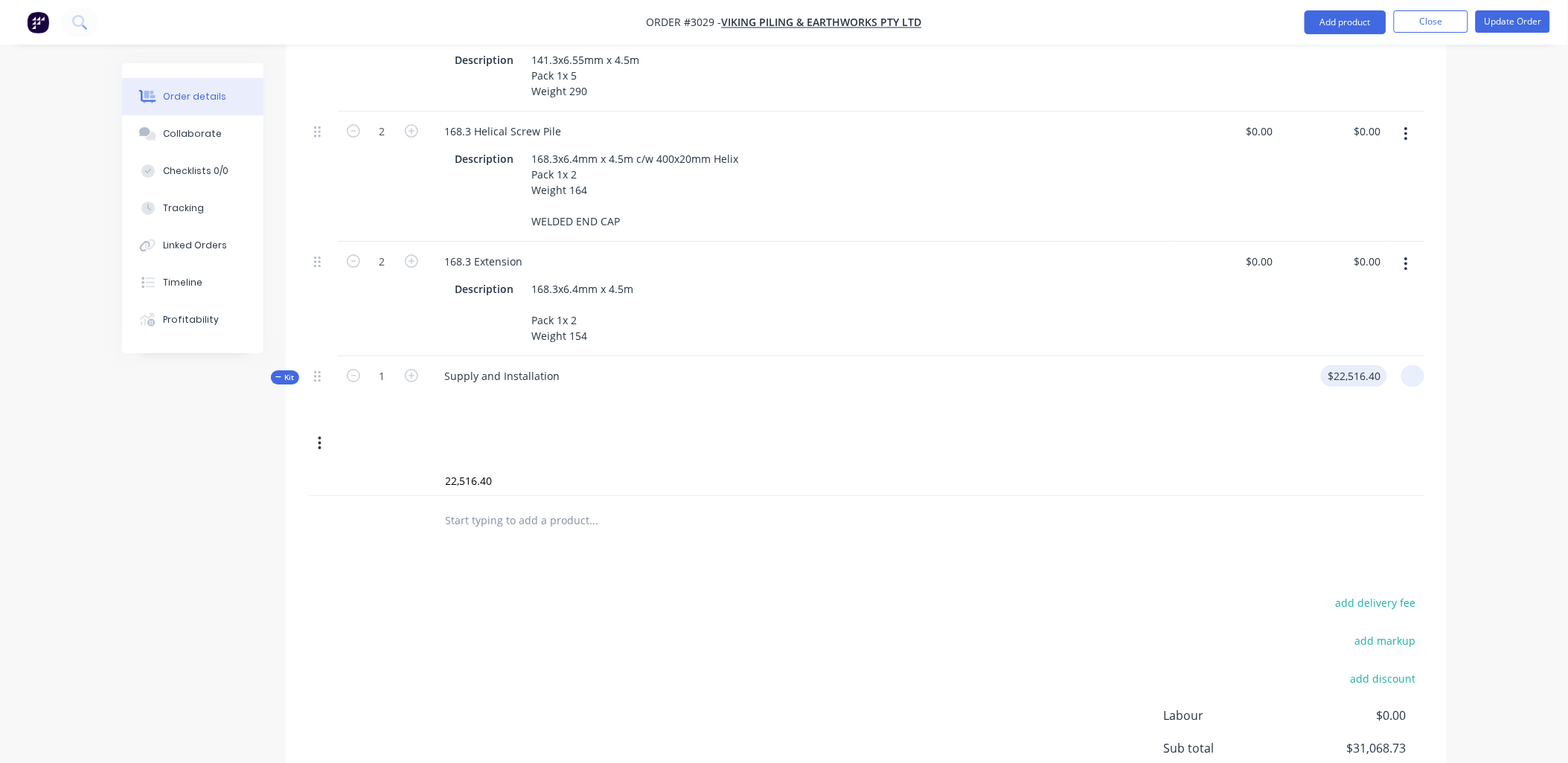
type input "22516.4"
click at [1379, 365] on input "22516.4" at bounding box center [1364, 376] width 46 height 22
click at [732, 634] on div "add delivery fee add markup add discount Labour $0.00 Sub total $31,068.73 Tax …" at bounding box center [867, 720] width 1117 height 254
click at [1411, 373] on input at bounding box center [1415, 376] width 17 height 22
type input "$22,516.40"
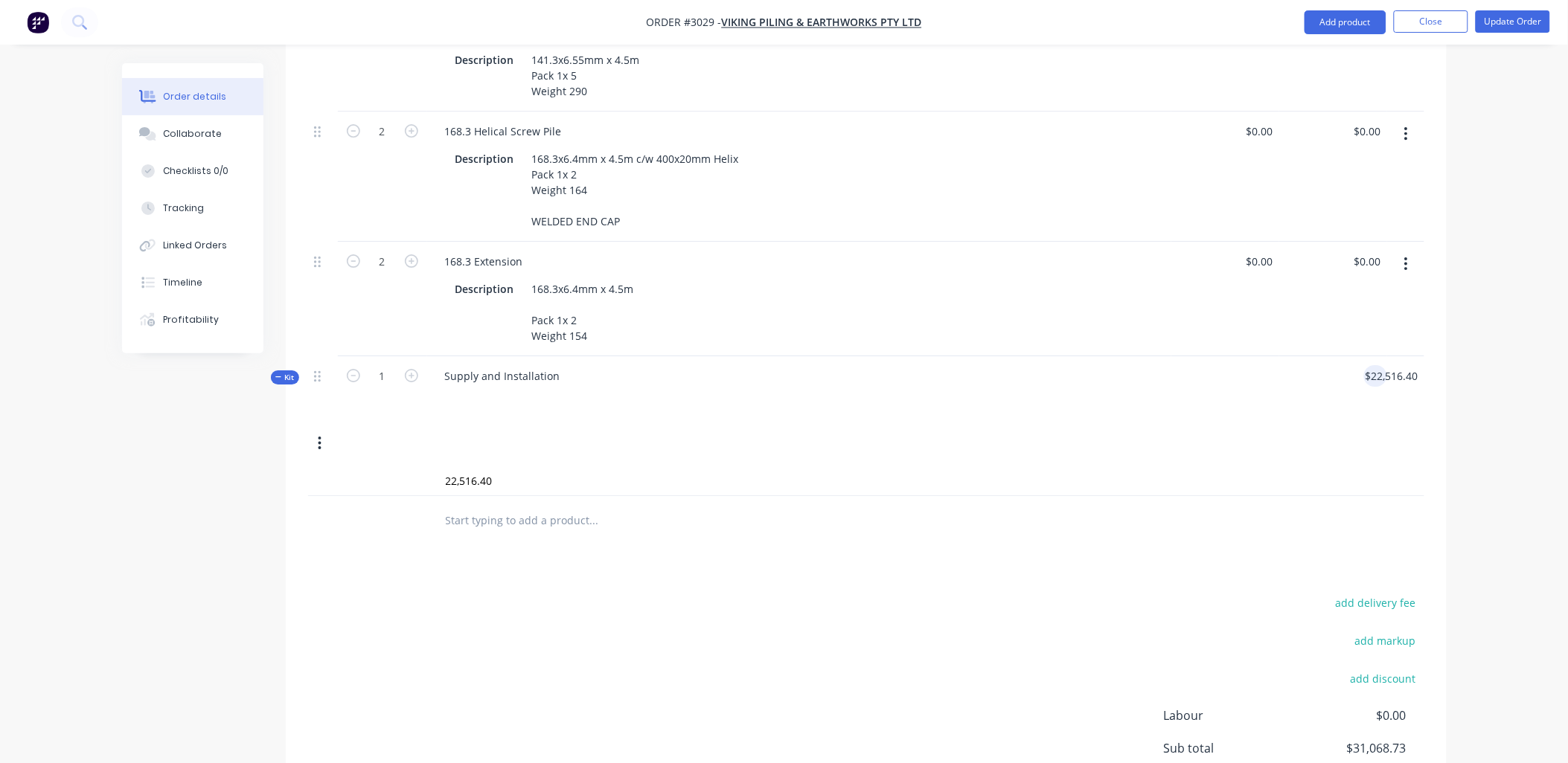
click at [1166, 445] on div "Kit 1 Supply and Installation $22,516.40 $22,516.40" at bounding box center [867, 411] width 1117 height 110
drag, startPoint x: 510, startPoint y: 471, endPoint x: 370, endPoint y: 361, distance: 178.0
click at [412, 427] on div "Kit 1 Supply and Installation $22,516.40 $22,516.40 22,516.40 Add 22,516.40 to …" at bounding box center [867, 426] width 1117 height 141
click at [614, 438] on div "Kit 1 Supply and Installation $22,516.40 $22,516.40" at bounding box center [867, 411] width 1117 height 110
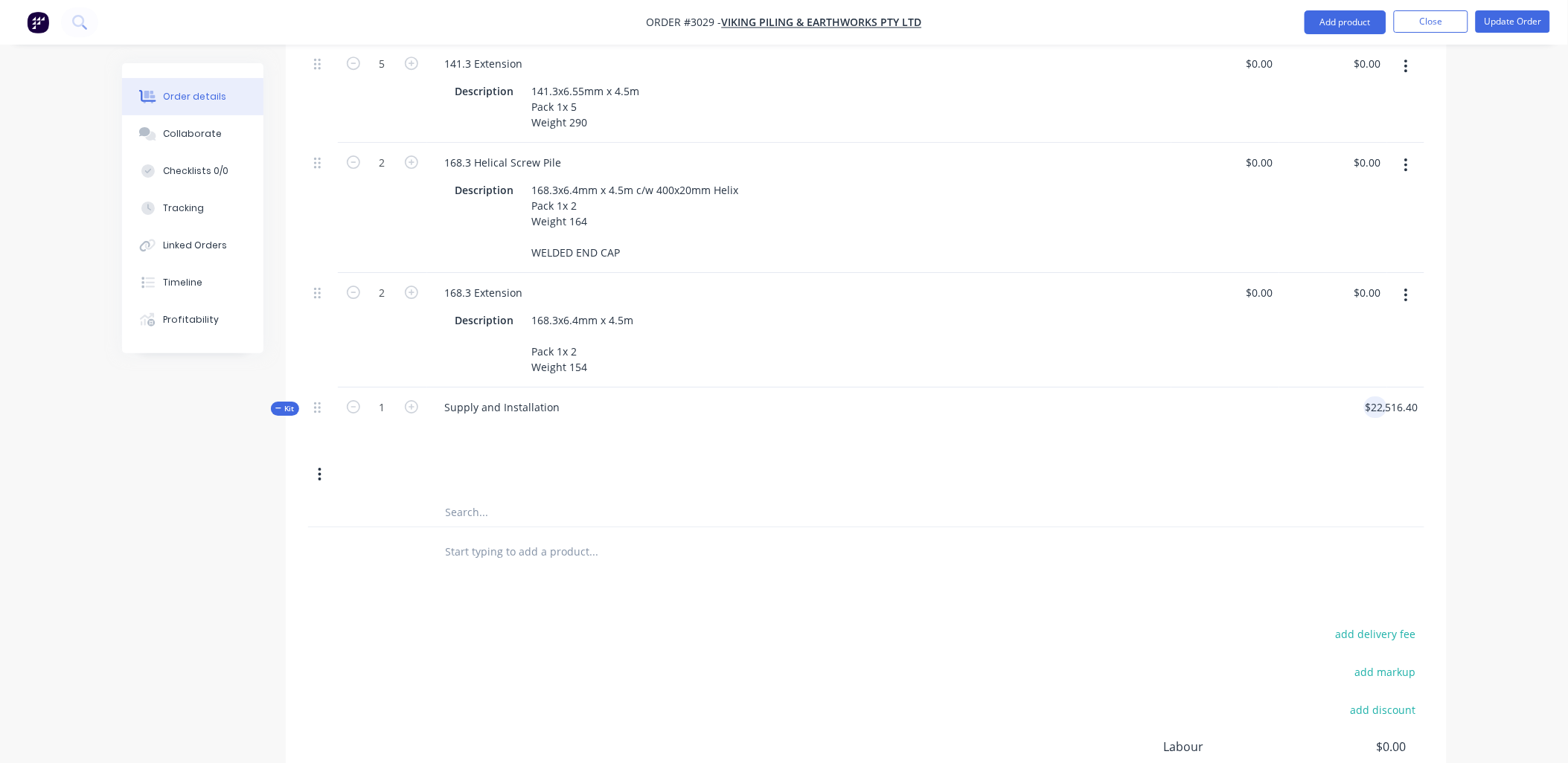
scroll to position [1542, 0]
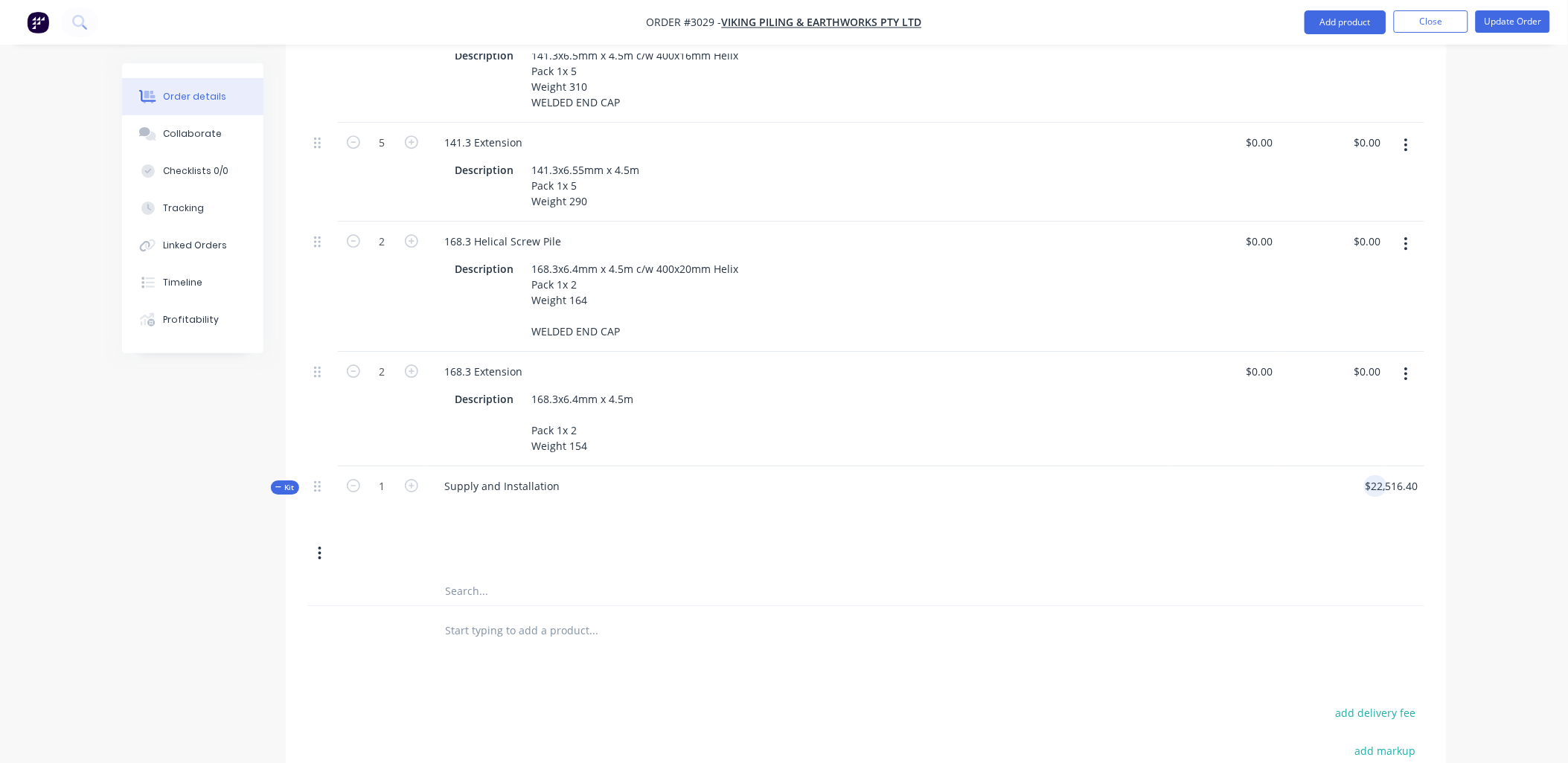
click at [1196, 548] on div "Kit 1 Supply and Installation $22,516.40 $22,516.40" at bounding box center [867, 521] width 1117 height 110
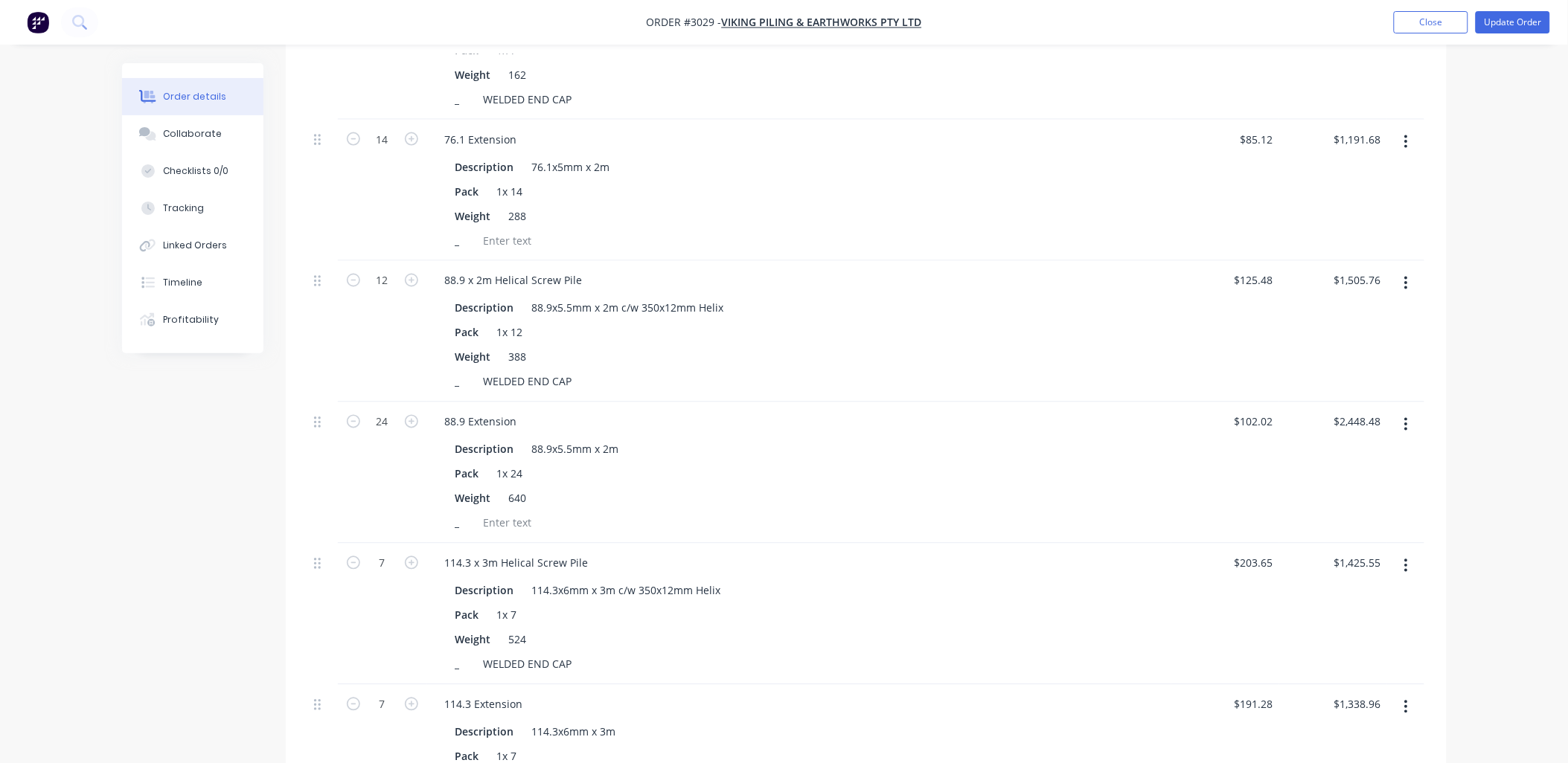
scroll to position [551, 0]
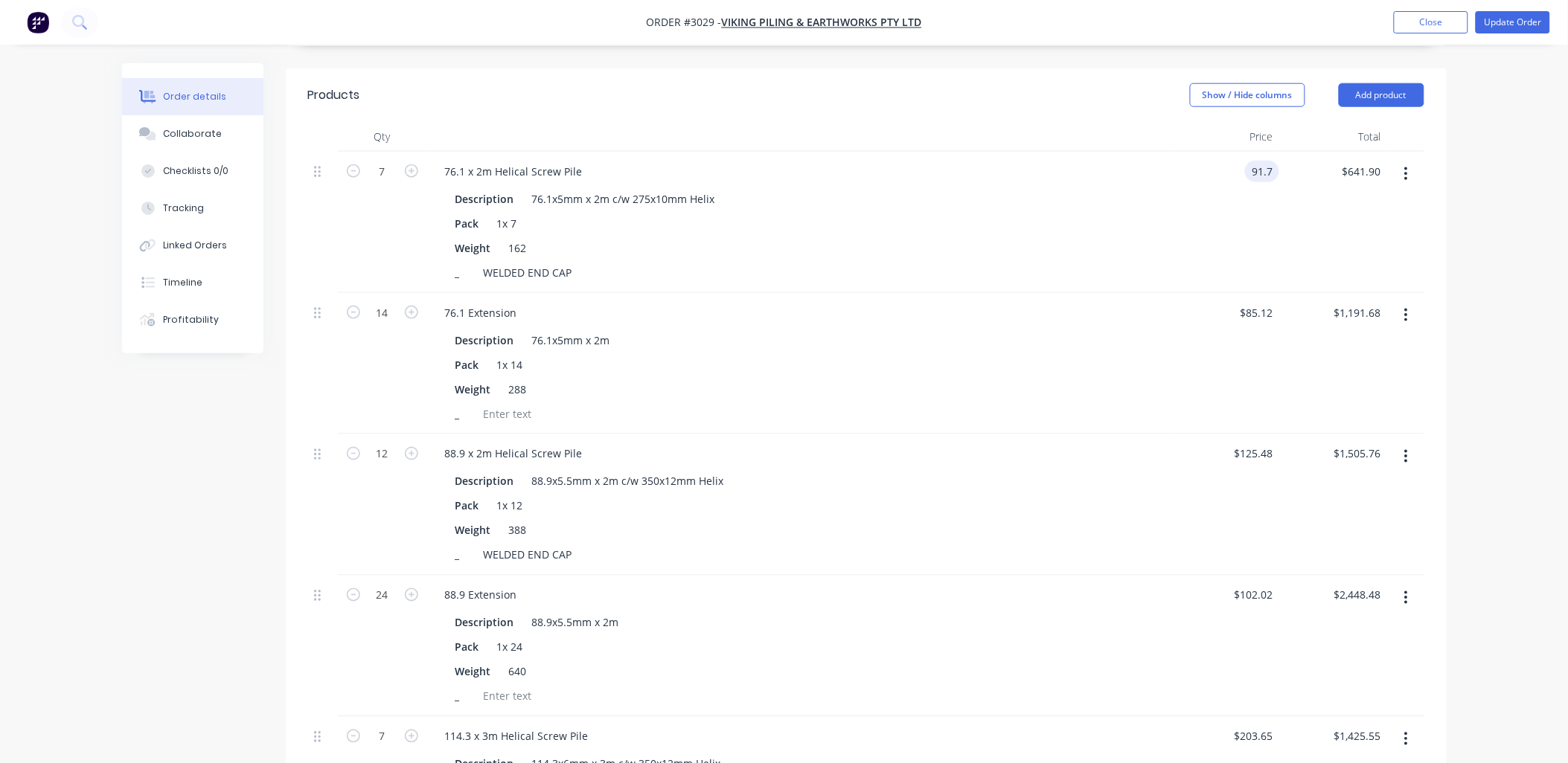
click at [1276, 161] on input "91.7" at bounding box center [1266, 171] width 28 height 22
type input "$0.00"
click at [1266, 302] on input "85.12" at bounding box center [1260, 313] width 40 height 22
type input "$0.00"
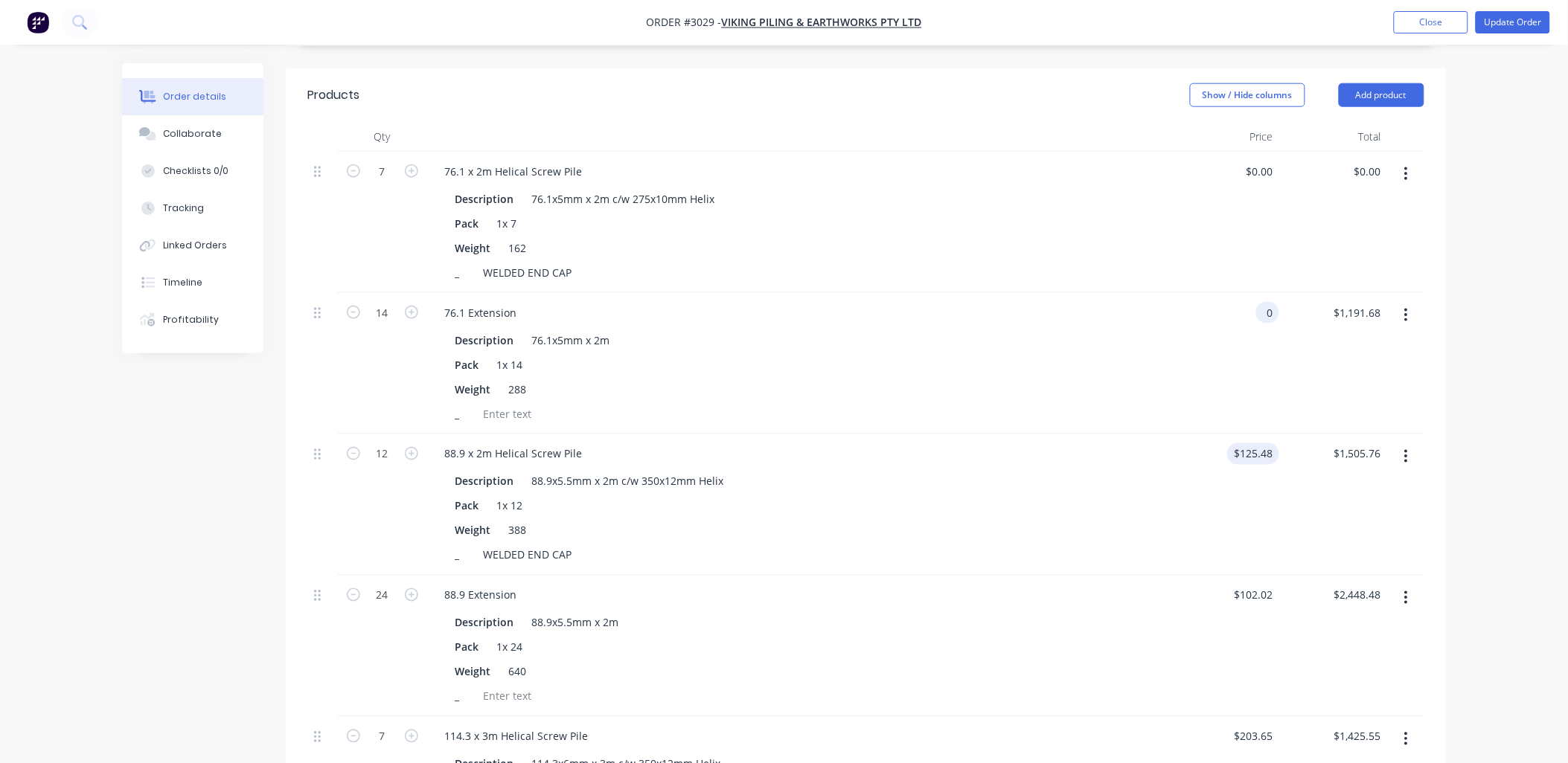
type input "$0.00"
click at [1261, 444] on input "125.48" at bounding box center [1260, 454] width 40 height 22
type input "$0.00"
click at [1263, 585] on input "102.02" at bounding box center [1257, 595] width 46 height 22
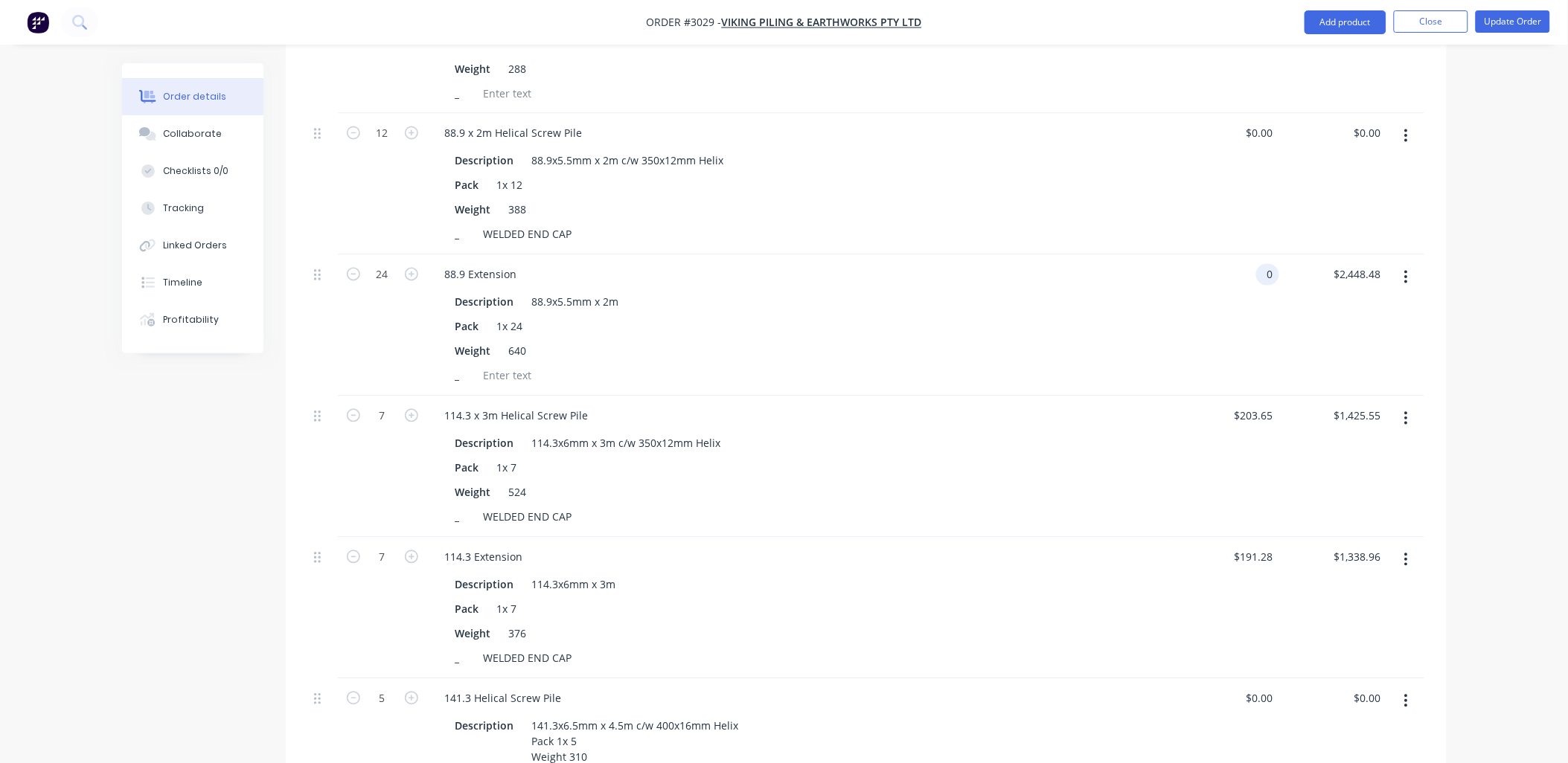
scroll to position [881, 0]
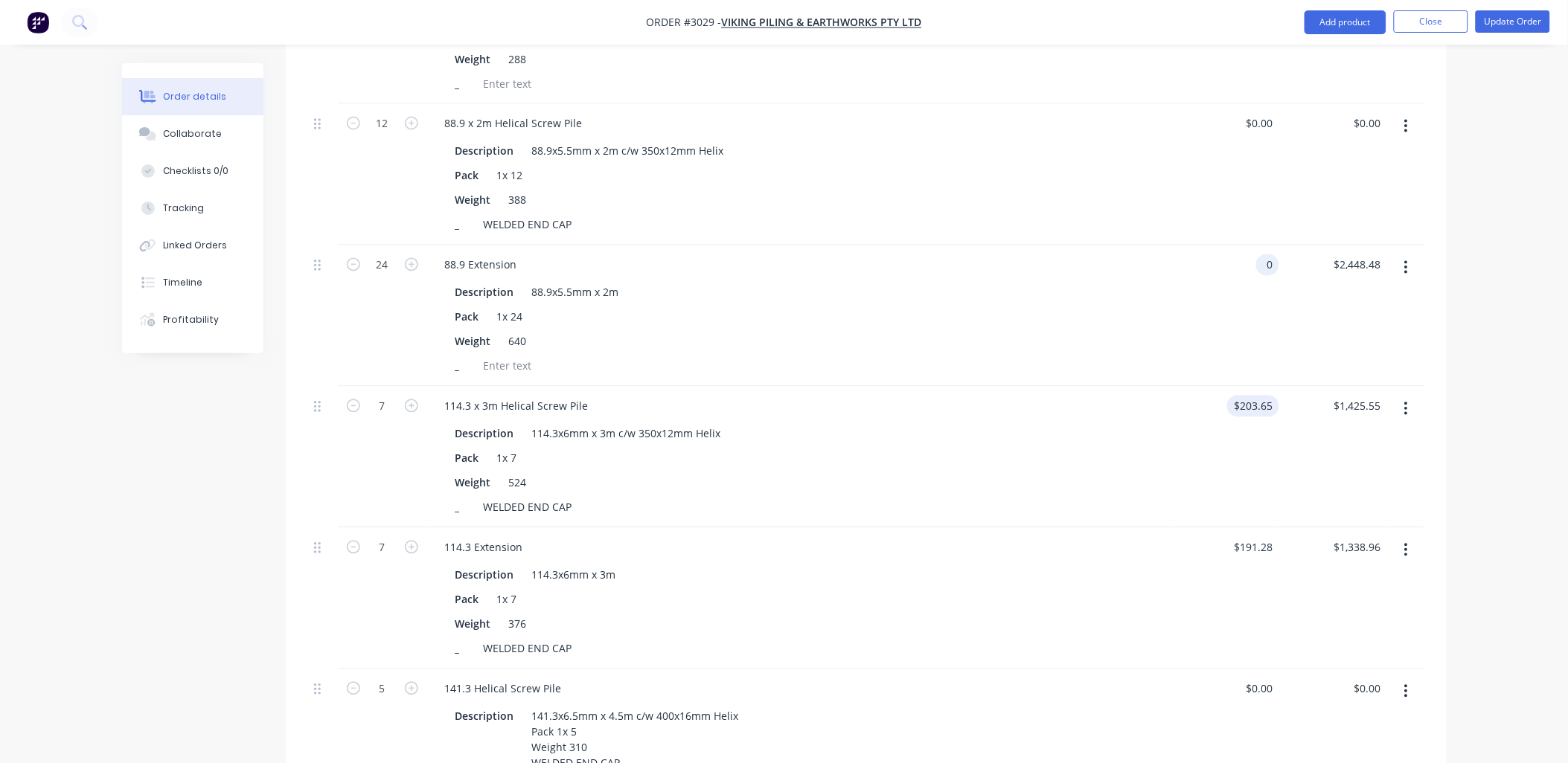
type input "$0.00"
click at [1270, 396] on input "203.65" at bounding box center [1257, 406] width 46 height 22
click at [1260, 540] on div "$191.28 $191.28" at bounding box center [1225, 598] width 108 height 141
type input "$0.00"
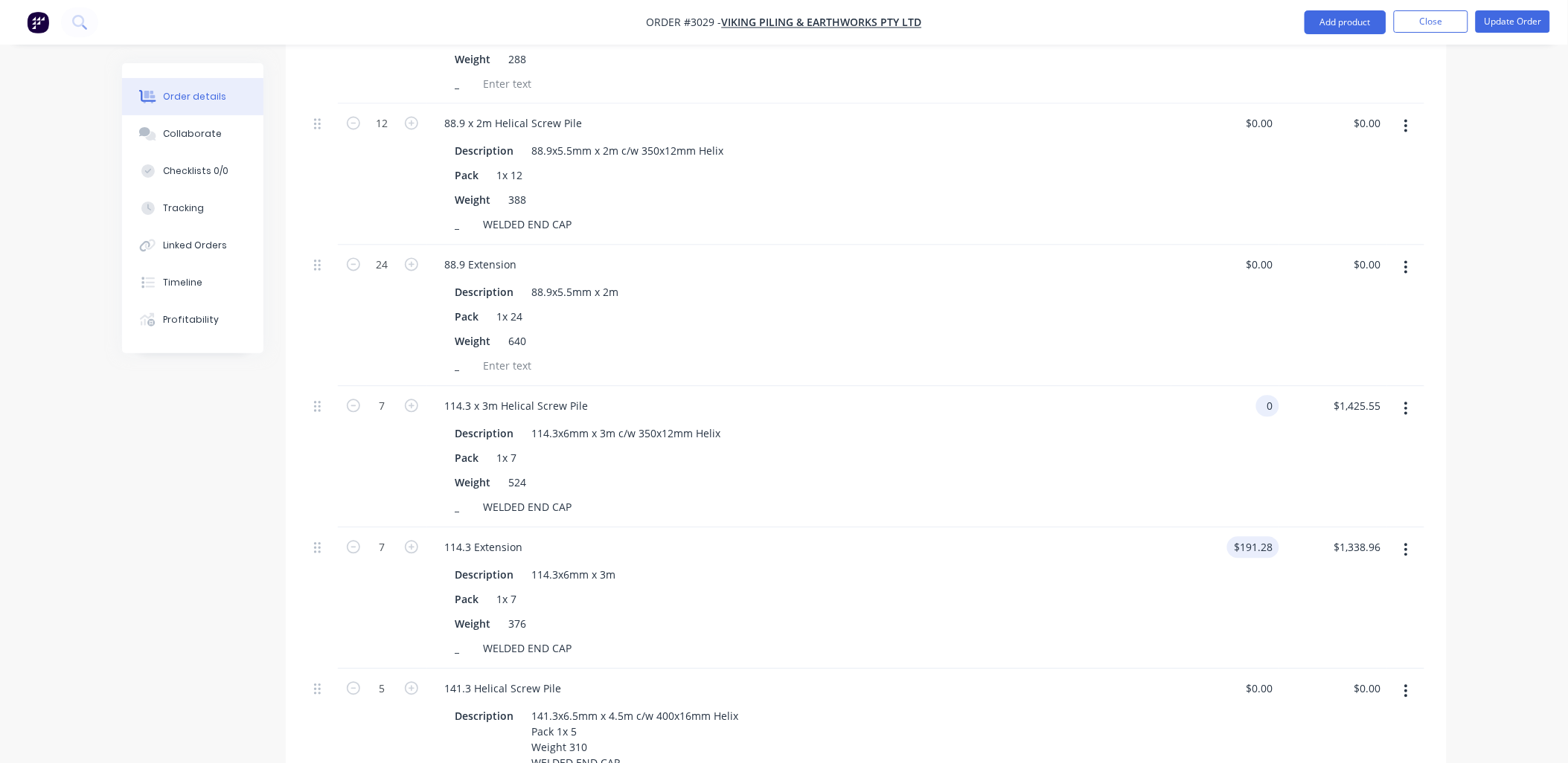
type input "$0.00"
click at [1266, 537] on input "191.28" at bounding box center [1260, 548] width 40 height 22
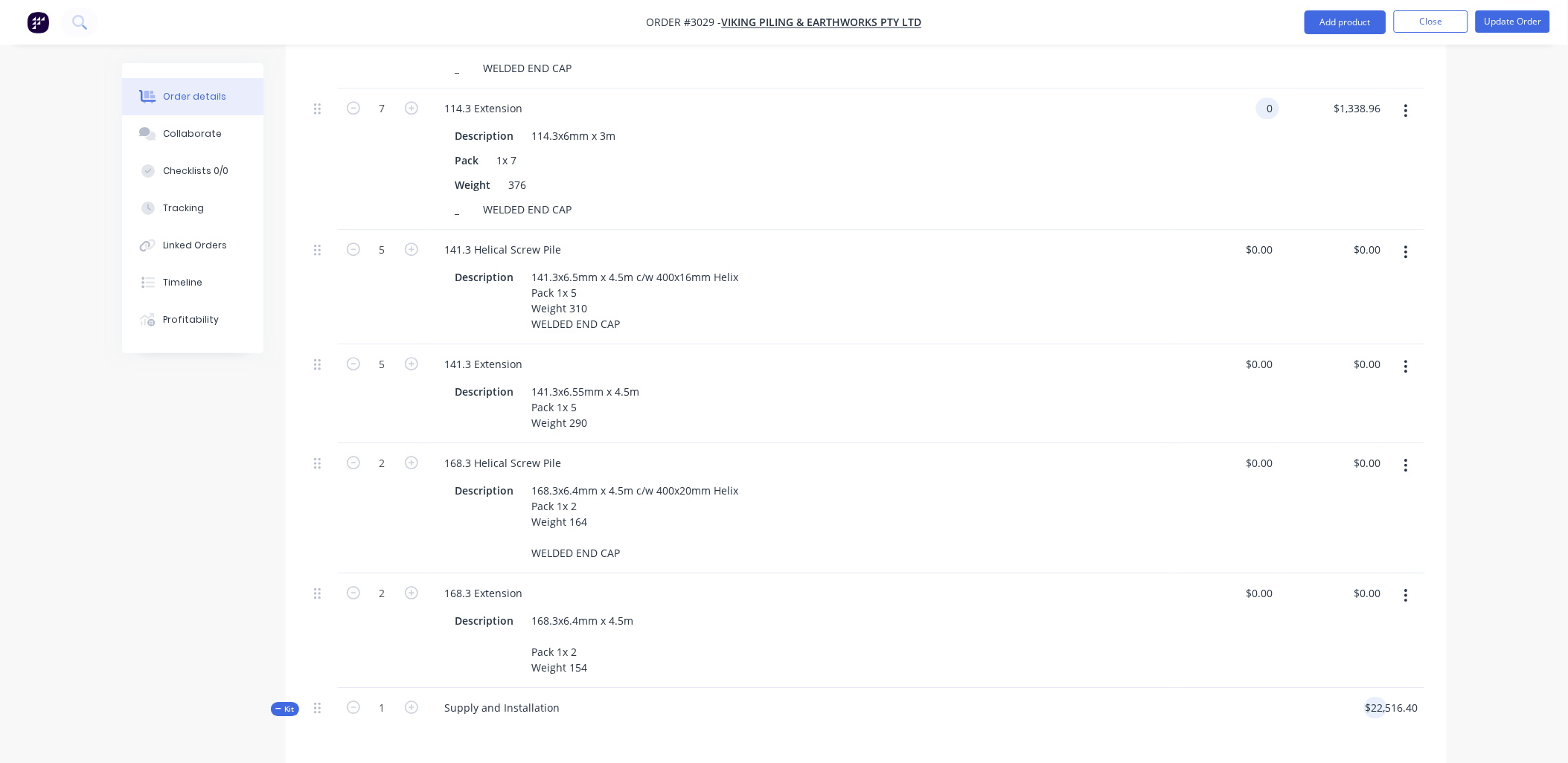
scroll to position [1322, 0]
type input "$0.00"
click at [1177, 640] on div "$0.00 $0.00" at bounding box center [1225, 630] width 108 height 114
click at [1165, 729] on div "Supply and Installation" at bounding box center [799, 720] width 744 height 65
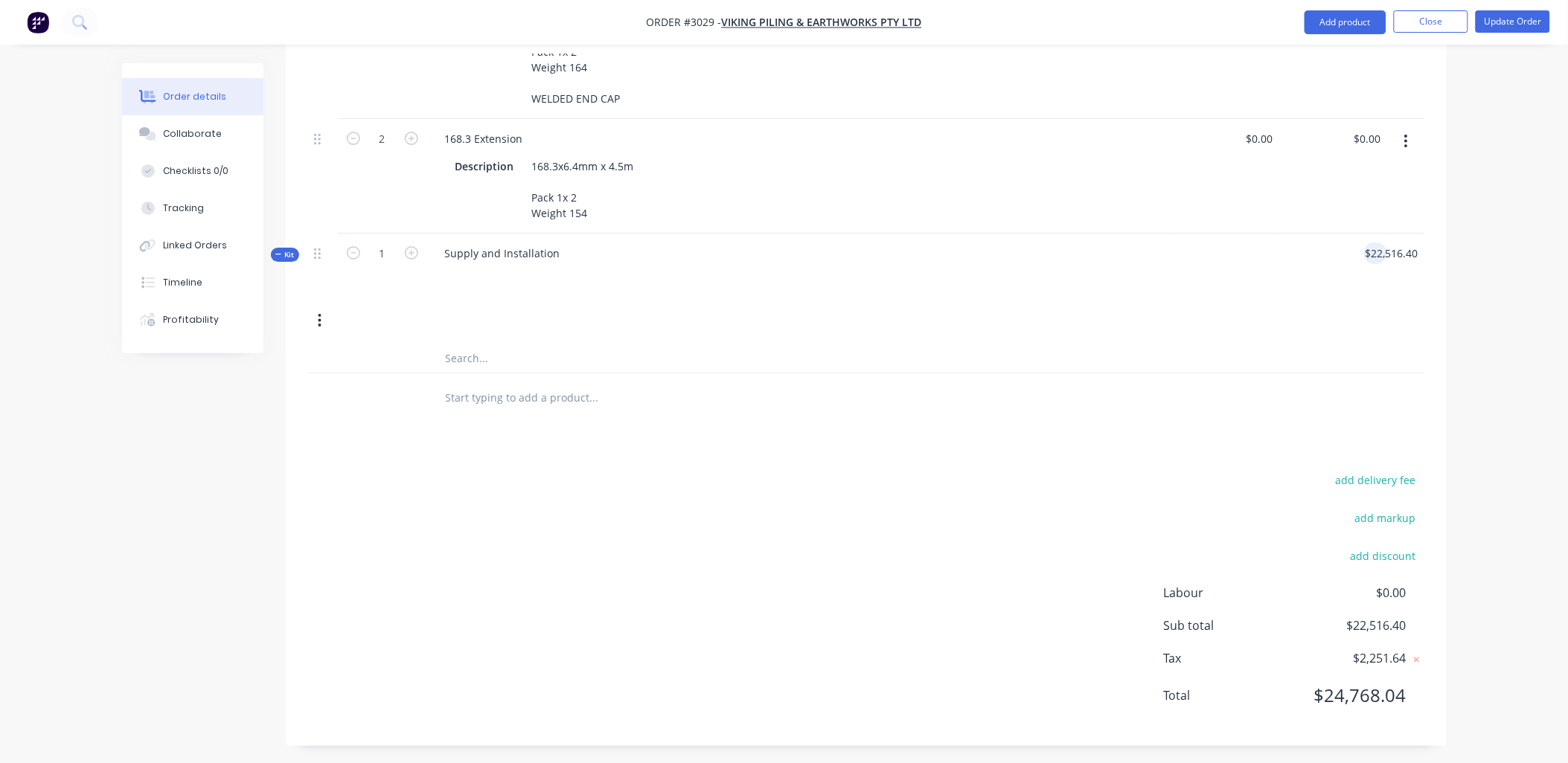
scroll to position [1555, 0]
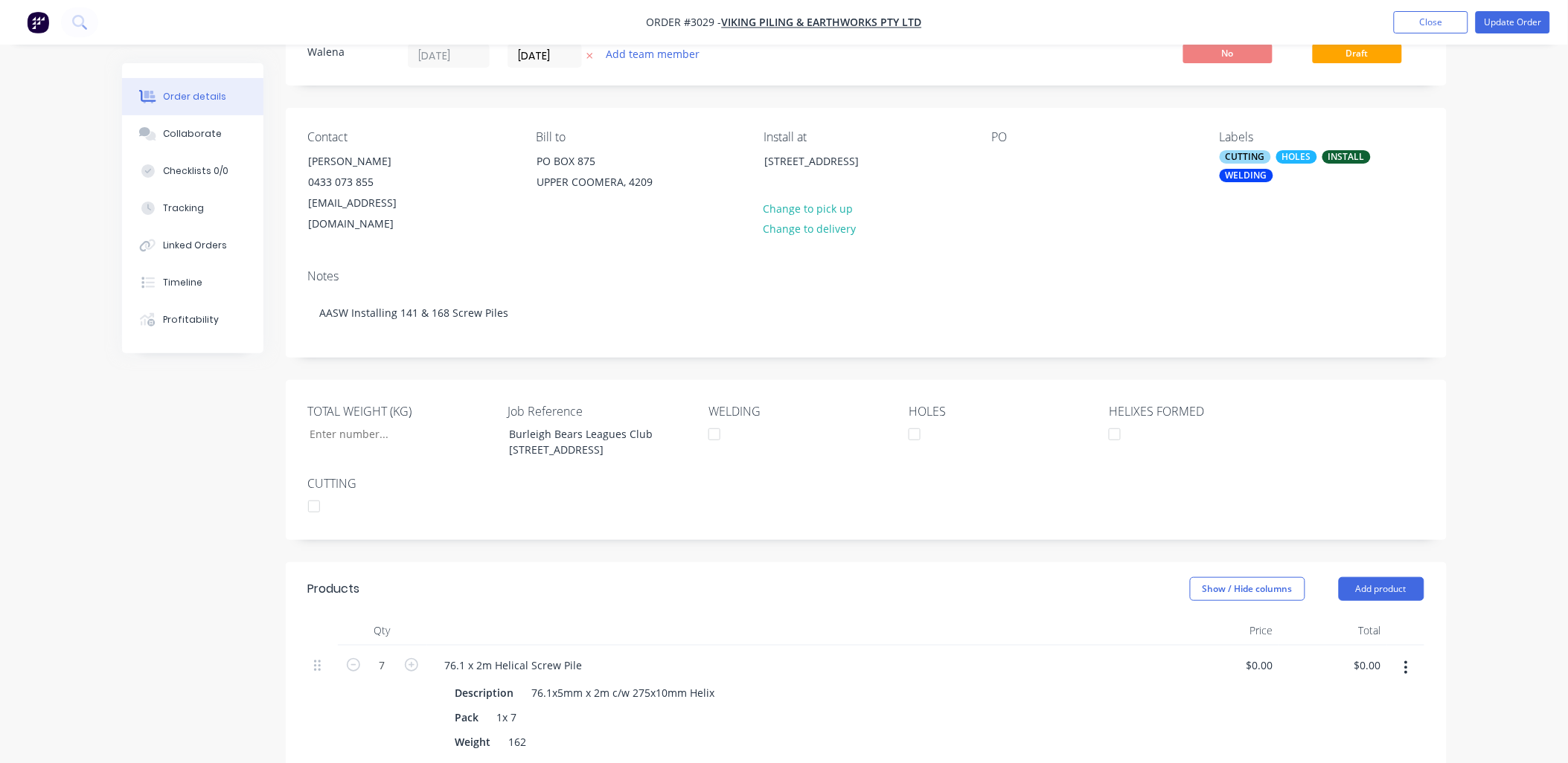
scroll to position [0, 0]
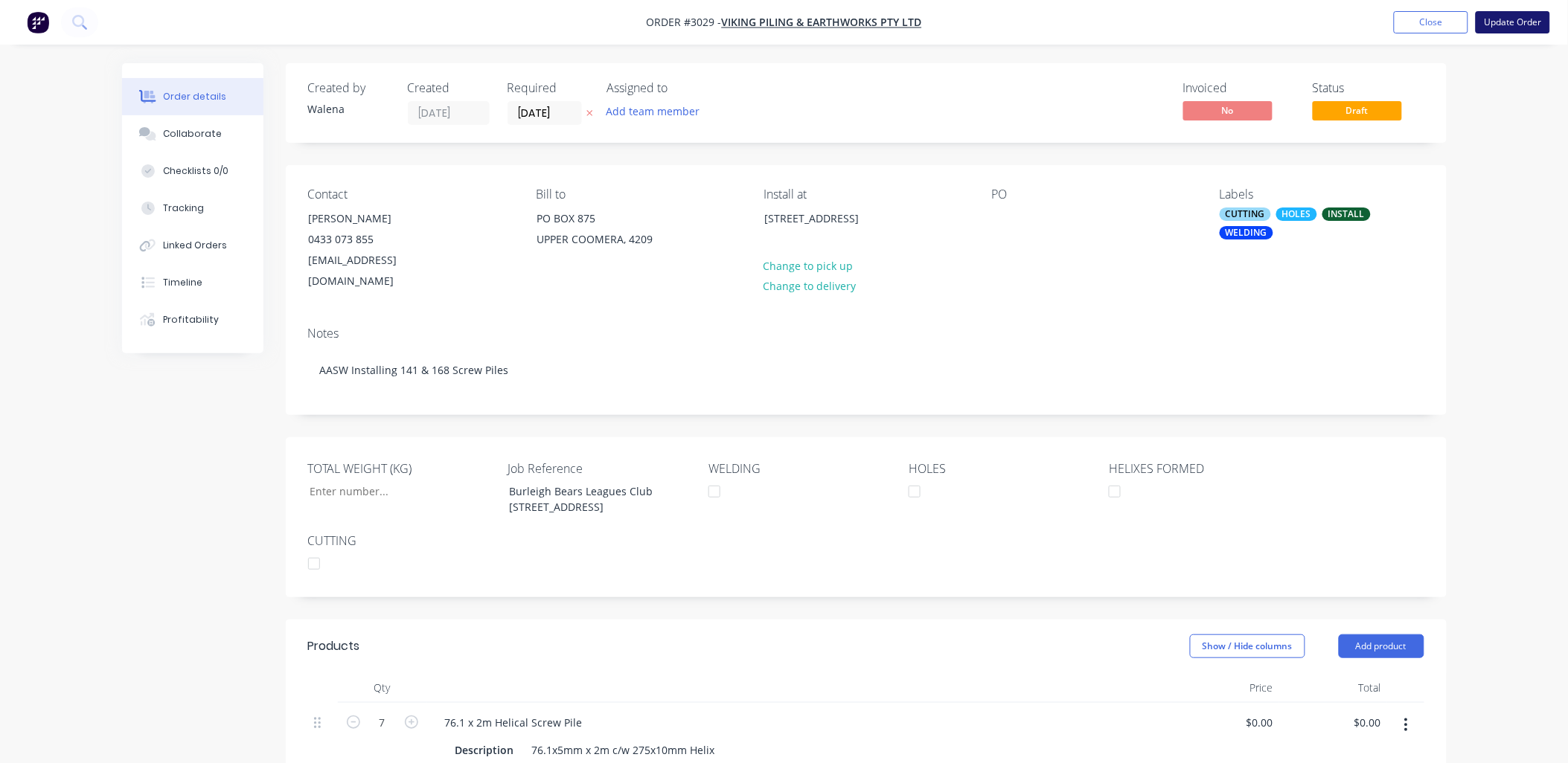
click at [1543, 26] on button "Update Order" at bounding box center [1513, 22] width 74 height 22
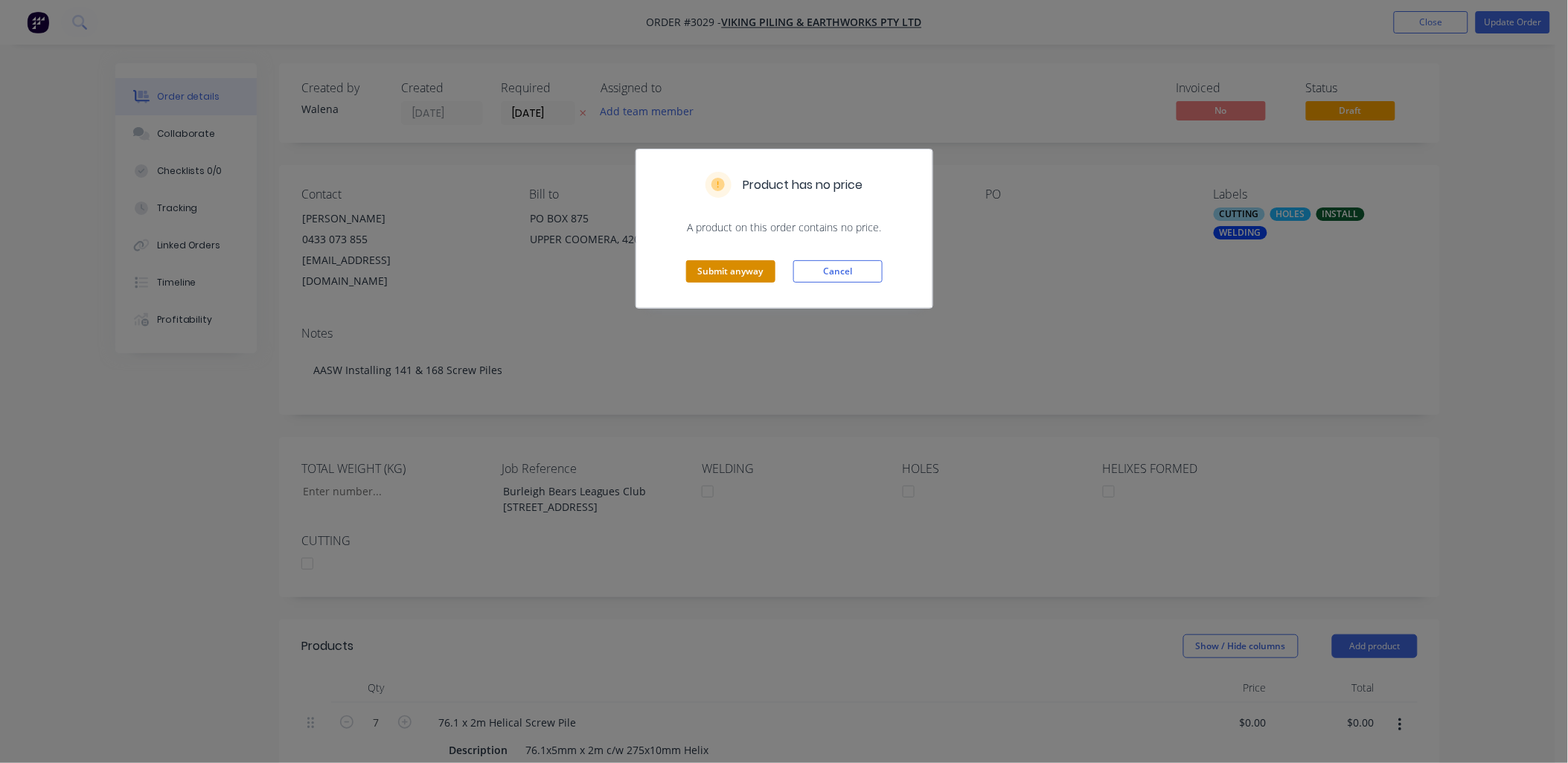
click at [704, 272] on button "Submit anyway" at bounding box center [730, 272] width 89 height 22
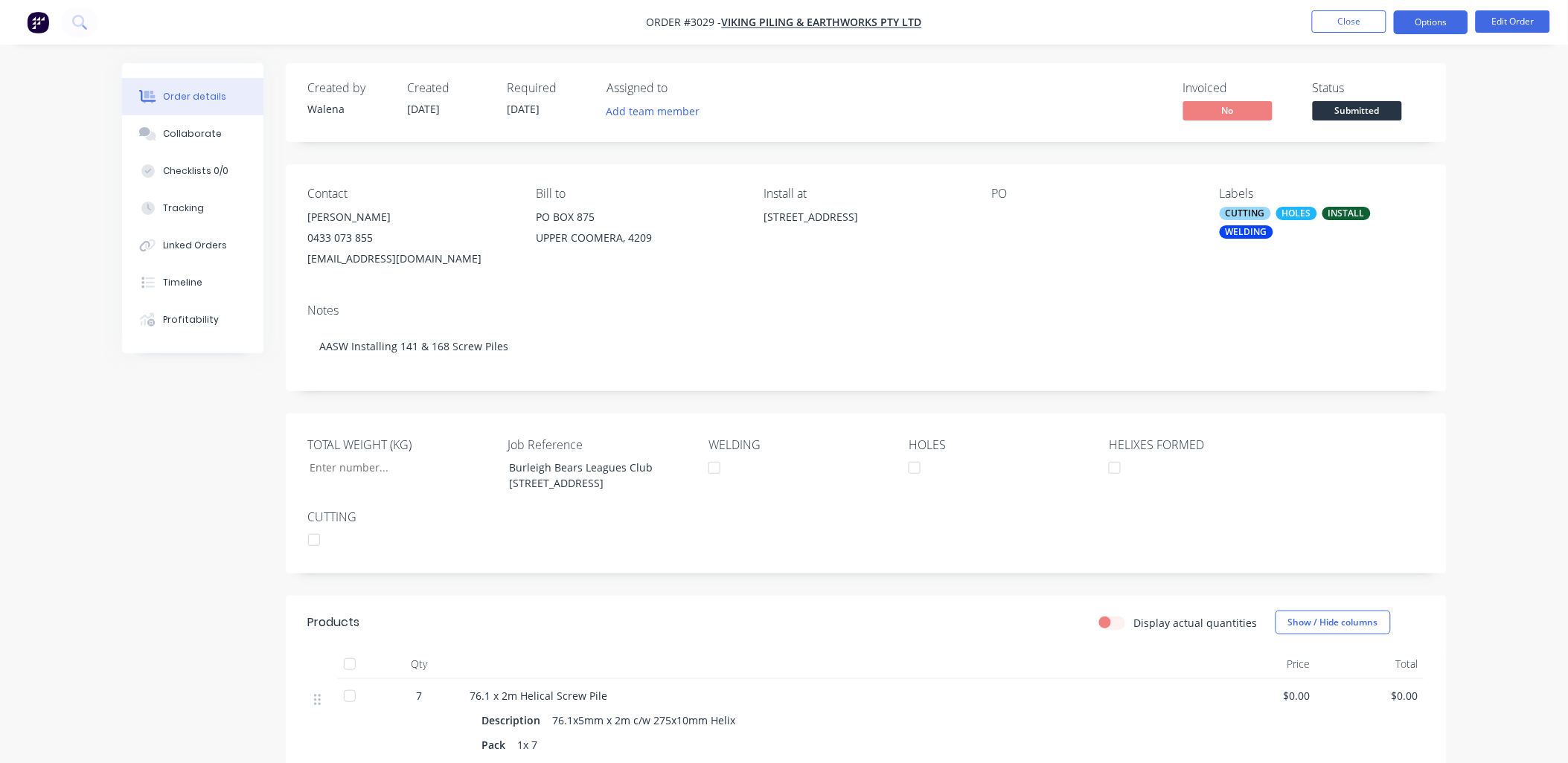
click at [1412, 16] on button "Options" at bounding box center [1431, 22] width 74 height 24
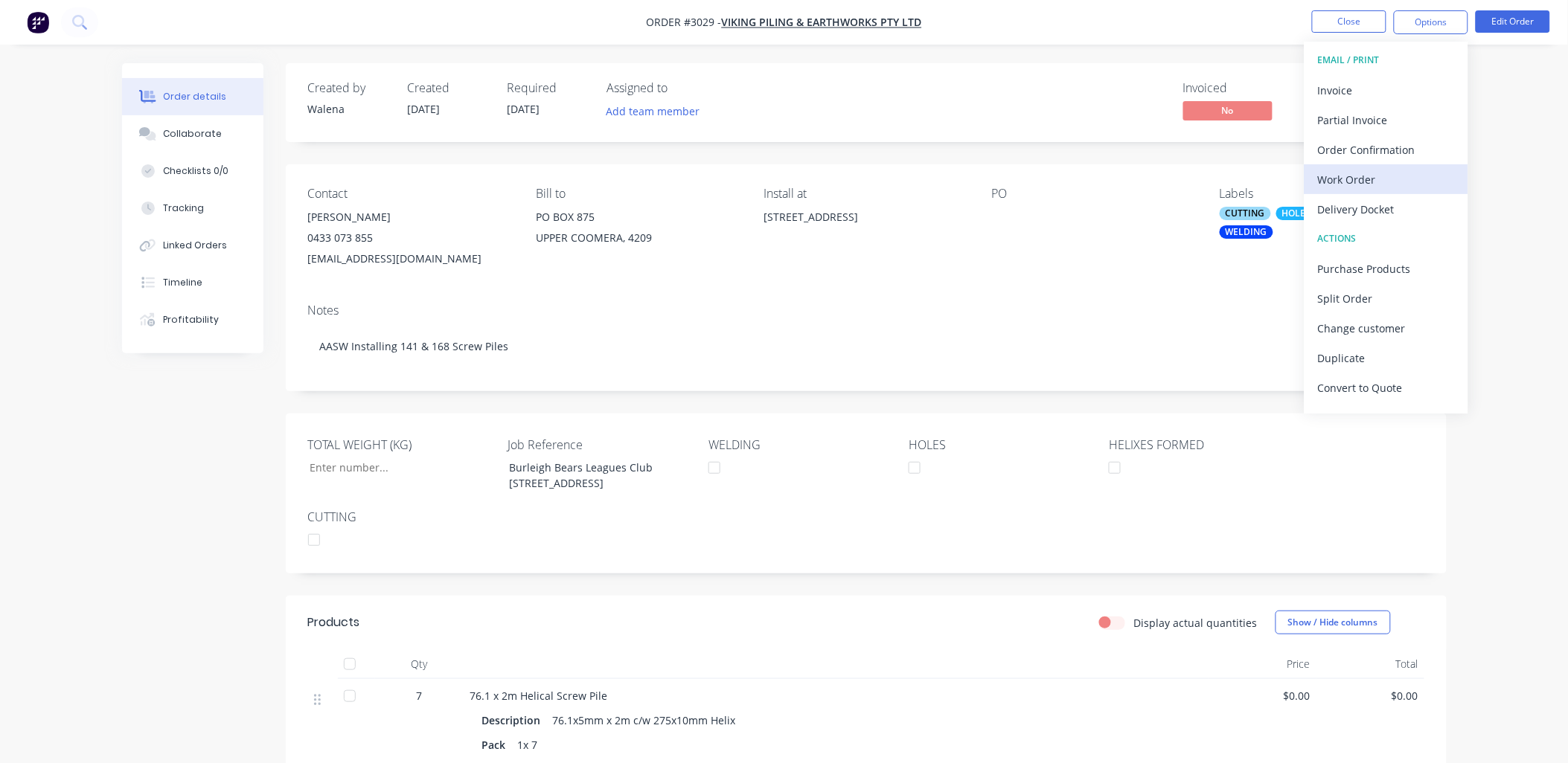
click at [1371, 184] on div "Work Order" at bounding box center [1386, 180] width 137 height 22
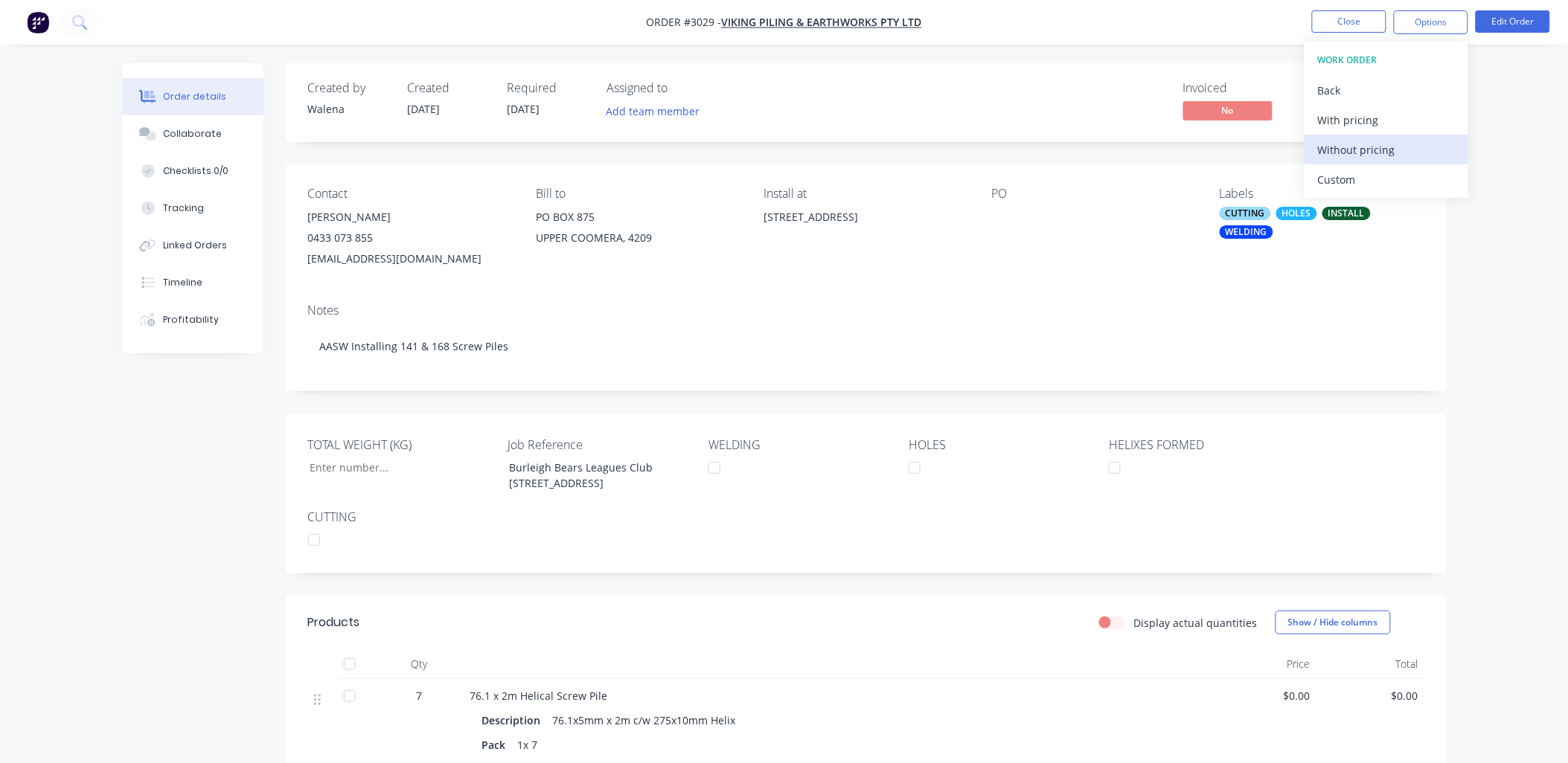
click at [1358, 158] on div "Without pricing" at bounding box center [1386, 150] width 137 height 22
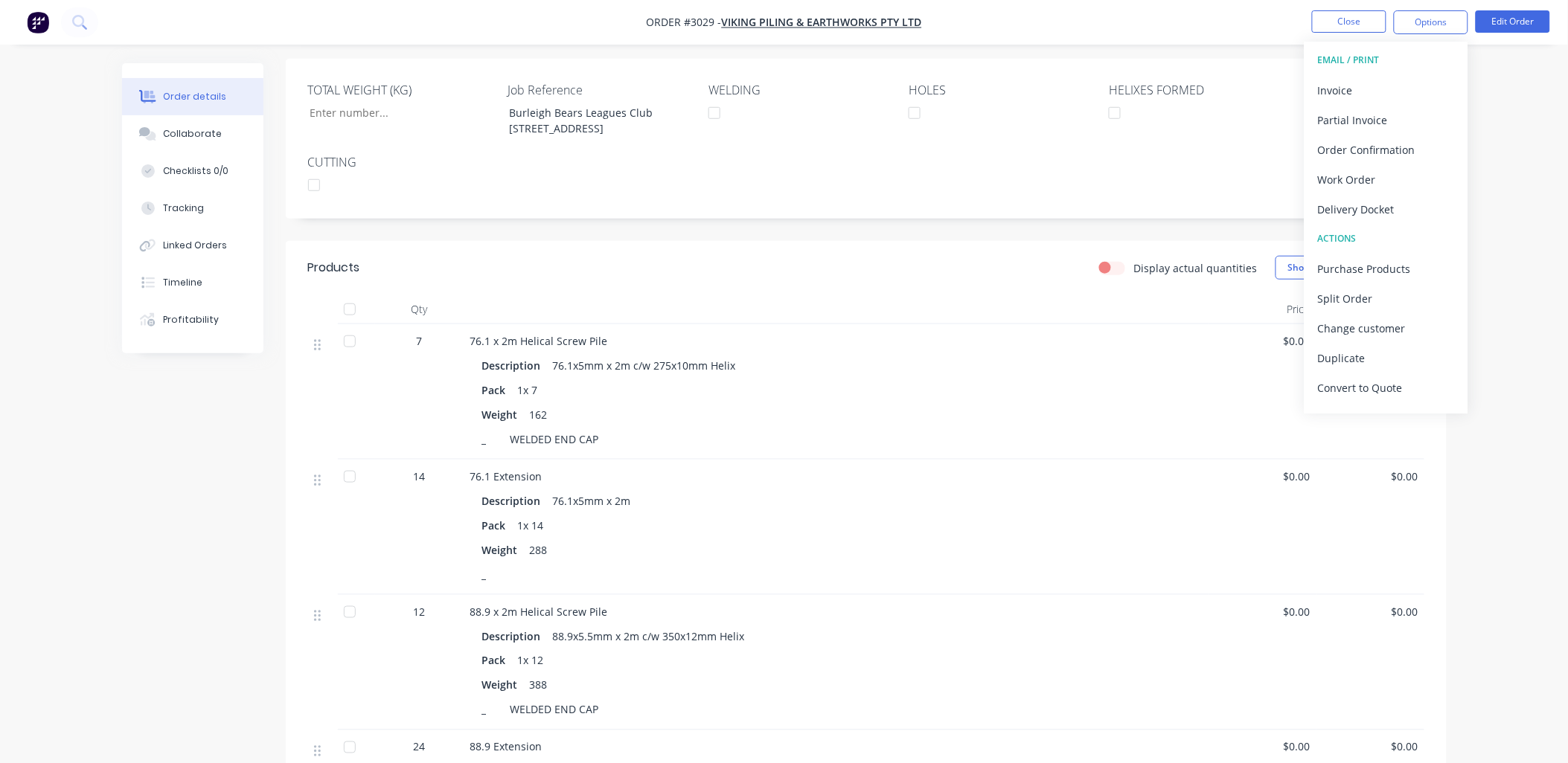
scroll to position [441, 0]
